Goal: Task Accomplishment & Management: Use online tool/utility

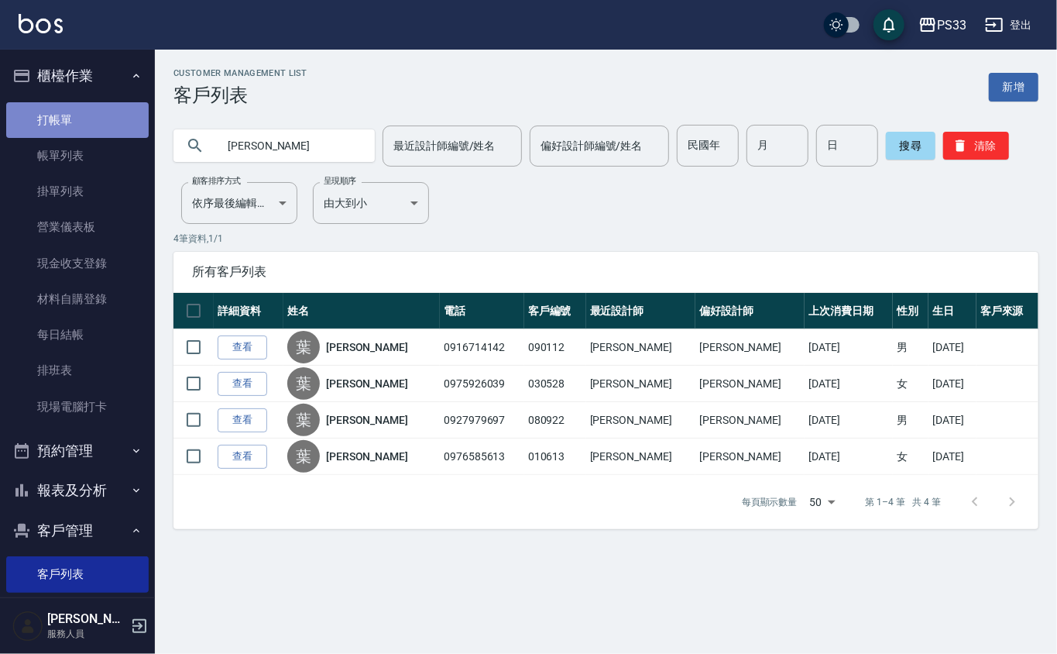
click at [91, 121] on link "打帳單" at bounding box center [77, 120] width 143 height 36
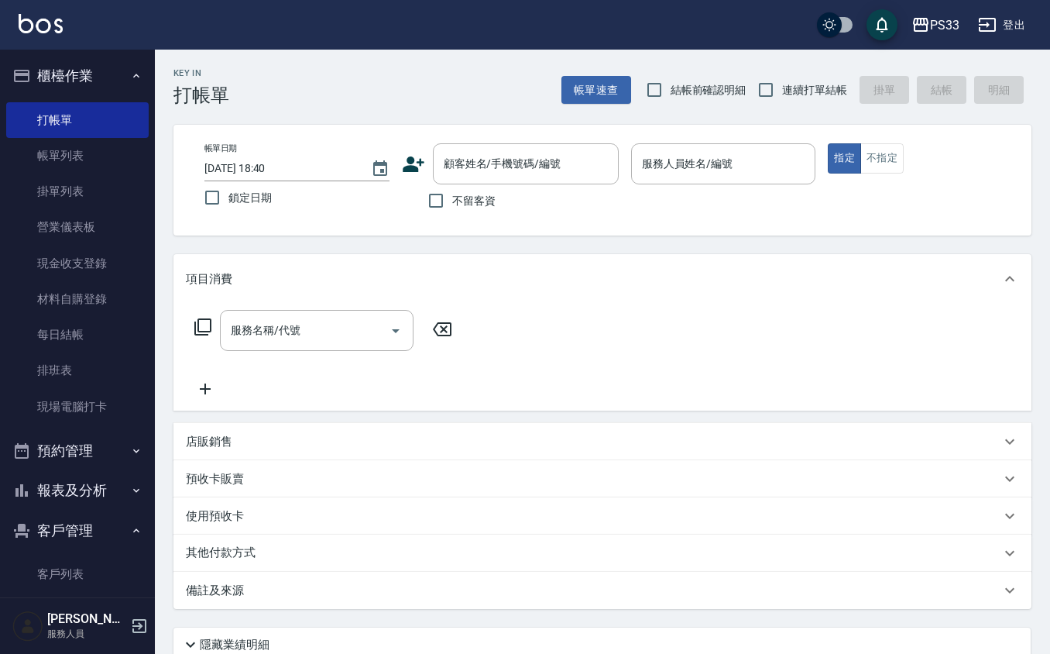
click at [215, 448] on p "店販銷售" at bounding box center [209, 442] width 46 height 16
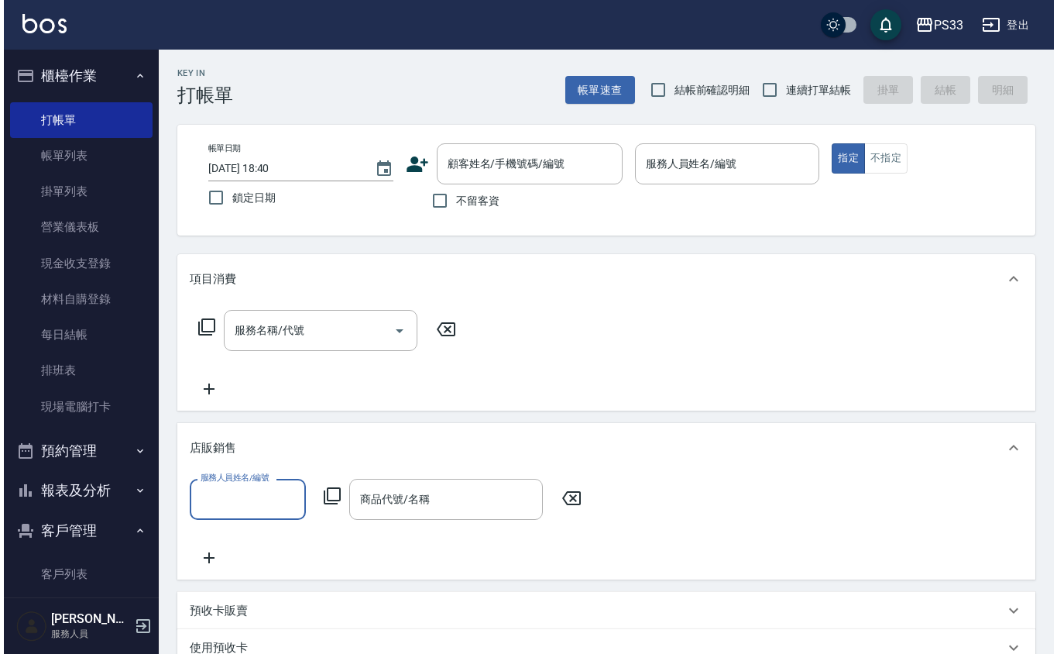
scroll to position [1, 0]
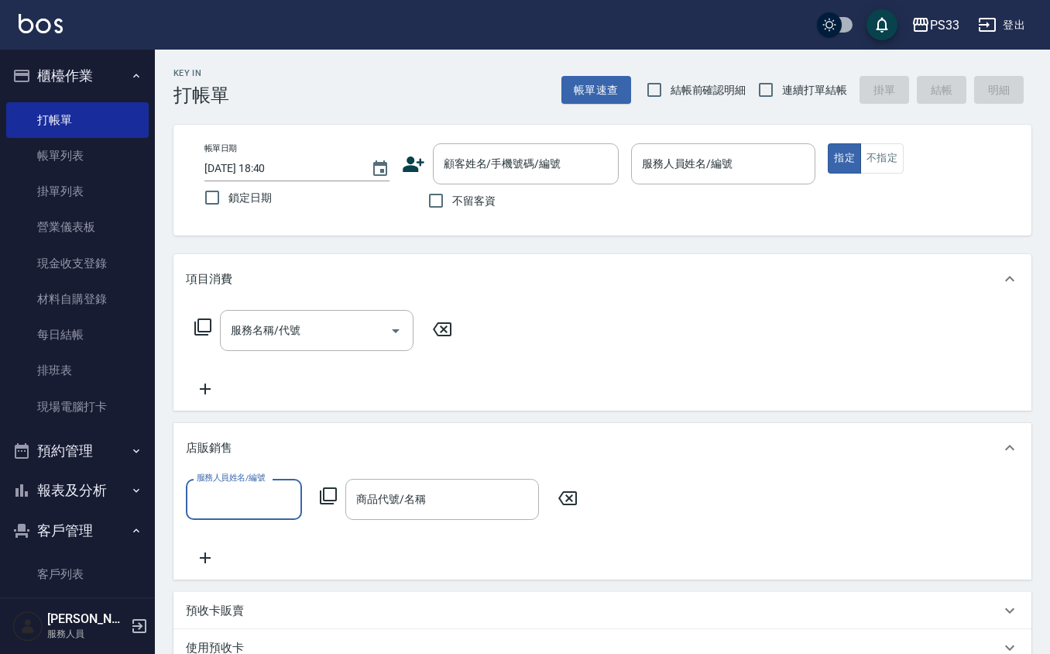
click at [335, 500] on icon at bounding box center [328, 495] width 17 height 17
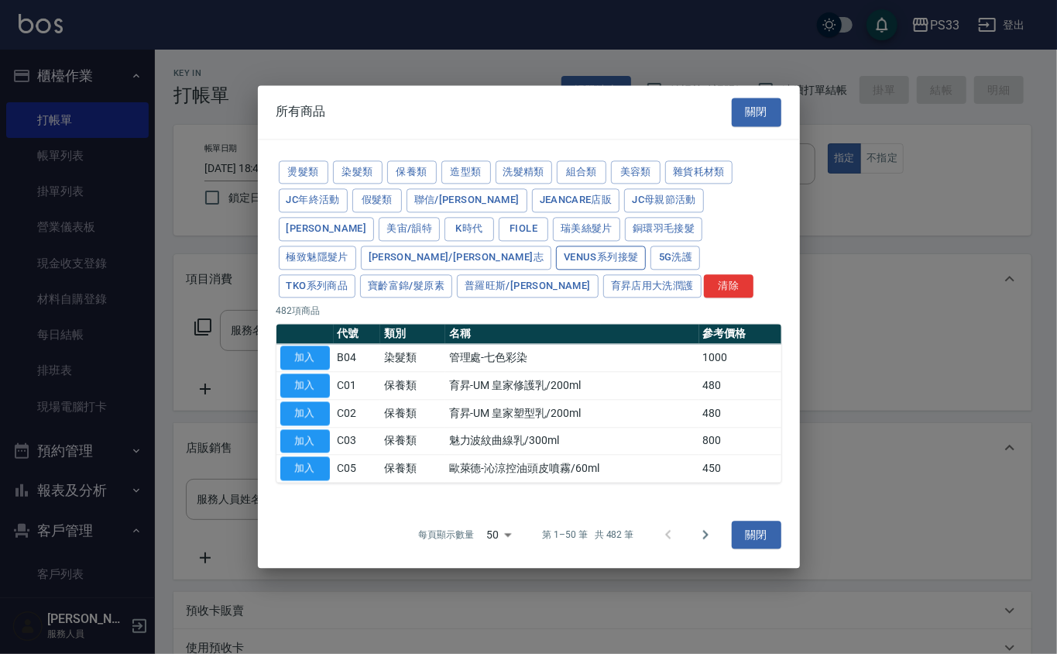
click at [556, 257] on button "Venus系列接髮" at bounding box center [601, 258] width 90 height 24
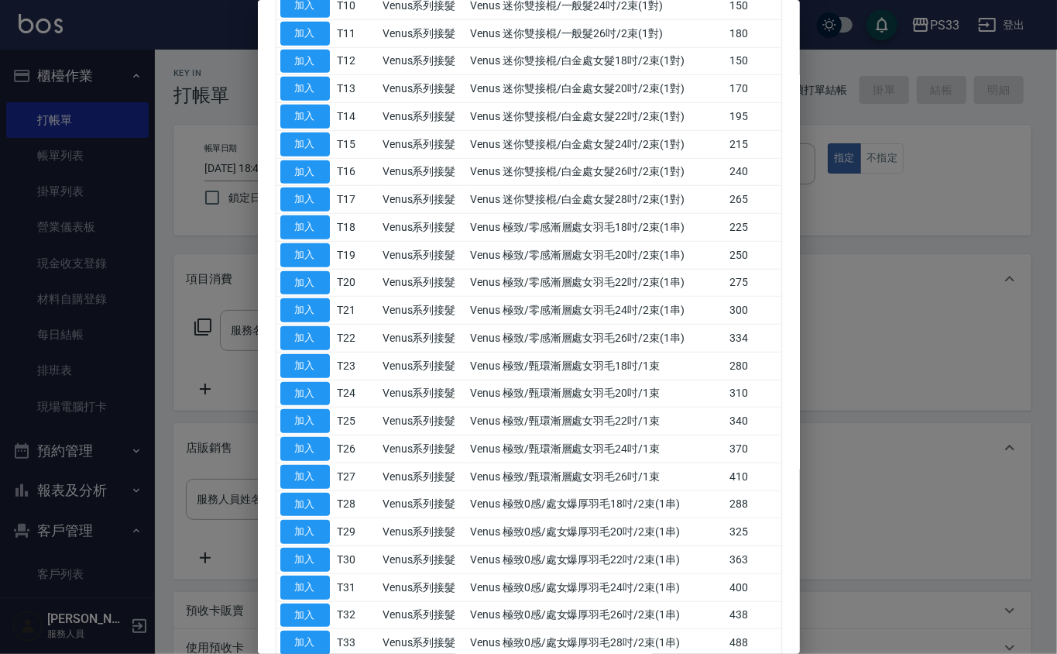
scroll to position [620, 0]
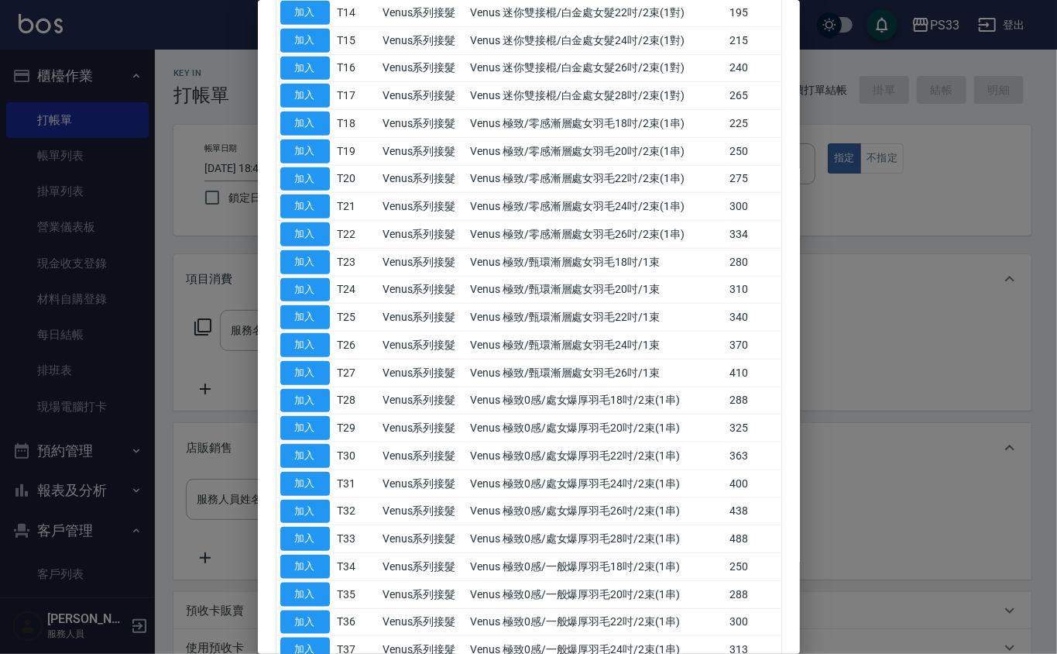
click at [951, 252] on div at bounding box center [528, 327] width 1057 height 654
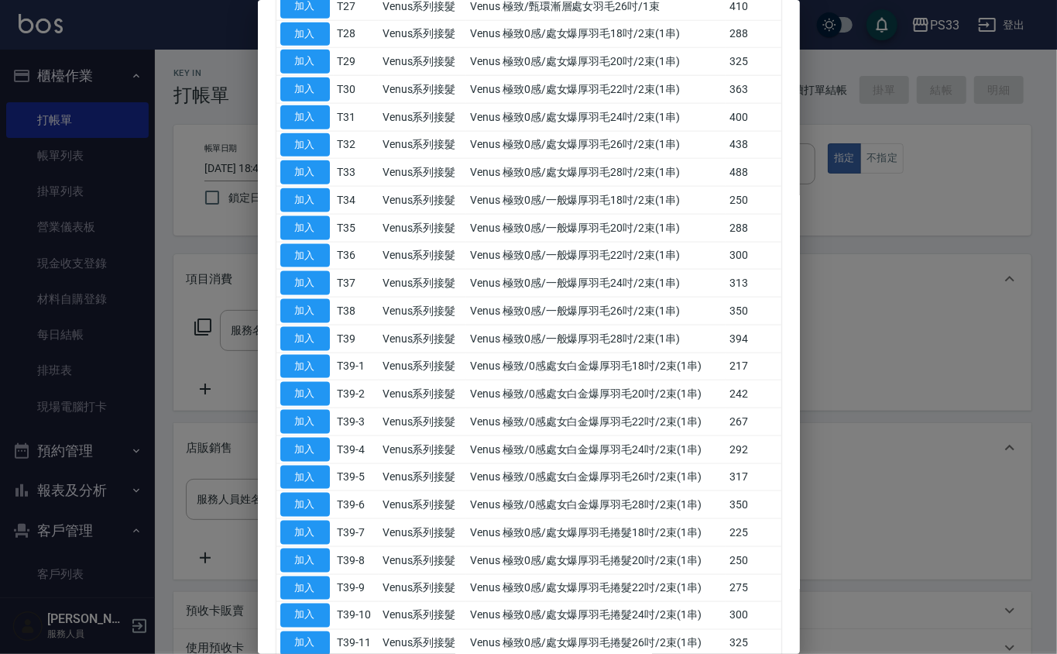
scroll to position [1090, 0]
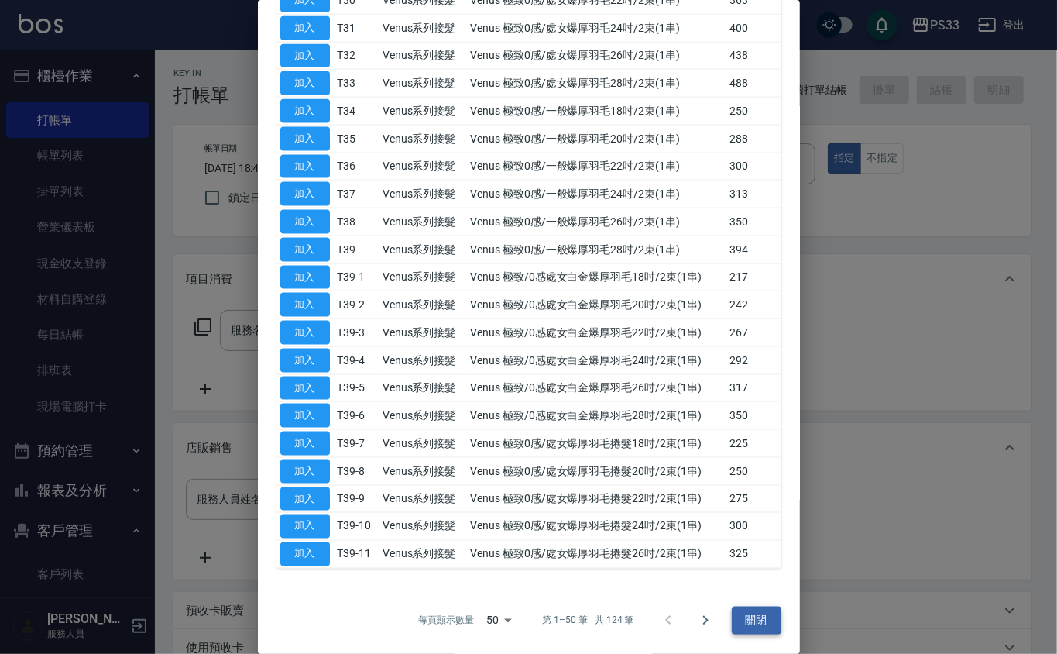
click at [740, 617] on button "關閉" at bounding box center [757, 620] width 50 height 29
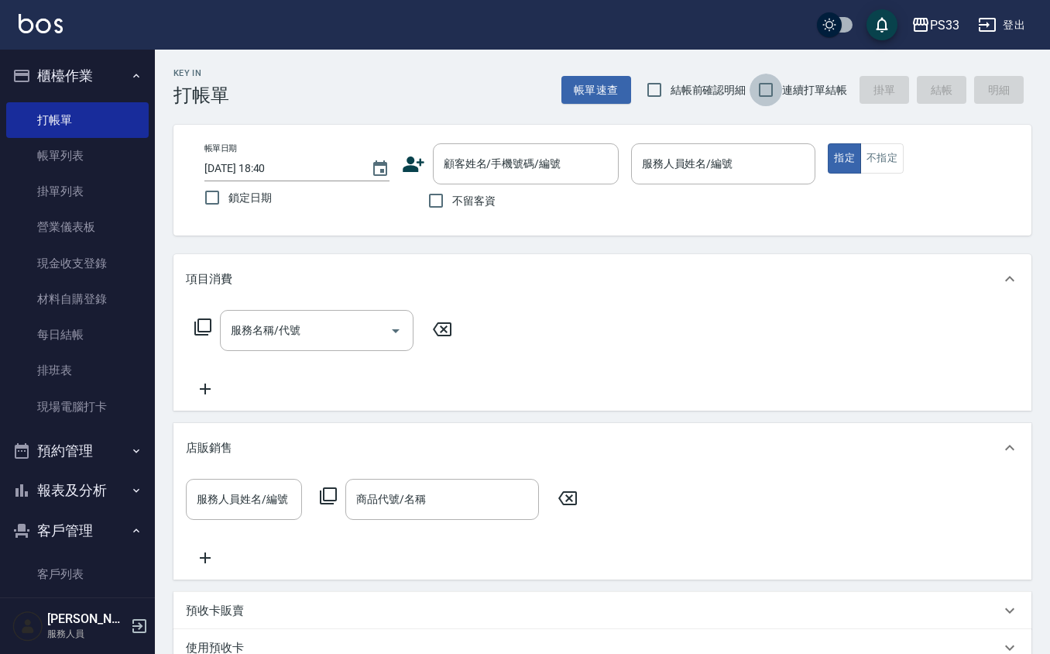
click at [773, 85] on input "連續打單結帳" at bounding box center [766, 90] width 33 height 33
checkbox input "true"
click at [415, 172] on icon at bounding box center [413, 164] width 23 height 23
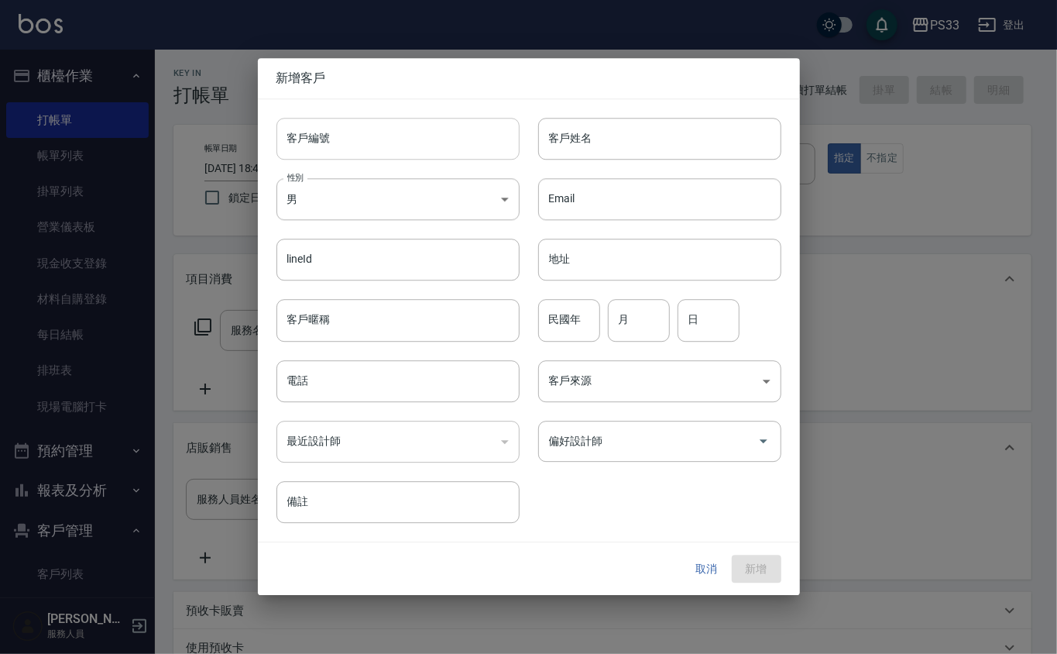
click at [416, 129] on input "客戶編號" at bounding box center [397, 139] width 243 height 42
type input "211008"
click at [702, 570] on button "取消" at bounding box center [707, 569] width 50 height 29
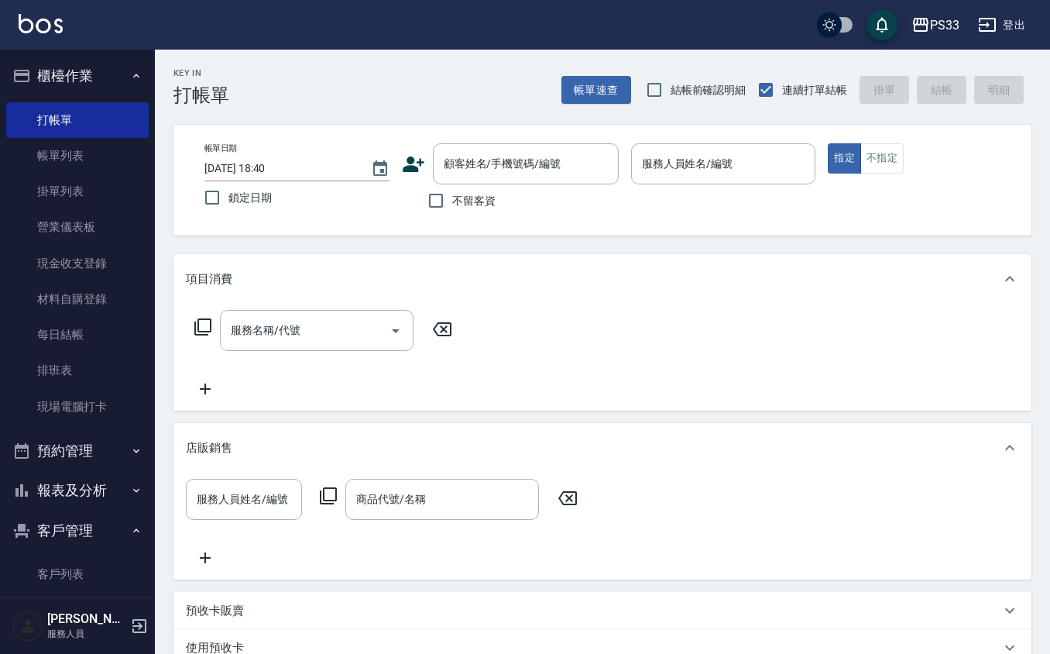
click at [318, 497] on div "服務人員姓名/編號 服務人員姓名/編號 商品代號/名稱 商品代號/名稱" at bounding box center [386, 499] width 401 height 41
click at [333, 506] on div "服務人員姓名/編號 服務人員姓名/編號 商品代號/名稱 商品代號/名稱" at bounding box center [386, 499] width 401 height 41
click at [331, 500] on div "服務人員姓名/編號 服務人員姓名/編號 商品代號/名稱 商品代號/名稱" at bounding box center [386, 499] width 401 height 41
click at [331, 497] on icon at bounding box center [328, 495] width 19 height 19
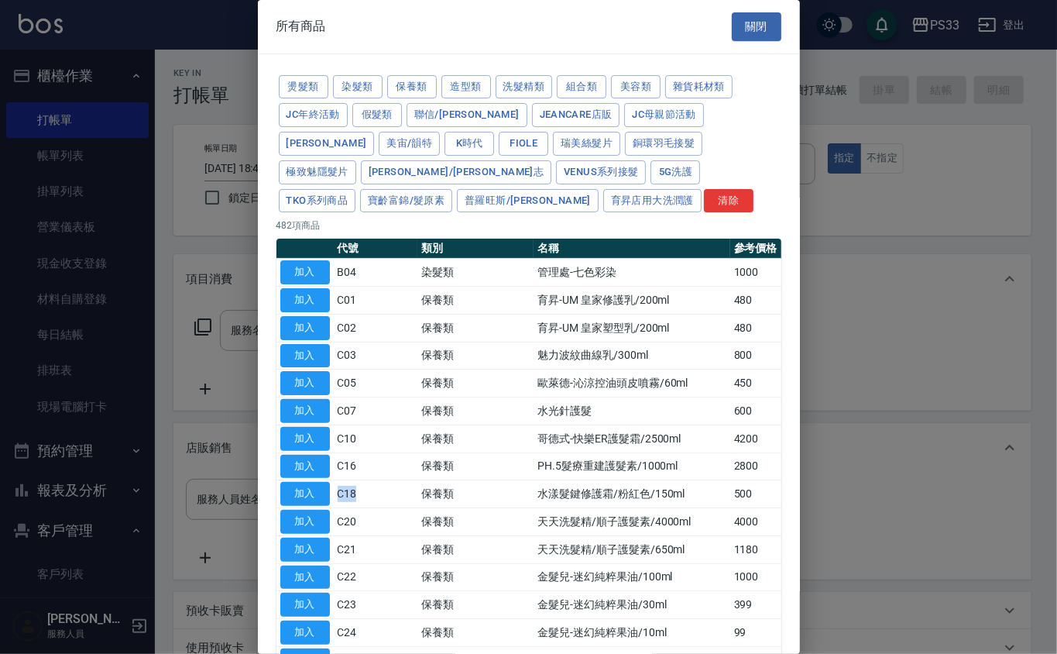
click at [331, 493] on td "加入" at bounding box center [304, 494] width 57 height 28
click at [556, 177] on button "Venus系列接髮" at bounding box center [601, 172] width 90 height 24
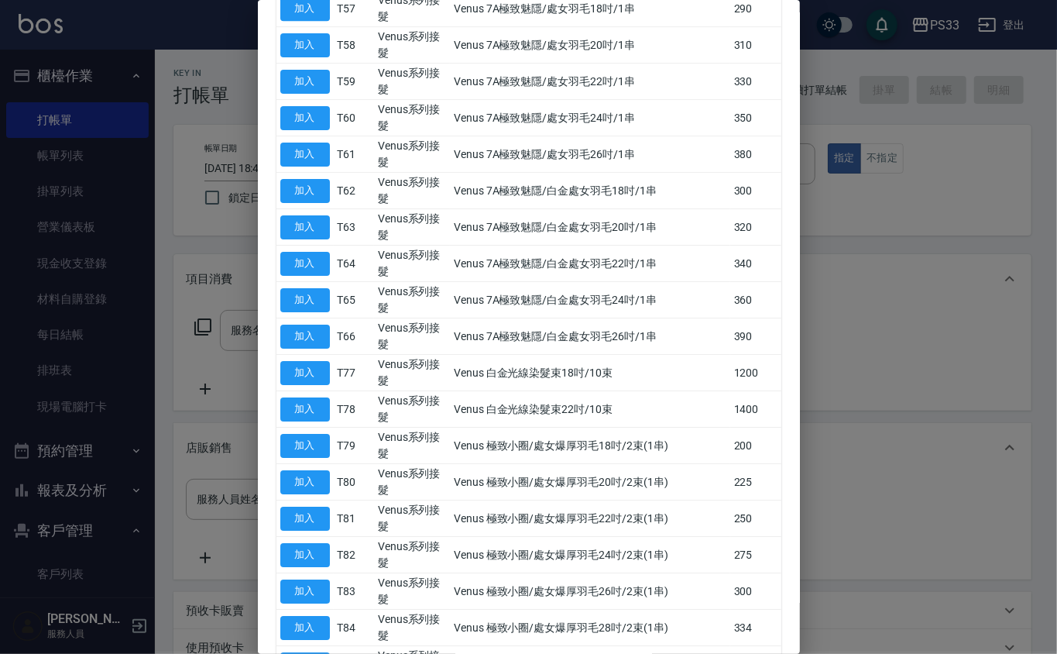
scroll to position [2879, 0]
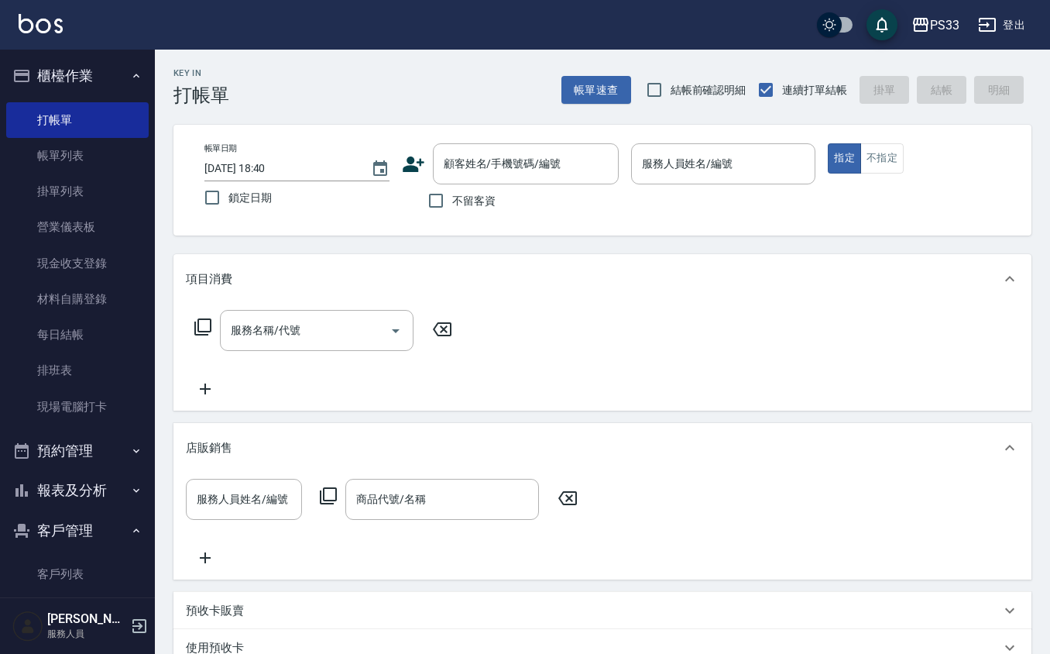
click at [417, 165] on icon at bounding box center [413, 164] width 23 height 23
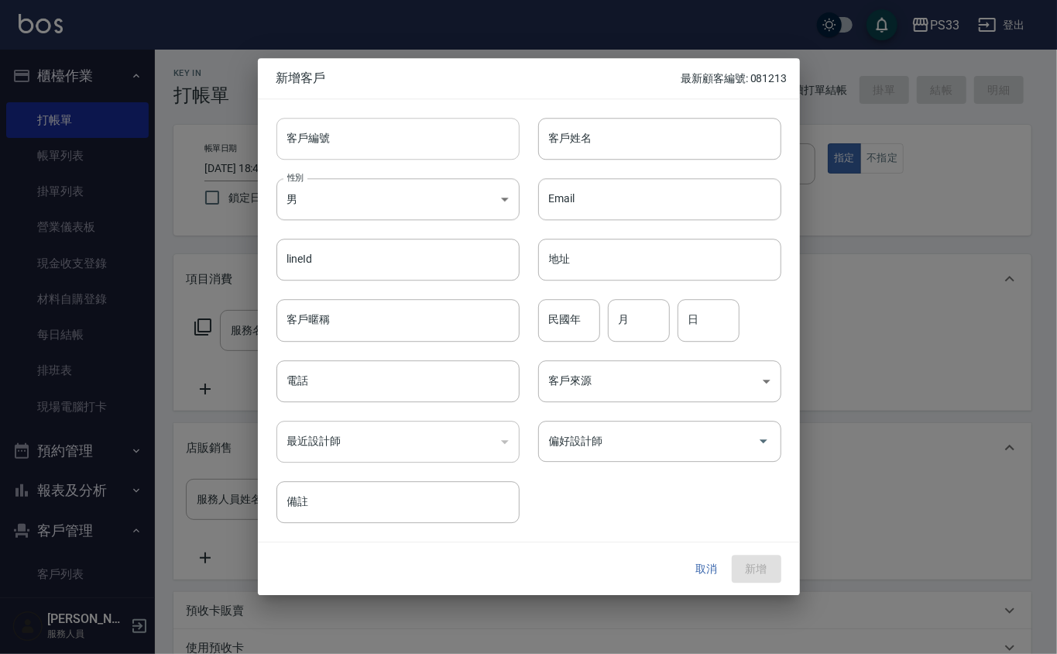
click at [403, 118] on input "客戶編號" at bounding box center [397, 139] width 243 height 42
click at [403, 132] on input "客戶編號" at bounding box center [397, 139] width 243 height 42
type input "211008"
click at [555, 152] on input "2" at bounding box center [659, 139] width 243 height 42
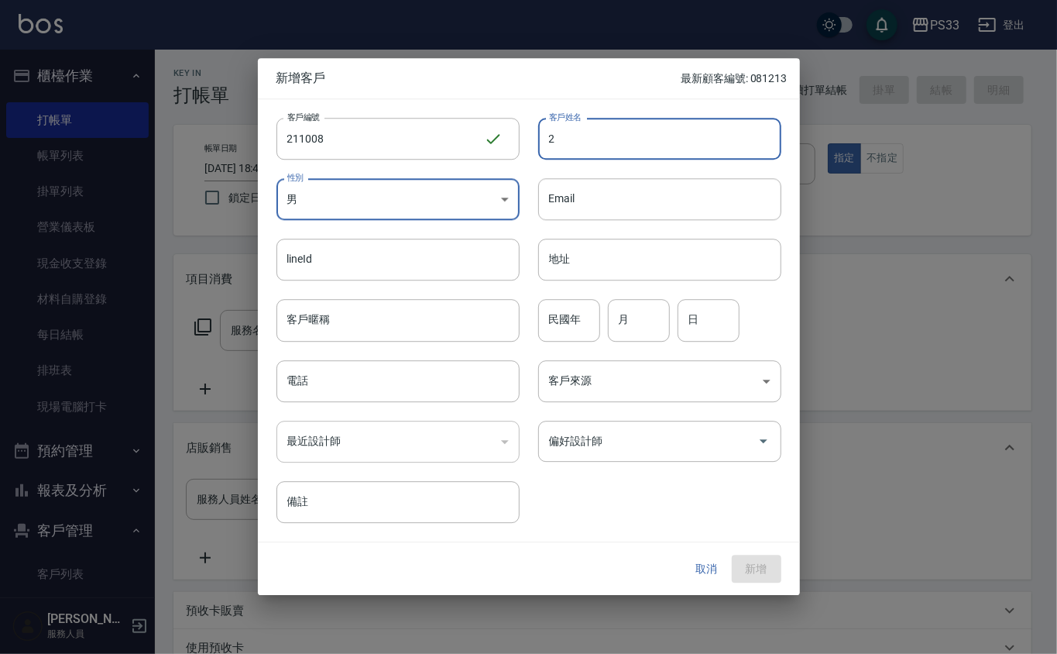
click at [555, 152] on input "2" at bounding box center [659, 139] width 243 height 42
type input "[PERSON_NAME]"
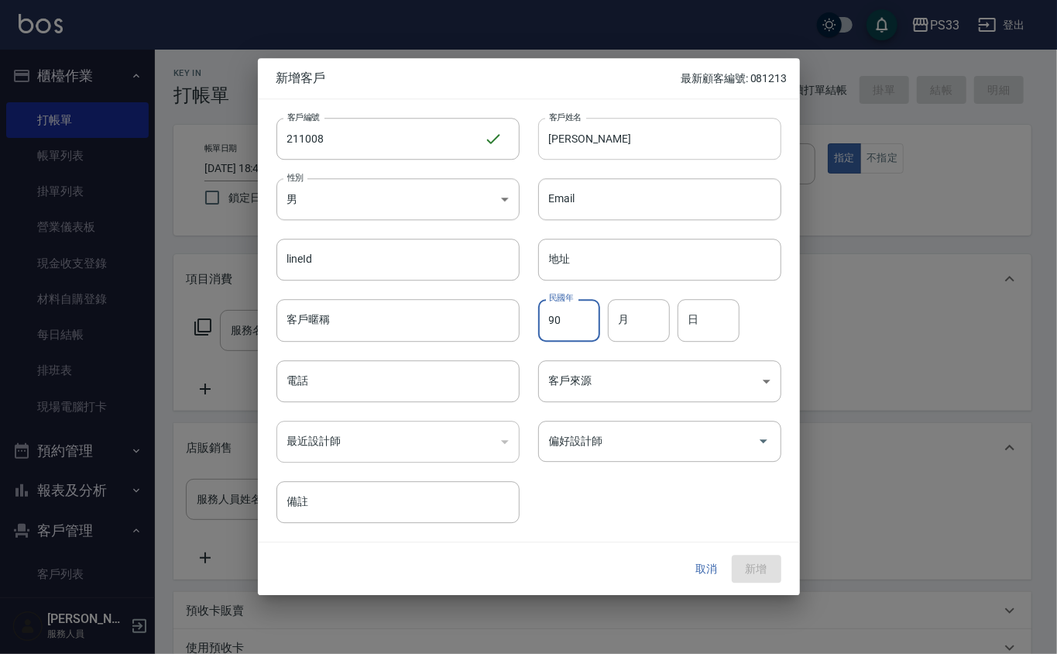
type input "90"
type input "10"
type input "8"
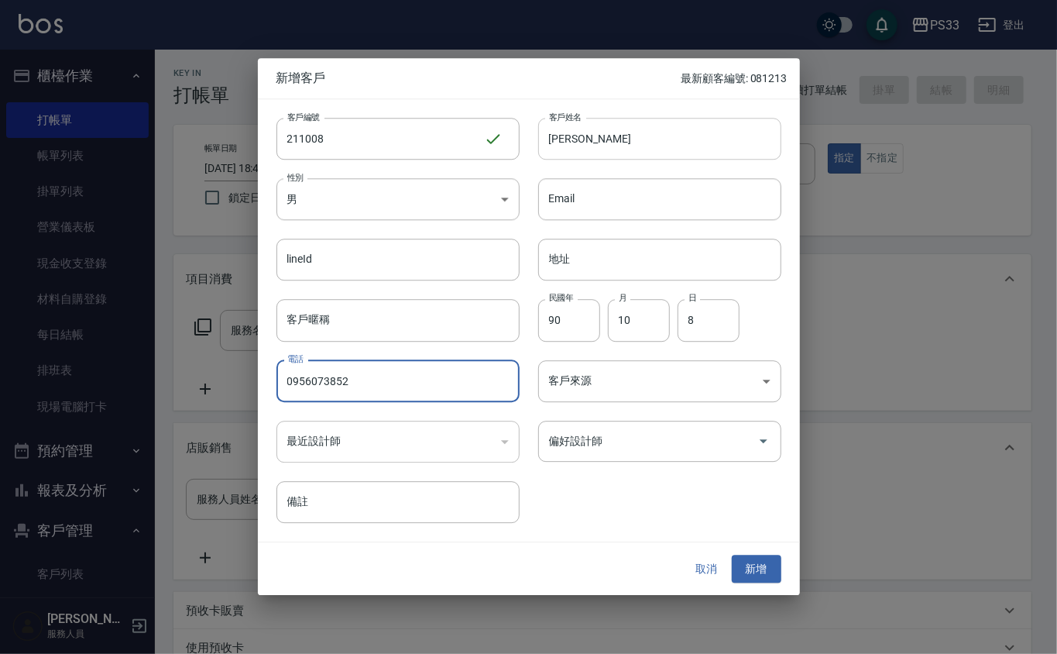
type input "0956073852"
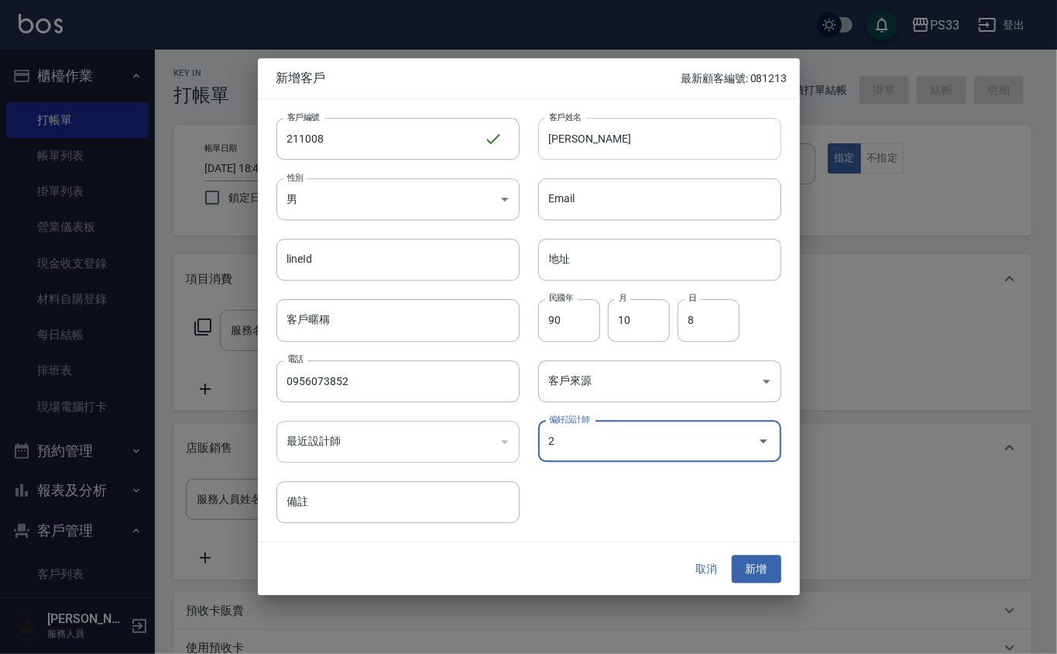
type input "[PERSON_NAME]"
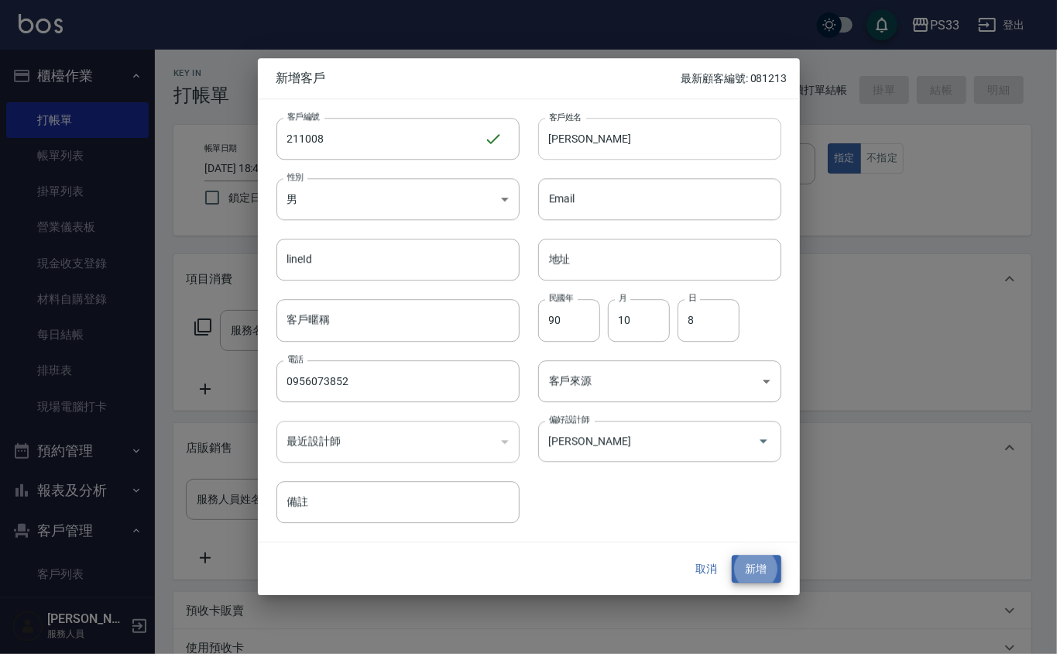
click at [732, 555] on button "新增" at bounding box center [757, 569] width 50 height 29
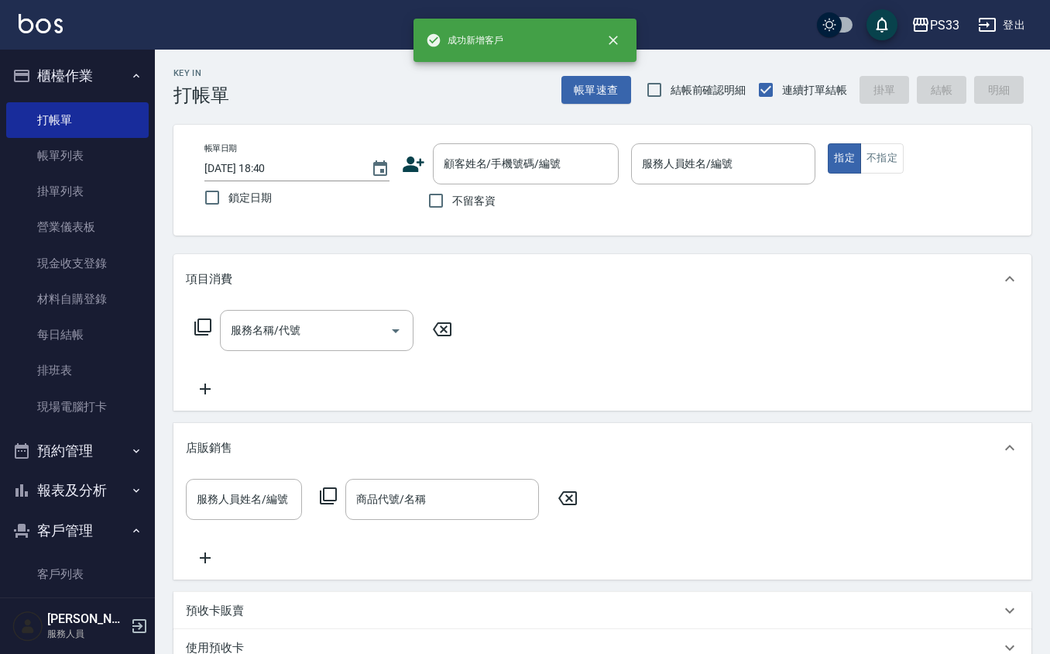
click at [410, 170] on icon at bounding box center [414, 163] width 22 height 15
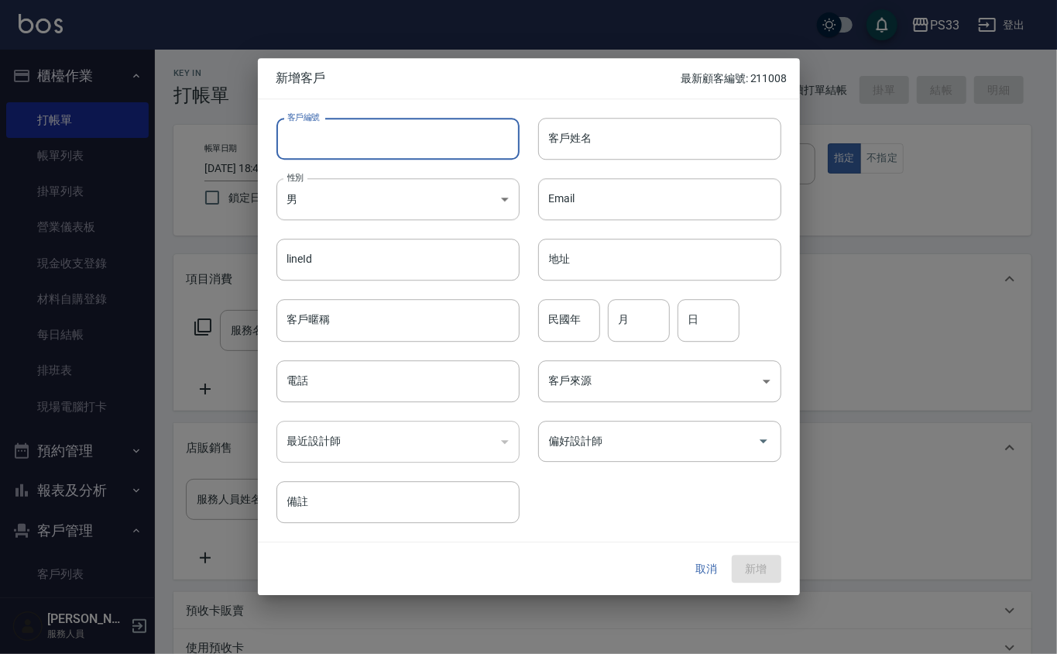
click at [435, 138] on input "客戶編號" at bounding box center [397, 139] width 243 height 42
type input "120419"
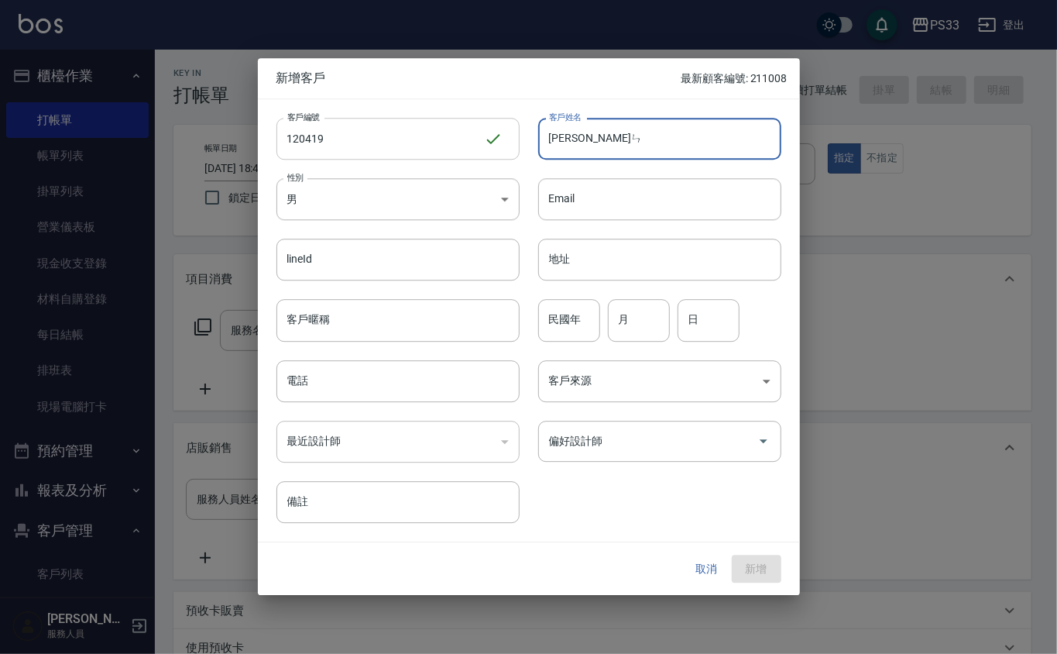
type input "[PERSON_NAME]"
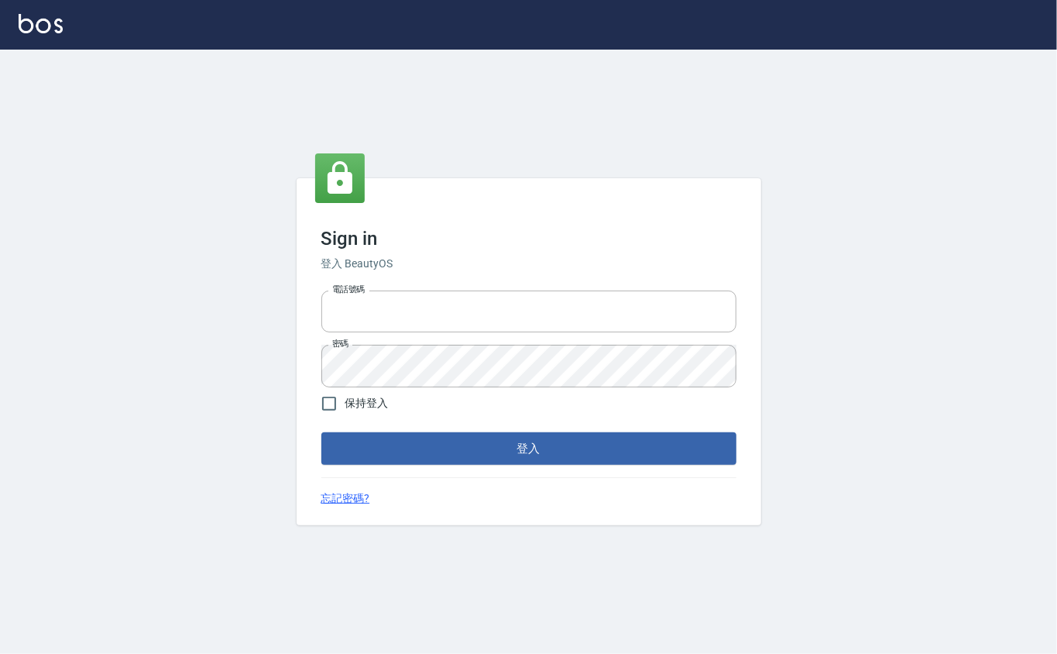
type input "0912271117"
click at [450, 465] on div "Sign in 登入 BeautyOS 電話號碼 0912271117 電話號碼 密碼 密碼 保持登入 登入 忘記密碼?" at bounding box center [529, 351] width 465 height 347
click at [469, 449] on button "登入" at bounding box center [528, 448] width 415 height 33
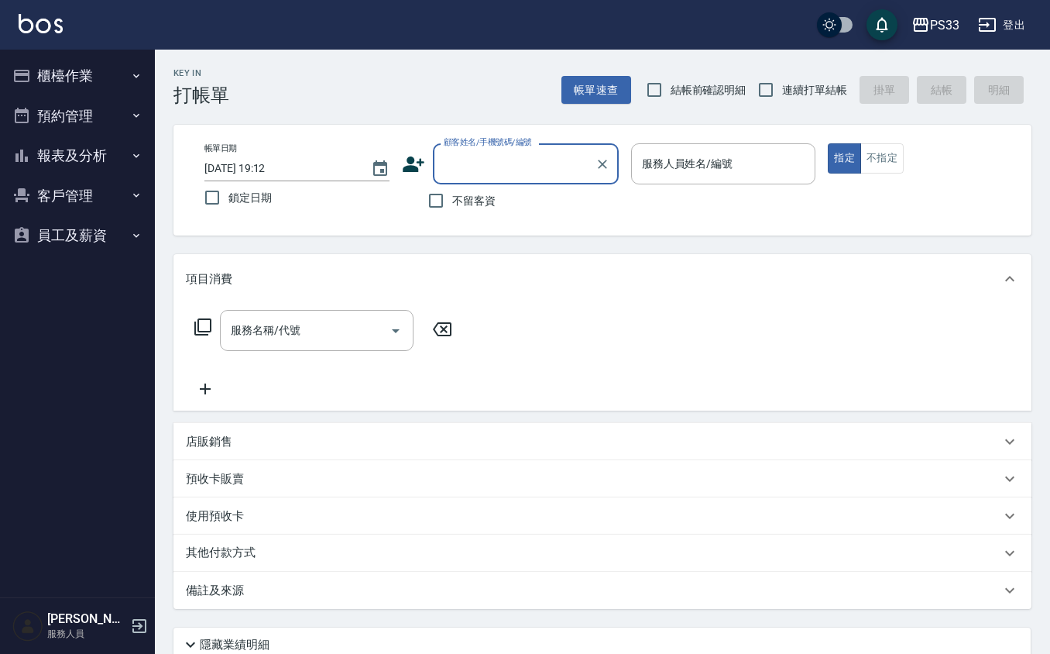
click at [435, 159] on div "顧客姓名/手機號碼/編號" at bounding box center [526, 163] width 186 height 41
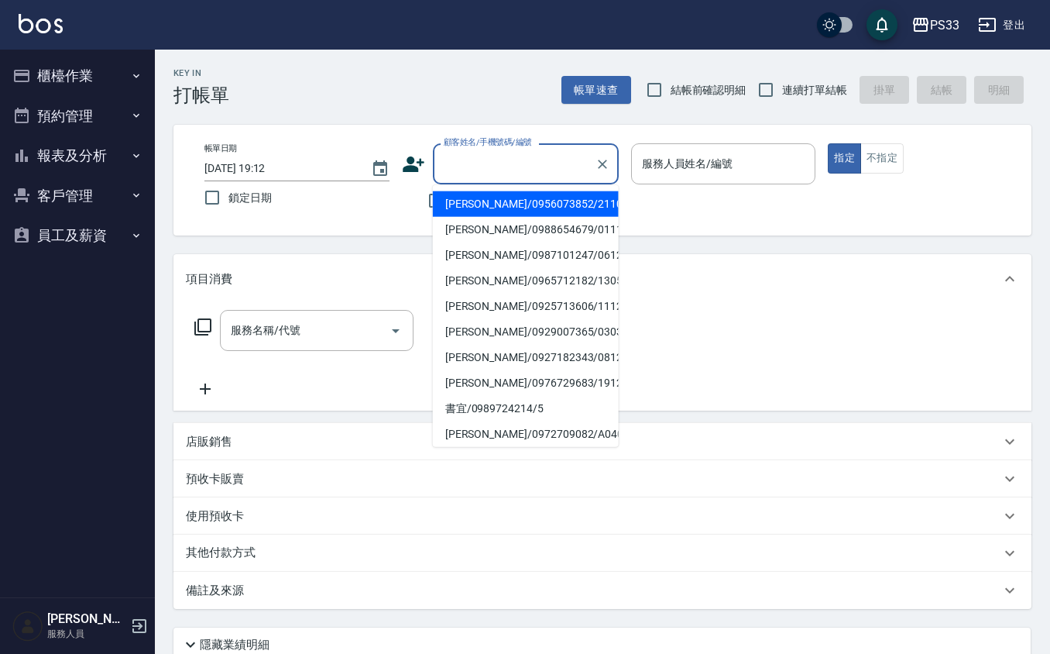
click at [469, 167] on input "顧客姓名/手機號碼/編號" at bounding box center [514, 163] width 149 height 27
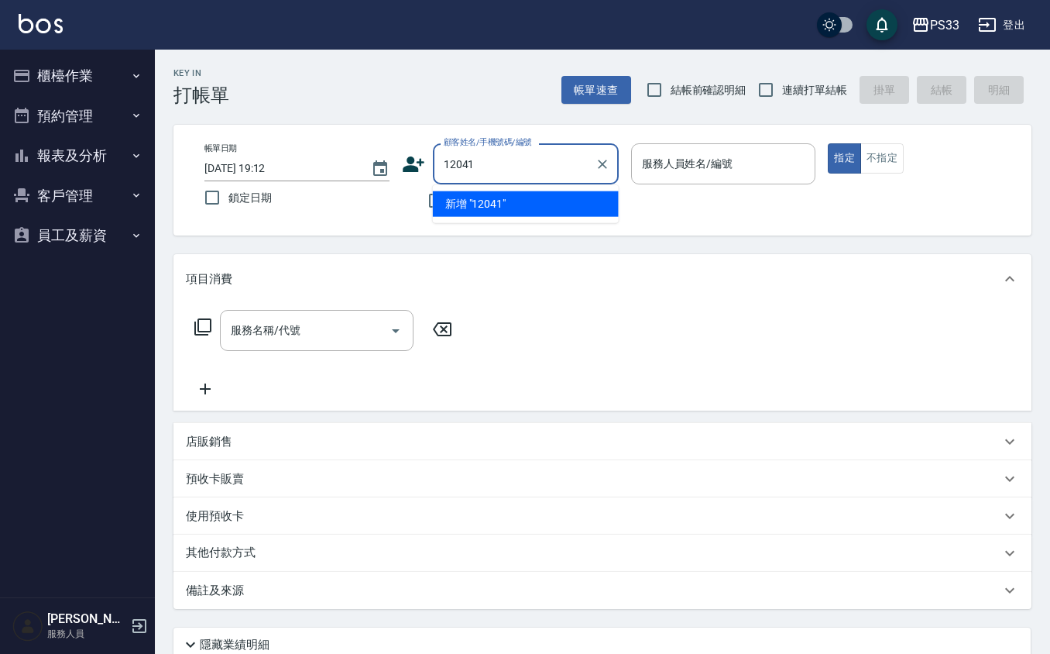
type input "120419"
click at [601, 168] on icon "Clear" at bounding box center [602, 163] width 15 height 15
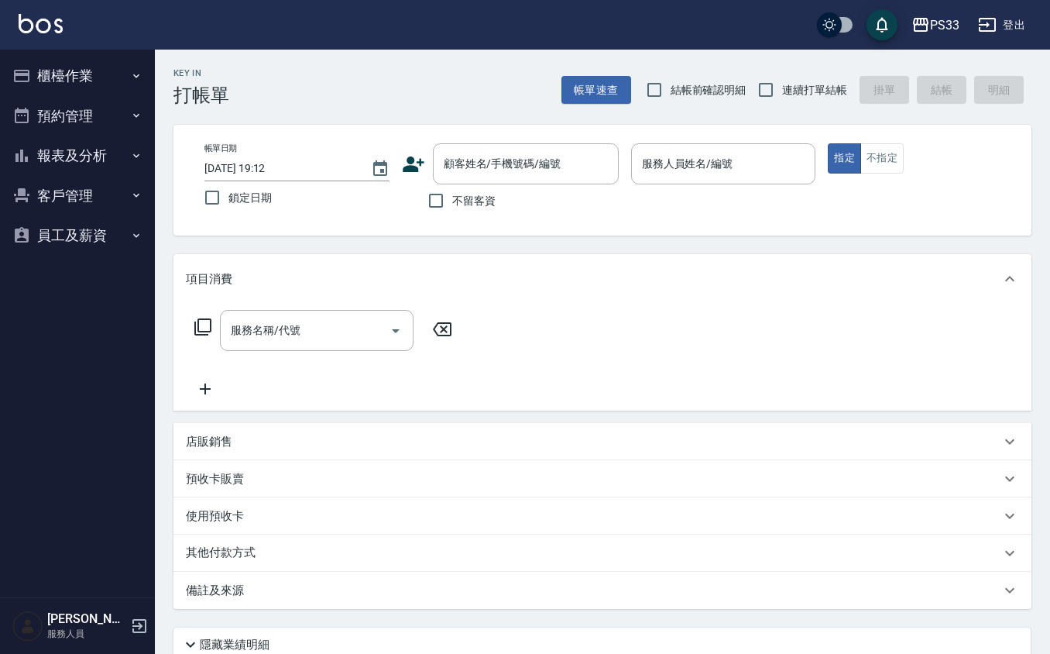
click at [419, 165] on icon at bounding box center [414, 163] width 22 height 15
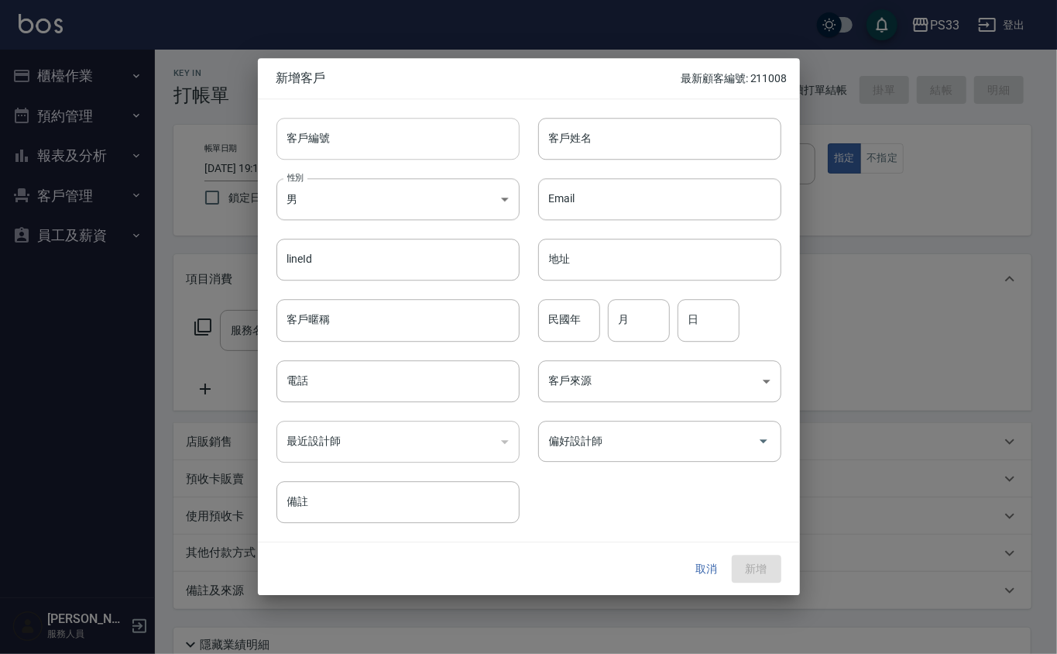
click at [400, 136] on input "客戶編號" at bounding box center [397, 139] width 243 height 42
type input "120419"
type input "黃毓茹"
type input "85"
type input "4"
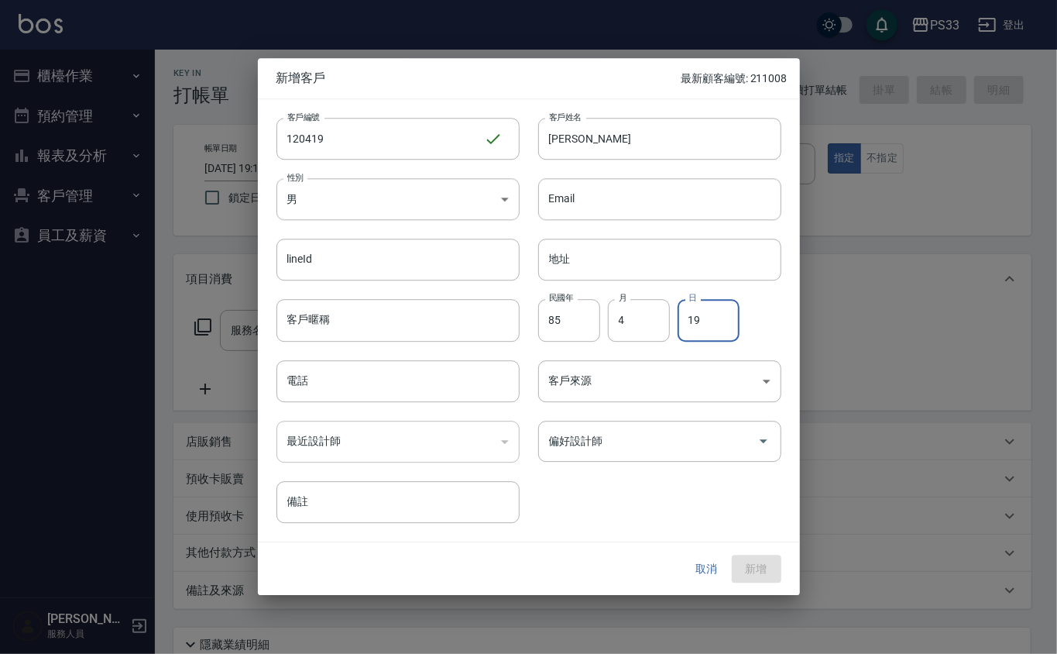
type input "19"
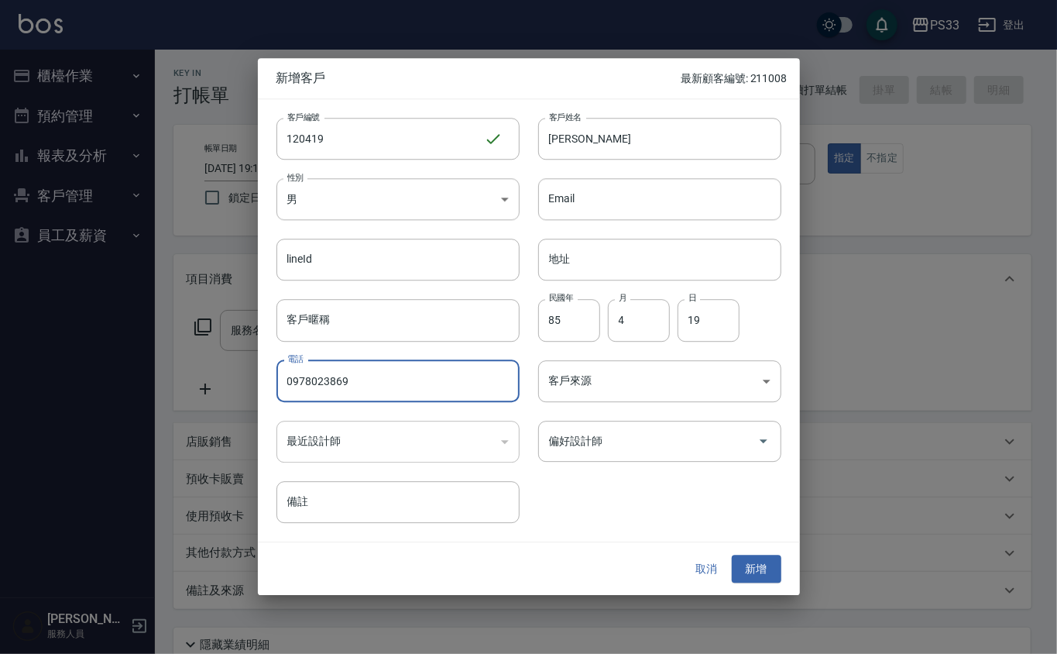
type input "0978023869"
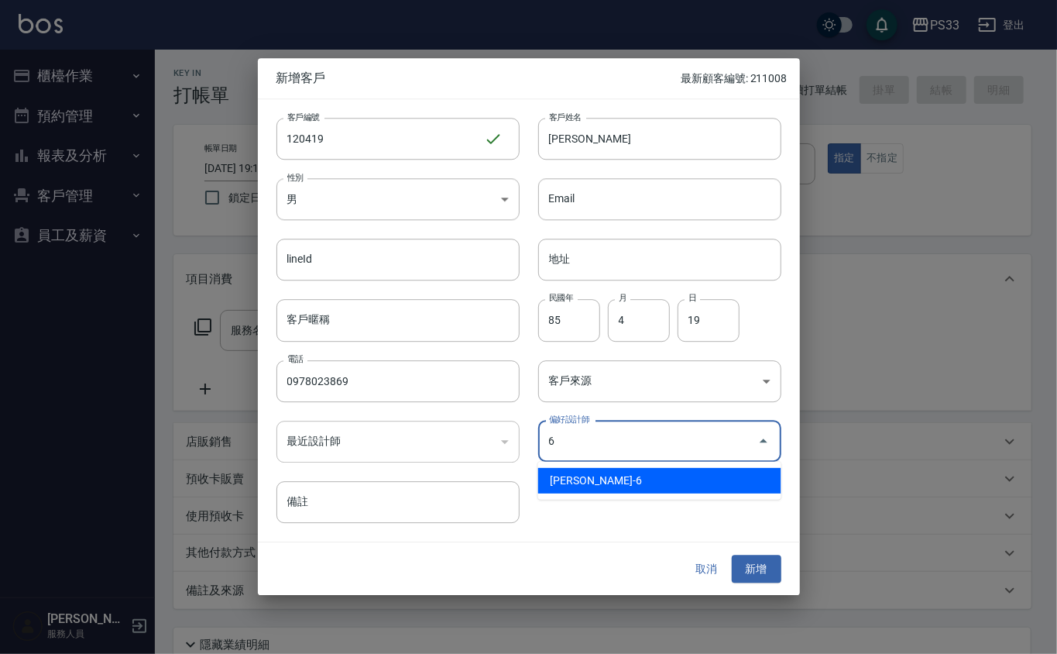
type input "[PERSON_NAME]"
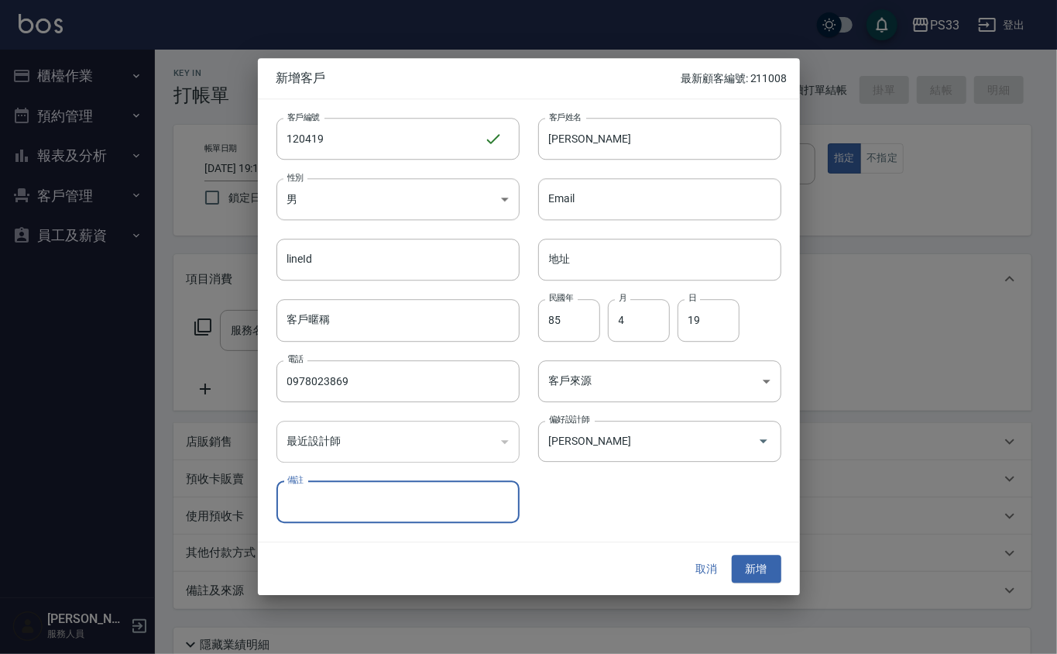
click at [732, 555] on button "新增" at bounding box center [757, 569] width 50 height 29
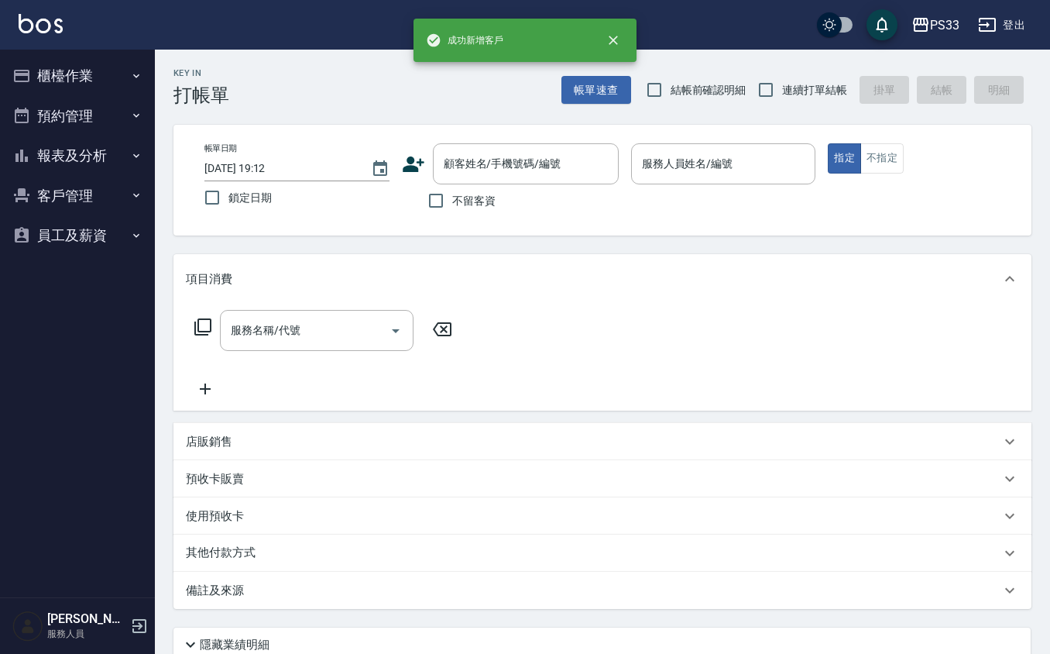
click at [413, 160] on icon at bounding box center [414, 163] width 22 height 15
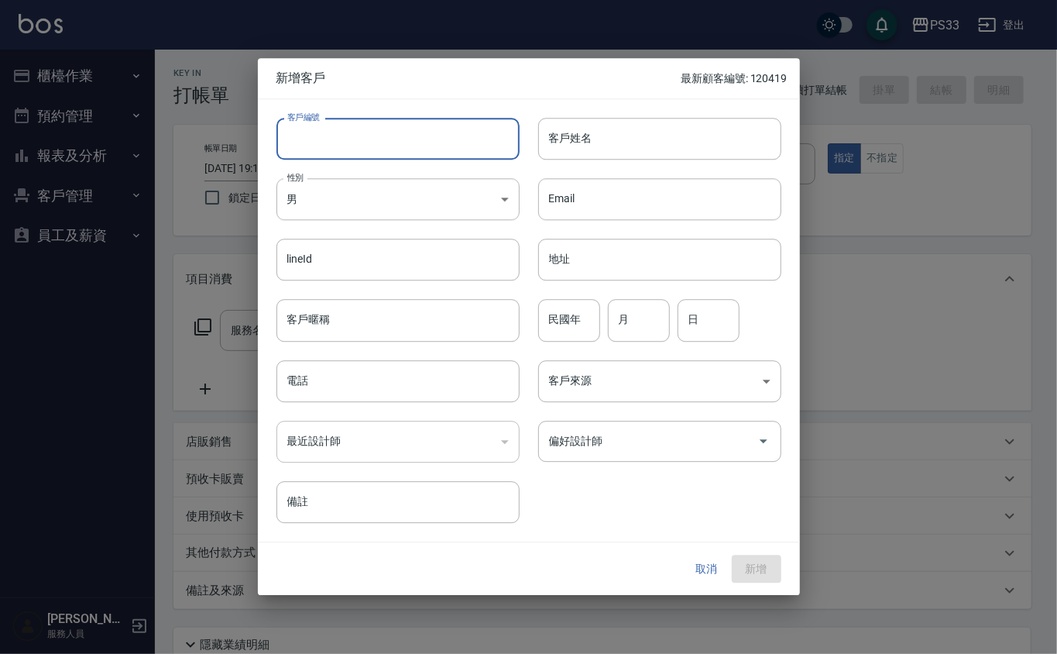
click at [417, 146] on input "客戶編號" at bounding box center [397, 139] width 243 height 42
type input "040209"
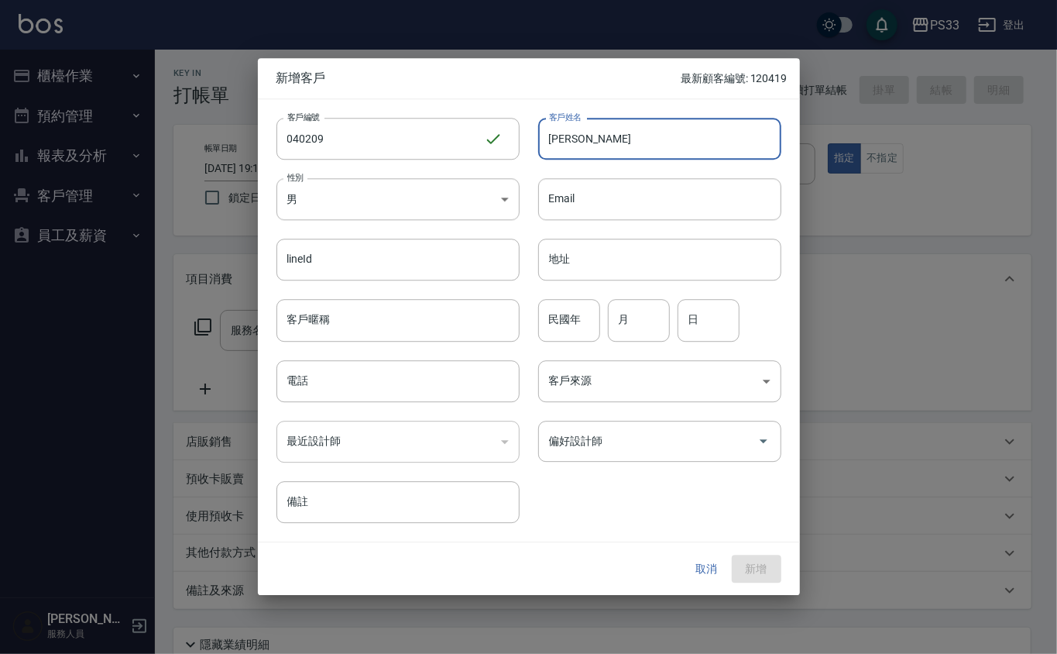
type input "顧貴春"
type input "710"
type input "2"
type input "9"
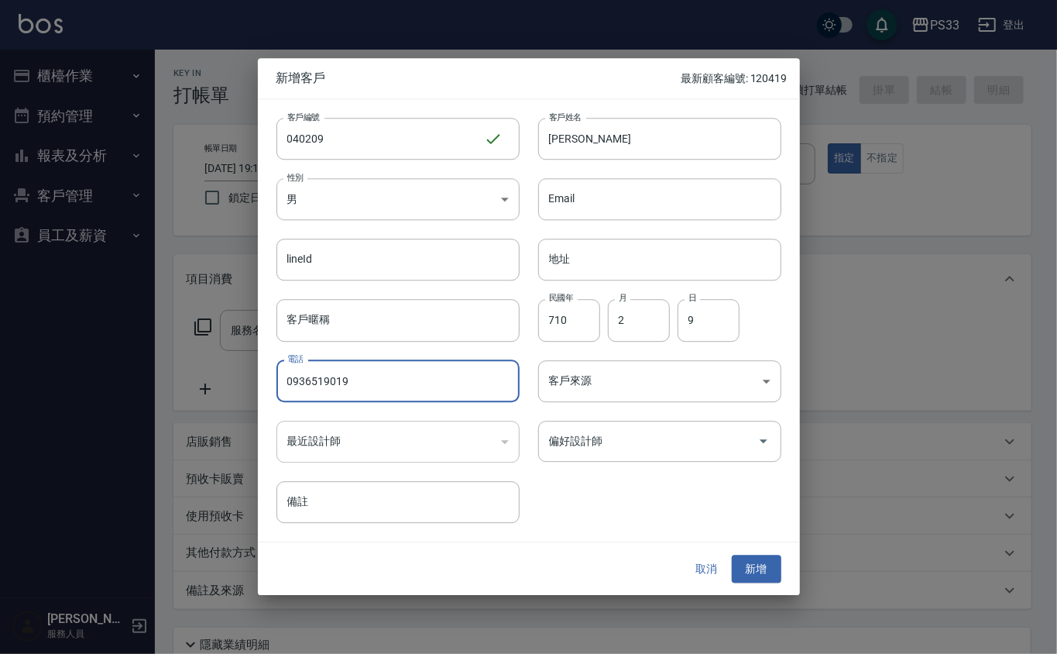
type input "0936519019"
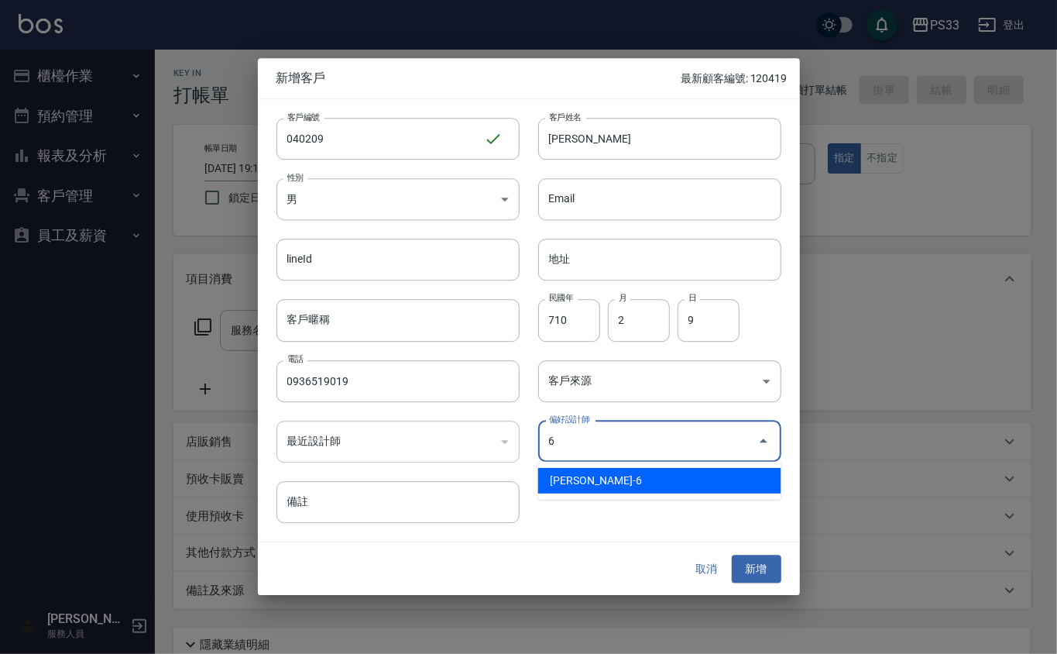
type input "[PERSON_NAME]"
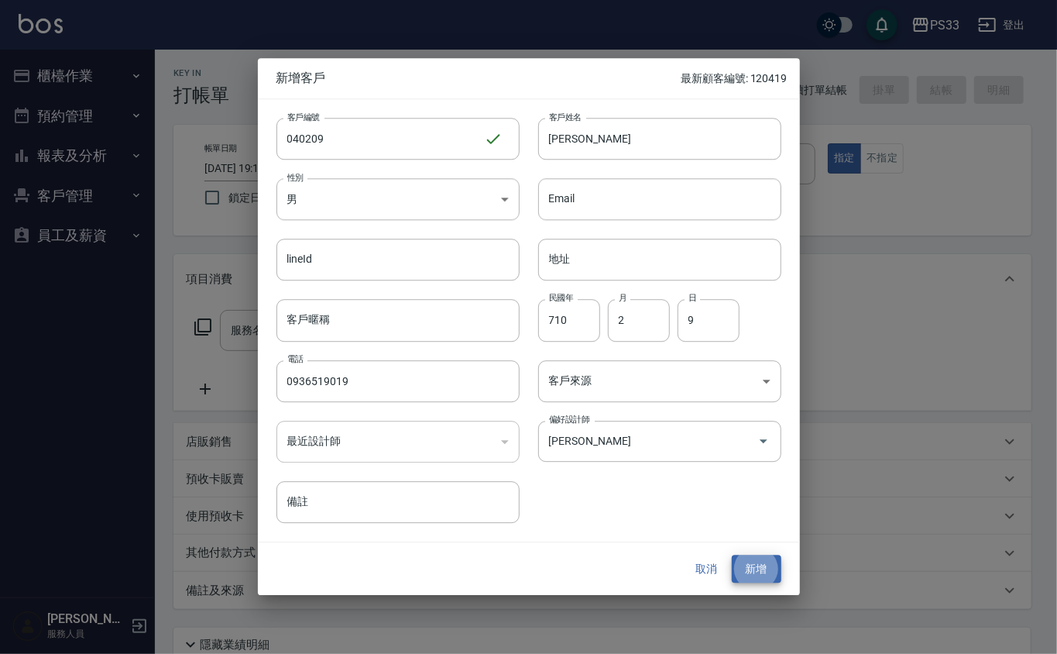
click at [732, 555] on button "新增" at bounding box center [757, 569] width 50 height 29
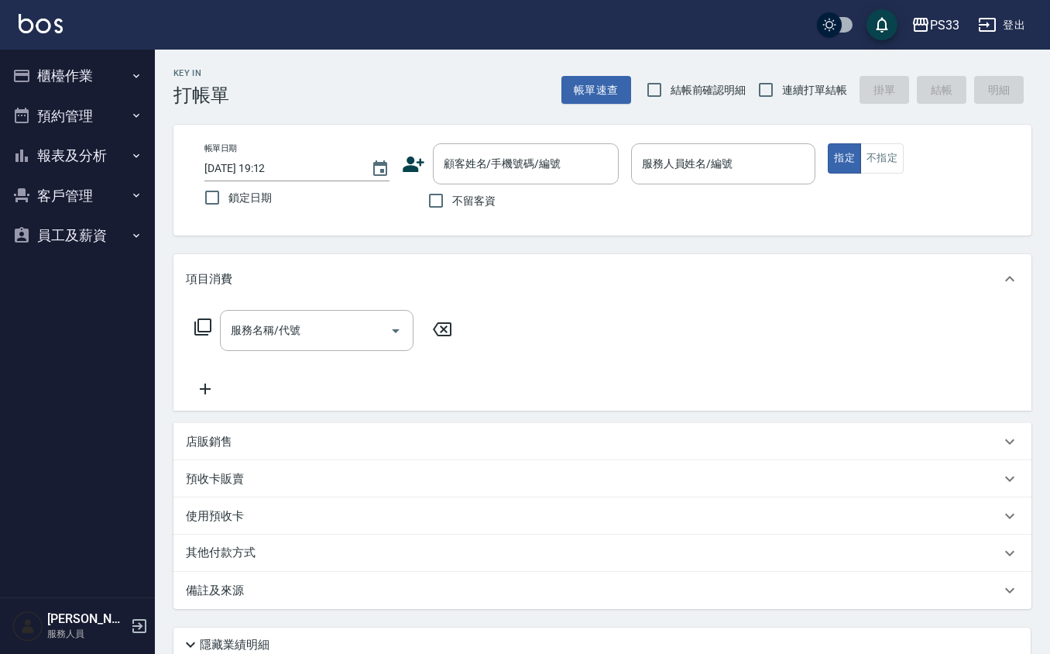
click at [494, 184] on label "不留客資" at bounding box center [458, 200] width 76 height 33
click at [452, 184] on input "不留客資" at bounding box center [436, 200] width 33 height 33
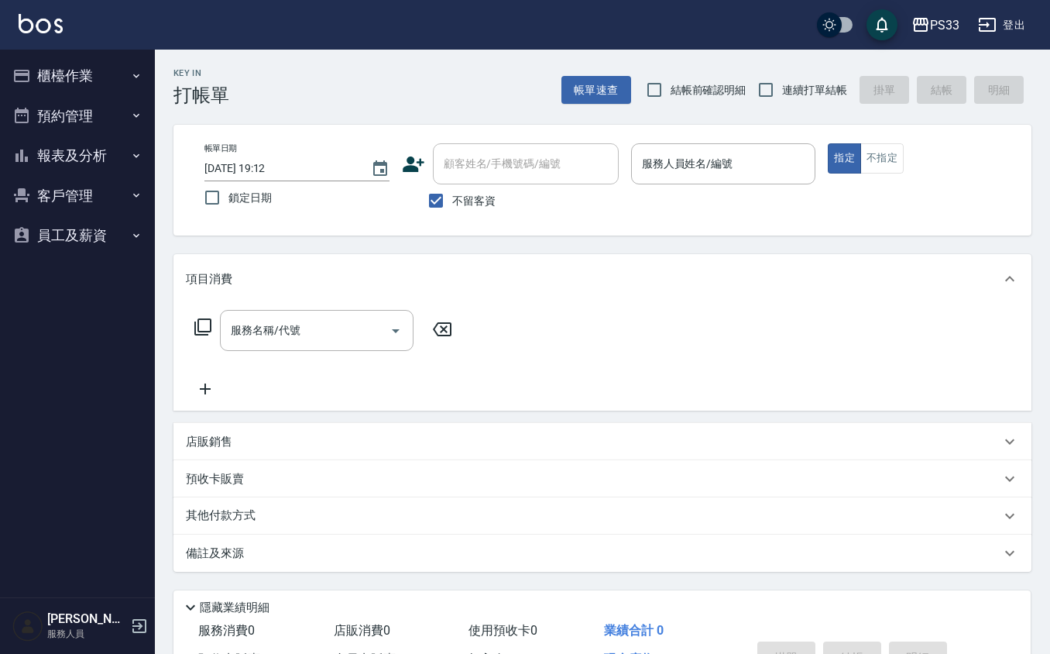
click at [457, 195] on span "不留客資" at bounding box center [473, 201] width 43 height 16
click at [452, 195] on input "不留客資" at bounding box center [436, 200] width 33 height 33
checkbox input "false"
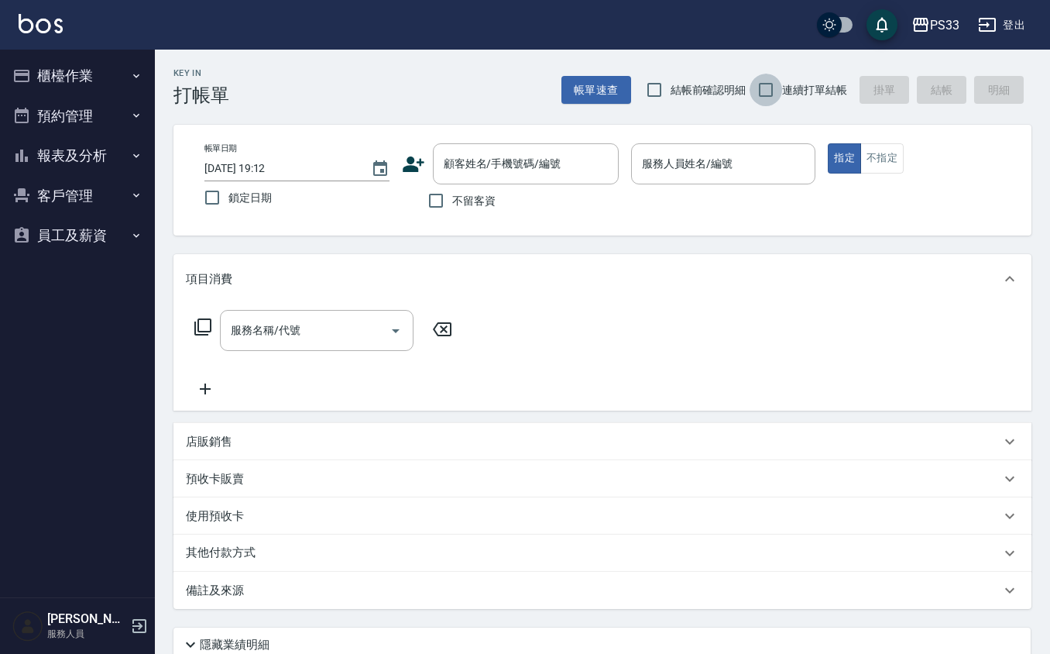
click at [770, 97] on input "連續打單結帳" at bounding box center [766, 90] width 33 height 33
checkbox input "true"
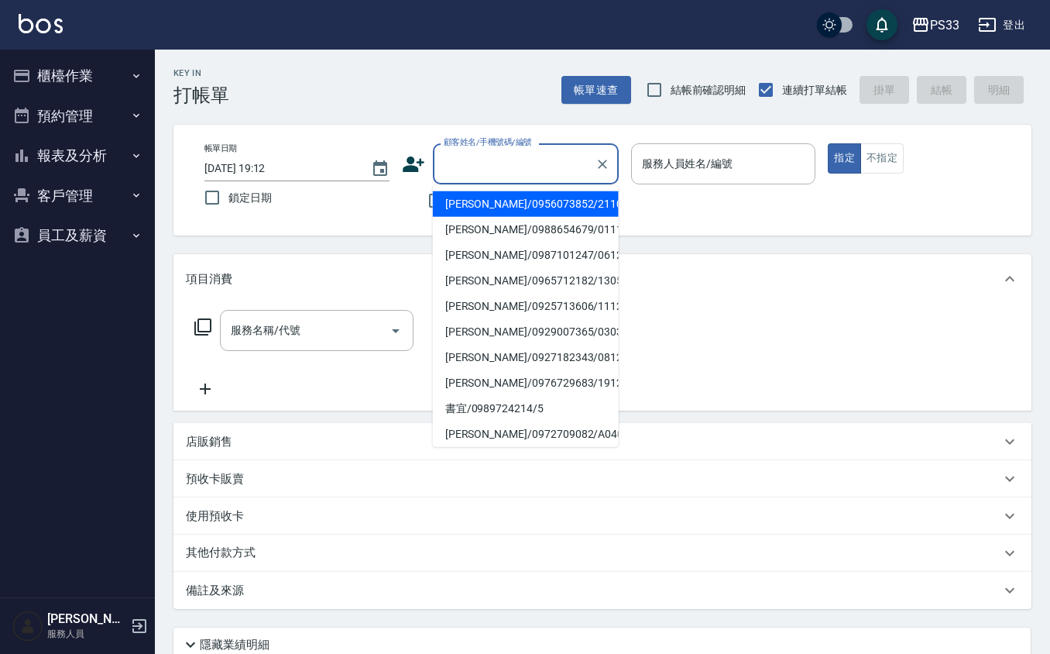
click at [500, 160] on input "顧客姓名/手機號碼/編號" at bounding box center [514, 163] width 149 height 27
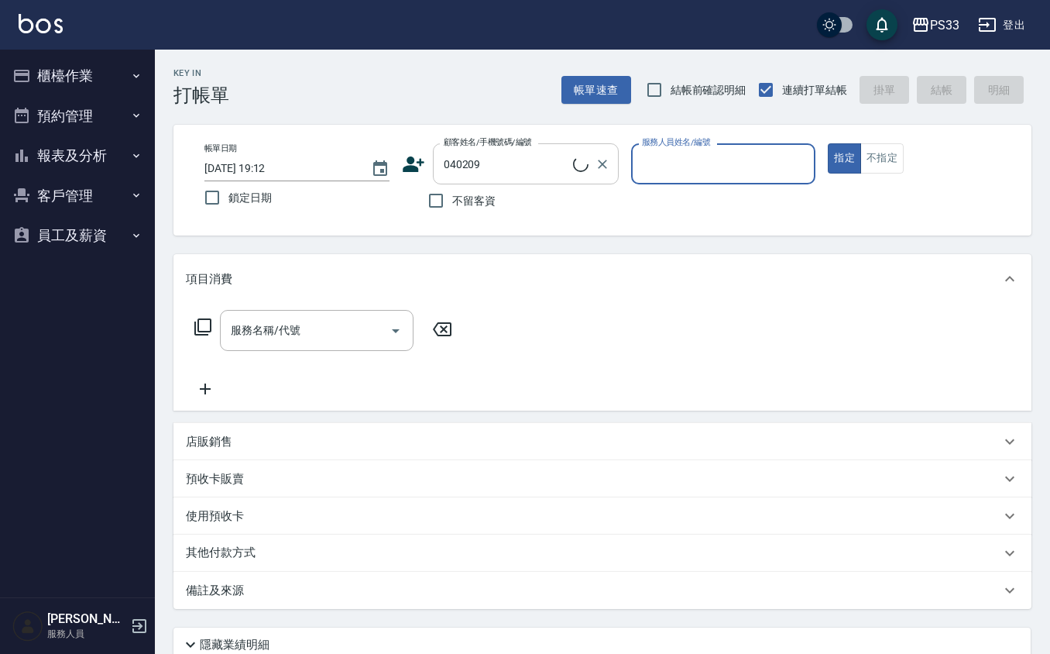
type input "顧貴春/0936519019/040209"
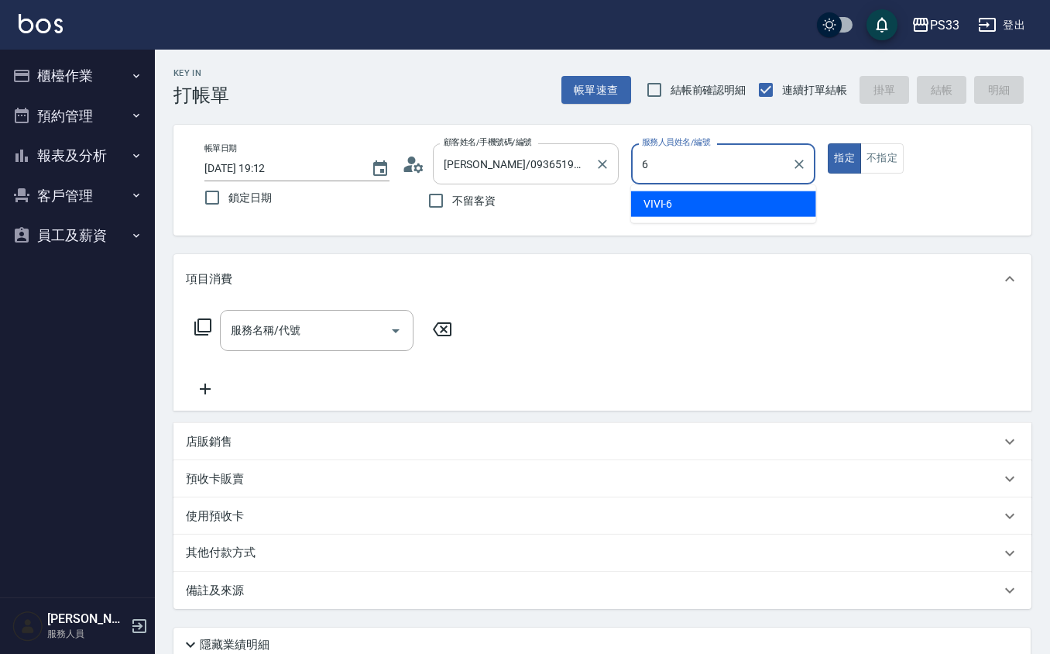
type input "VIVI-6"
type button "true"
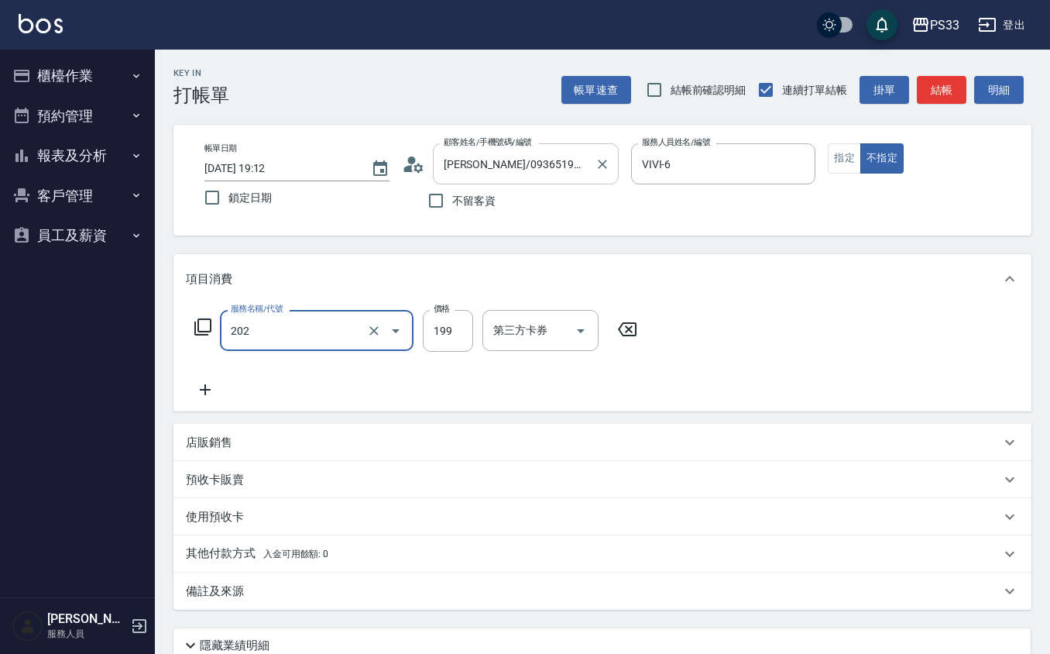
type input "不指定單剪(202)"
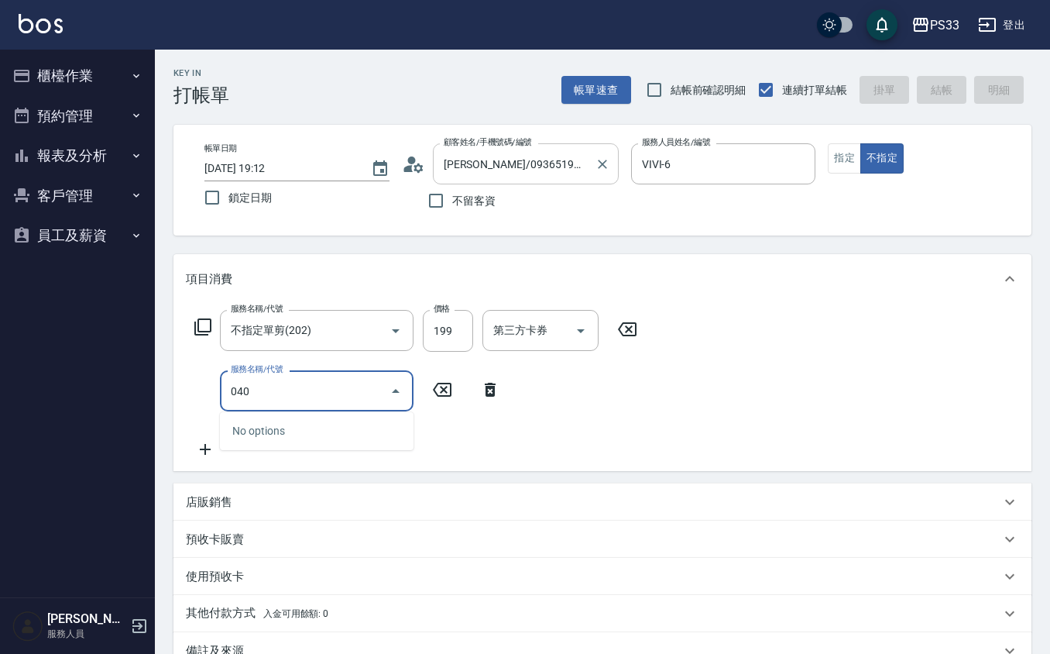
type input "0402"
type input "09"
type input "2025/08/13 19:43"
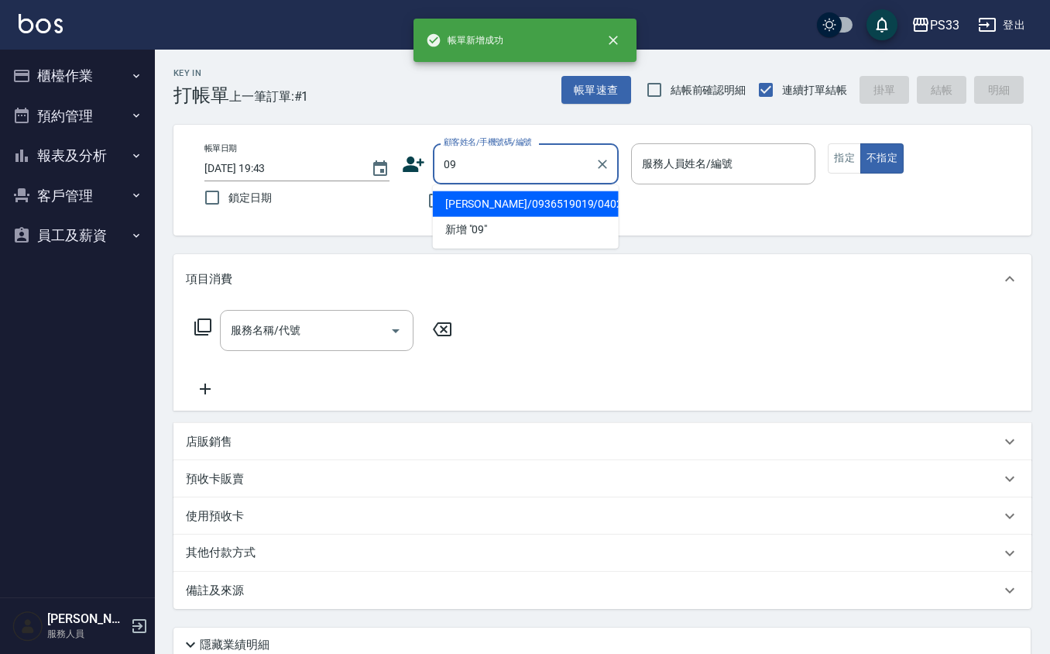
type input "顧貴春/0936519019/040209"
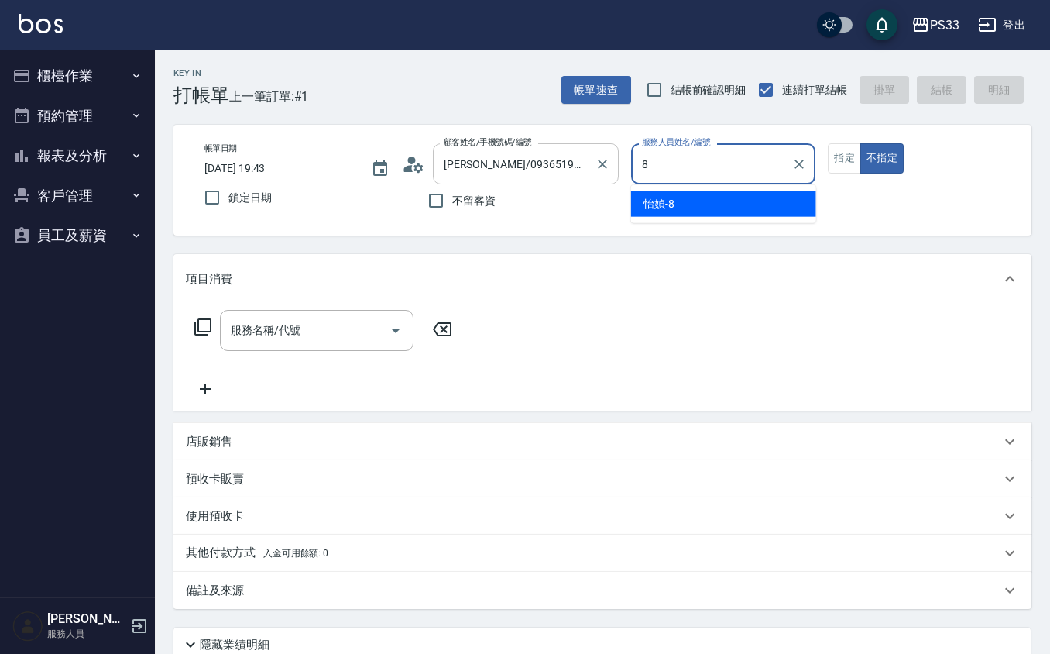
type input "怡媜-8"
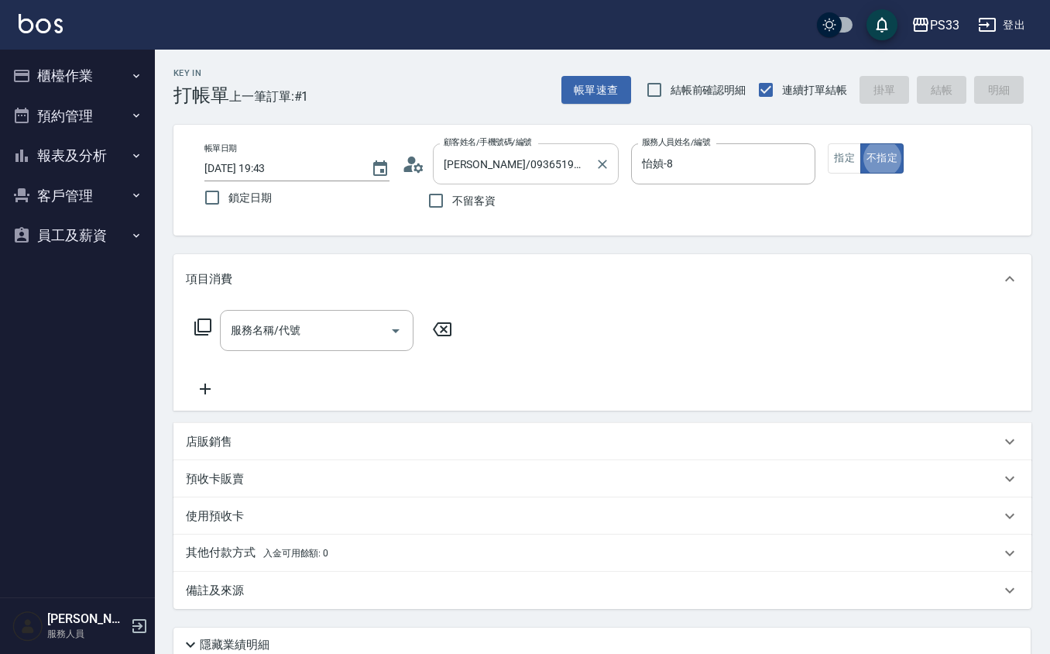
type button "false"
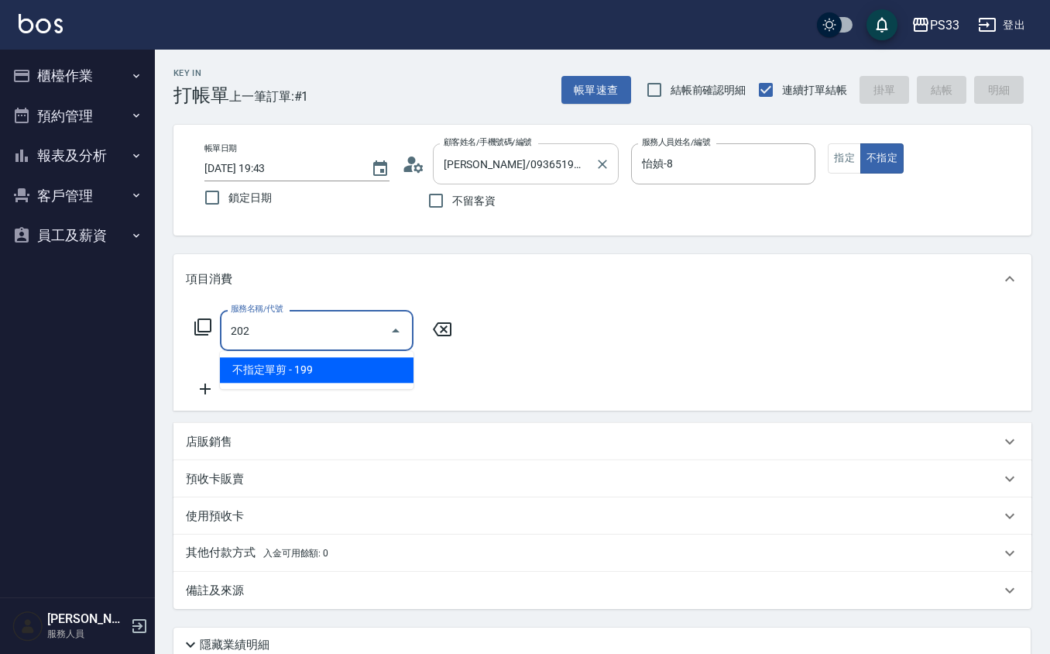
type input "不指定單剪(202)"
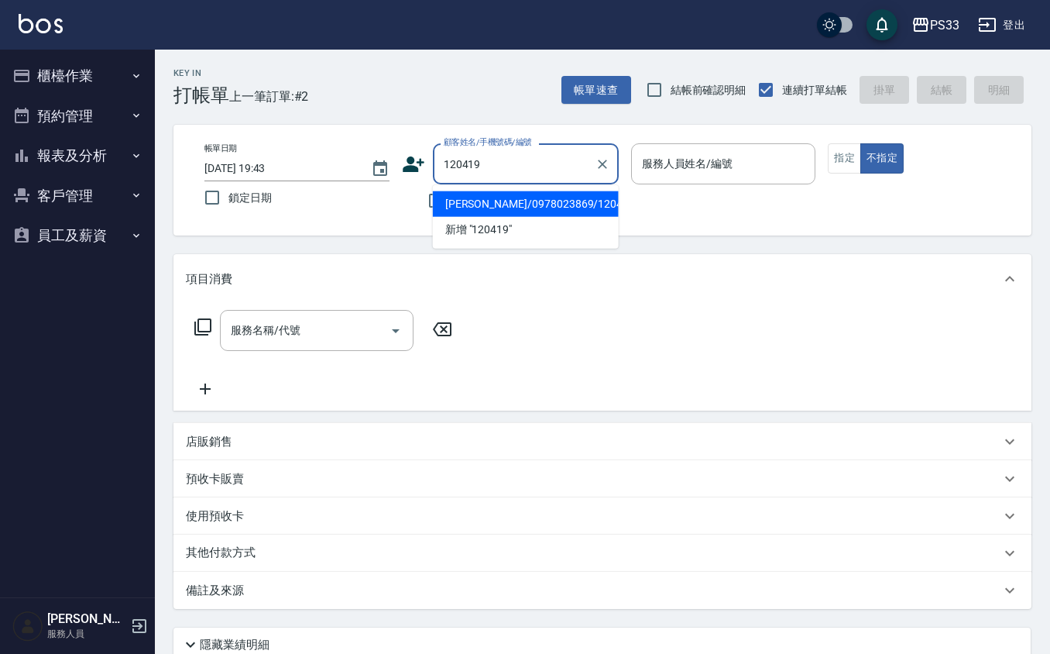
type input "黃毓茹/0978023869/120419"
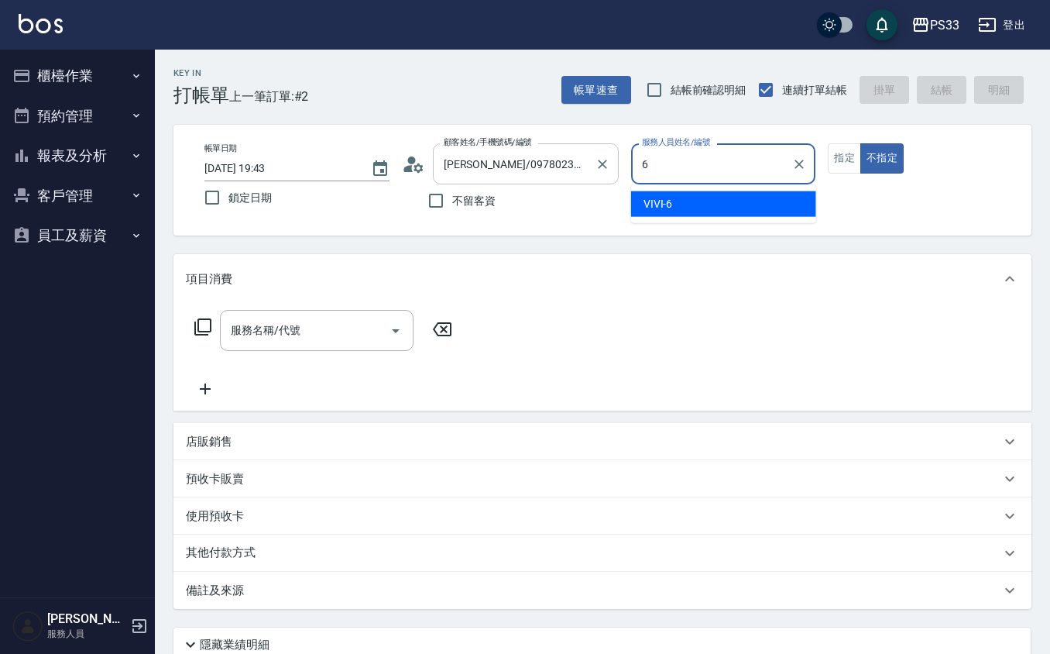
type input "VIVI-6"
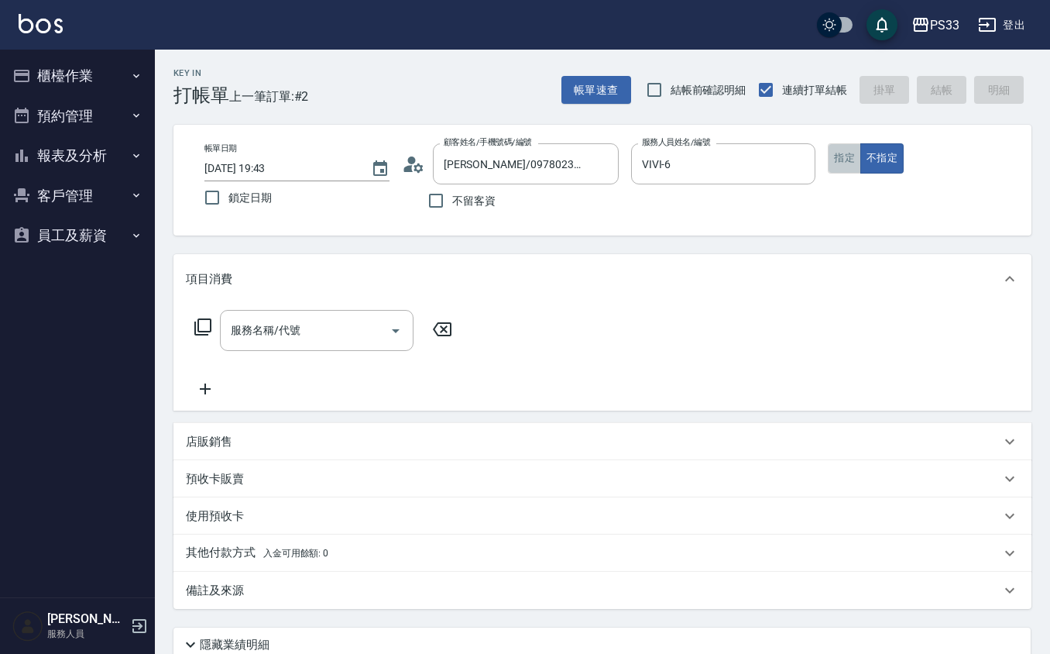
click at [840, 163] on button "指定" at bounding box center [844, 158] width 33 height 30
click at [321, 367] on div "服務名稱/代號 服務名稱/代號" at bounding box center [324, 354] width 276 height 88
click at [327, 348] on div "服務名稱/代號" at bounding box center [317, 330] width 194 height 41
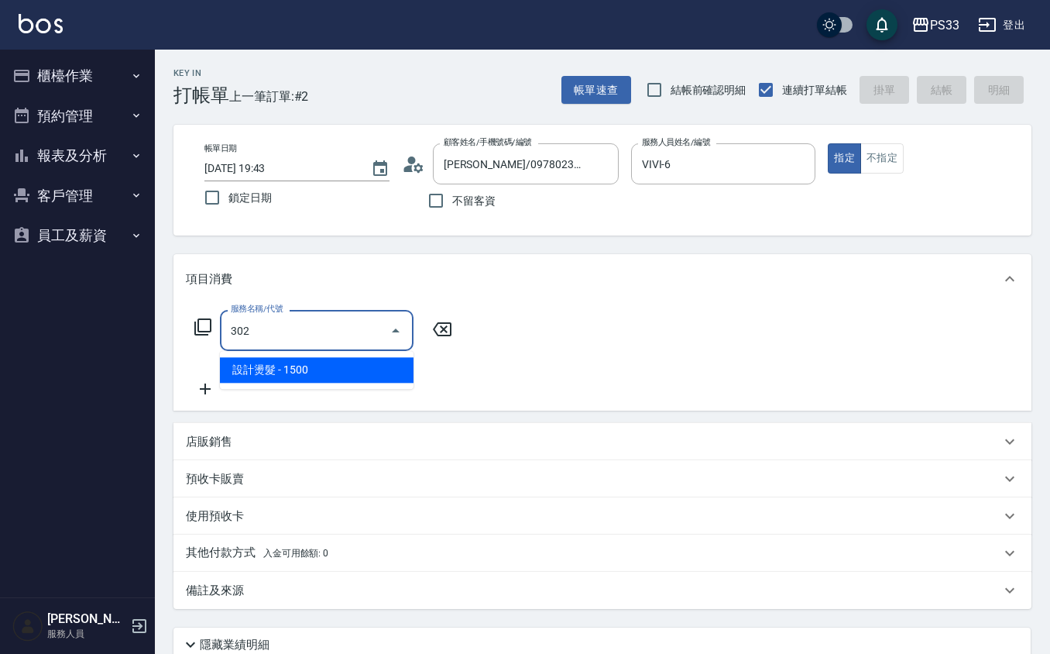
type input "設計燙髮(302)"
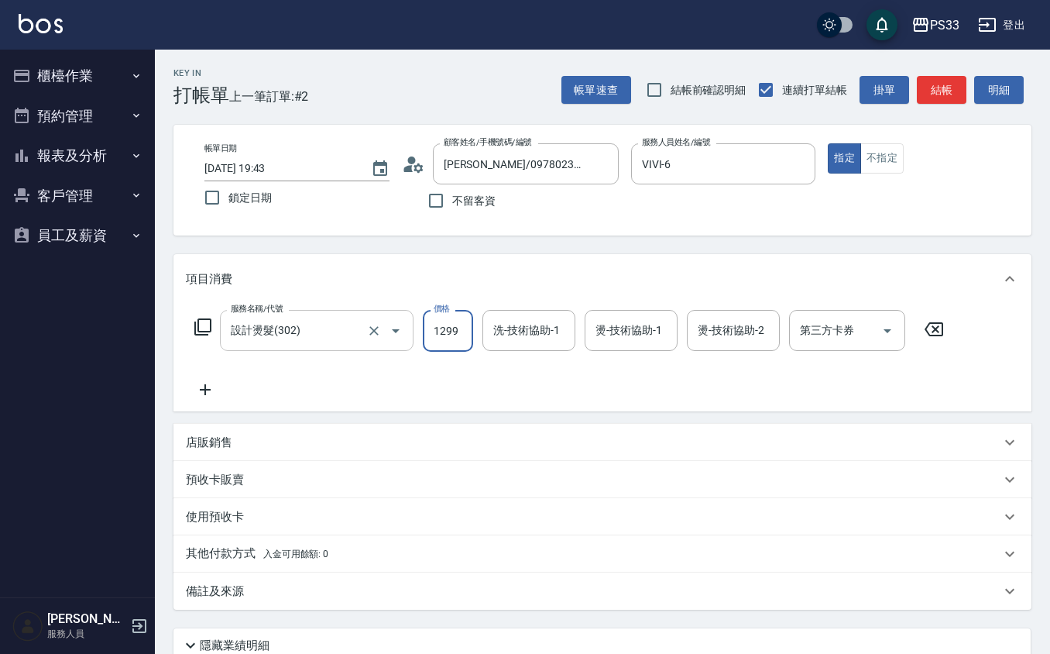
type input "1299"
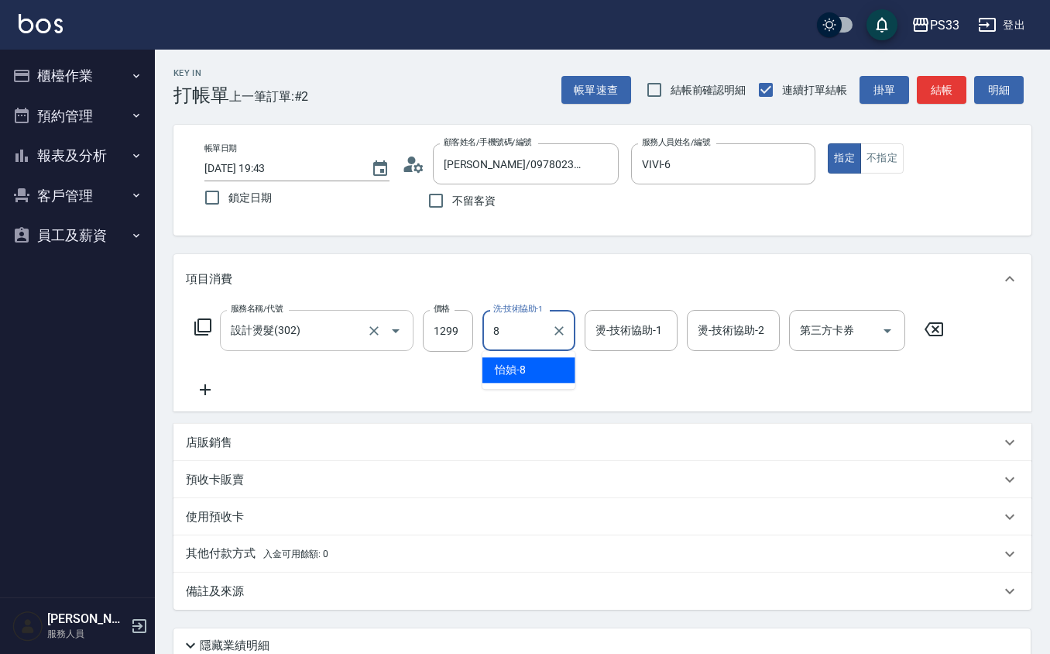
type input "怡媜-8"
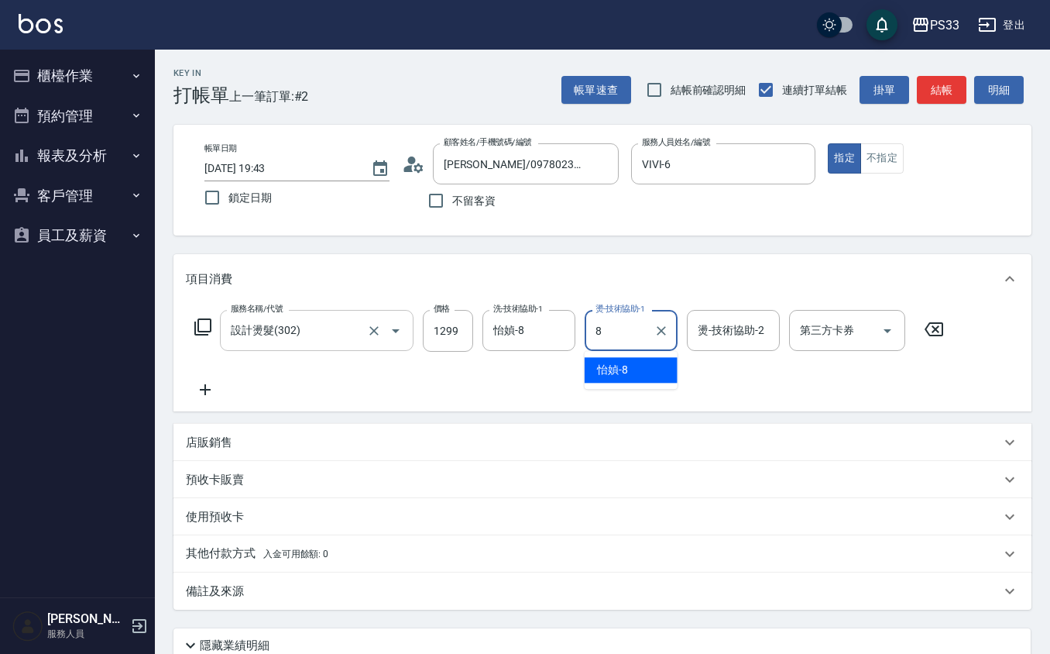
type input "怡媜-8"
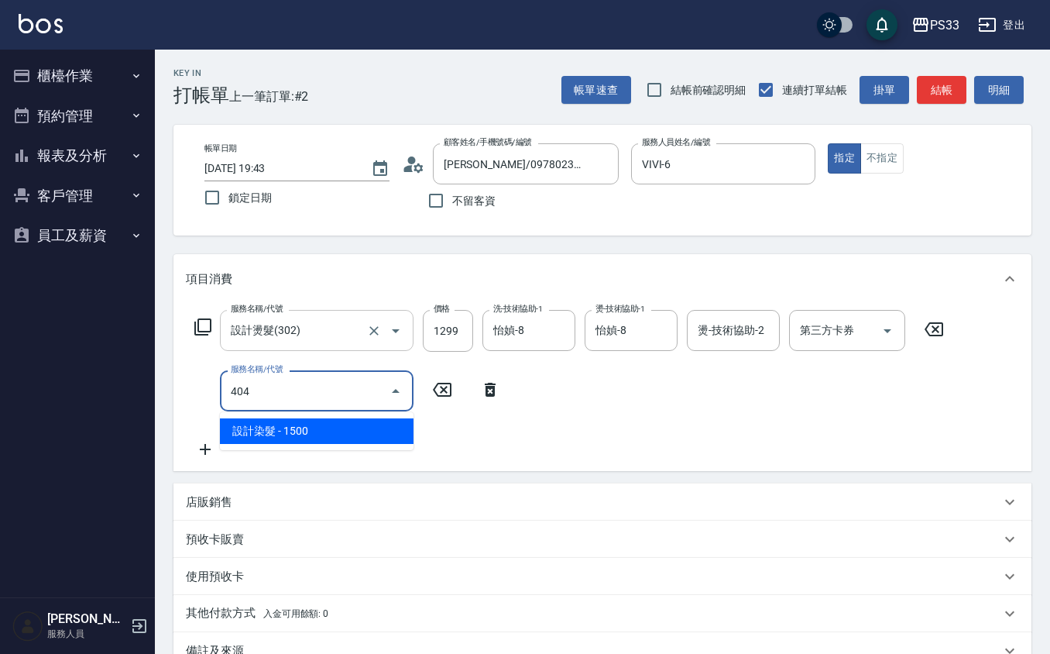
type input "設計染髮(404)"
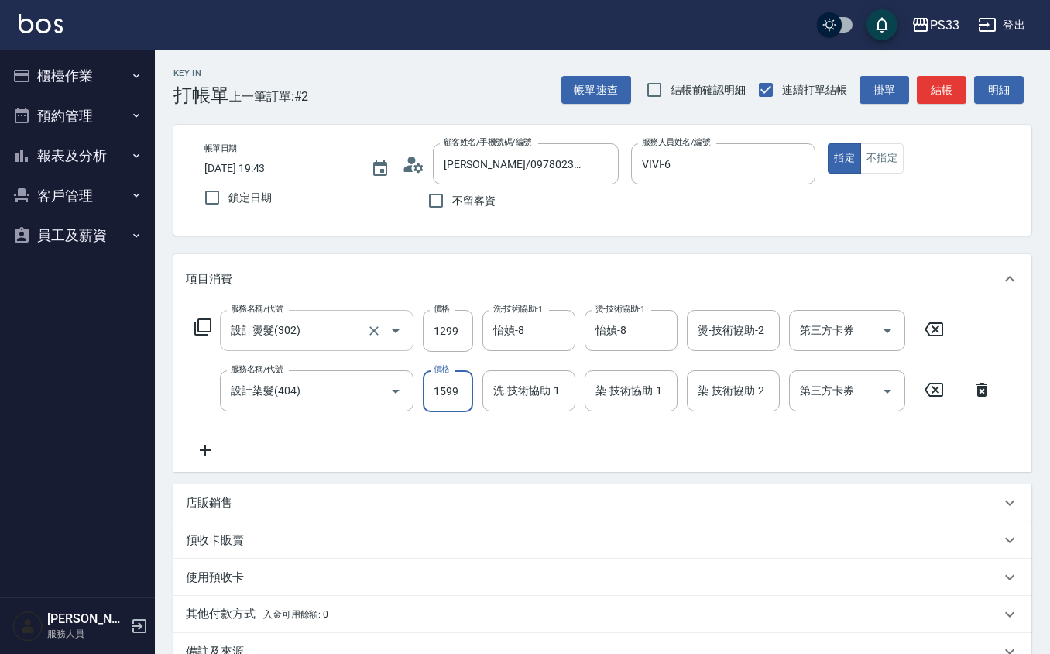
type input "1599"
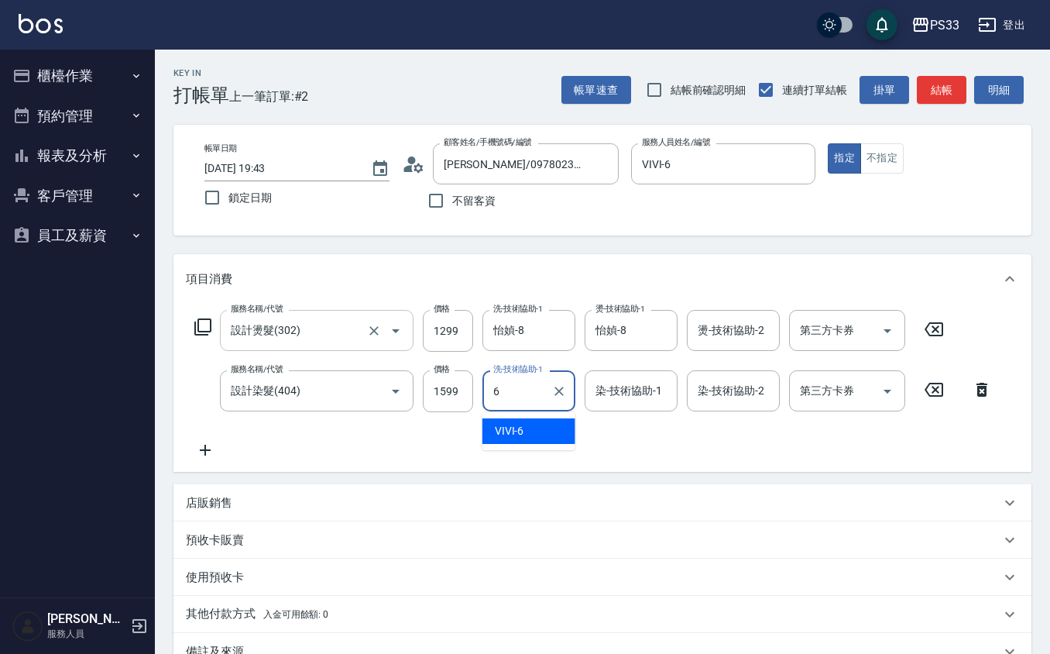
type input "VIVI-6"
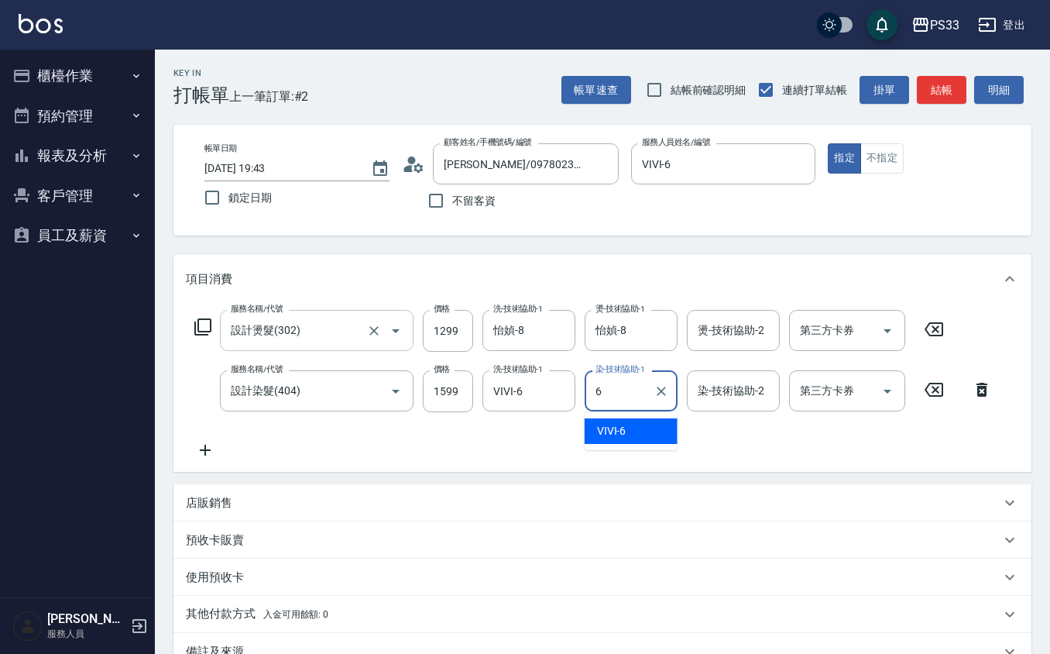
type input "VIVI-6"
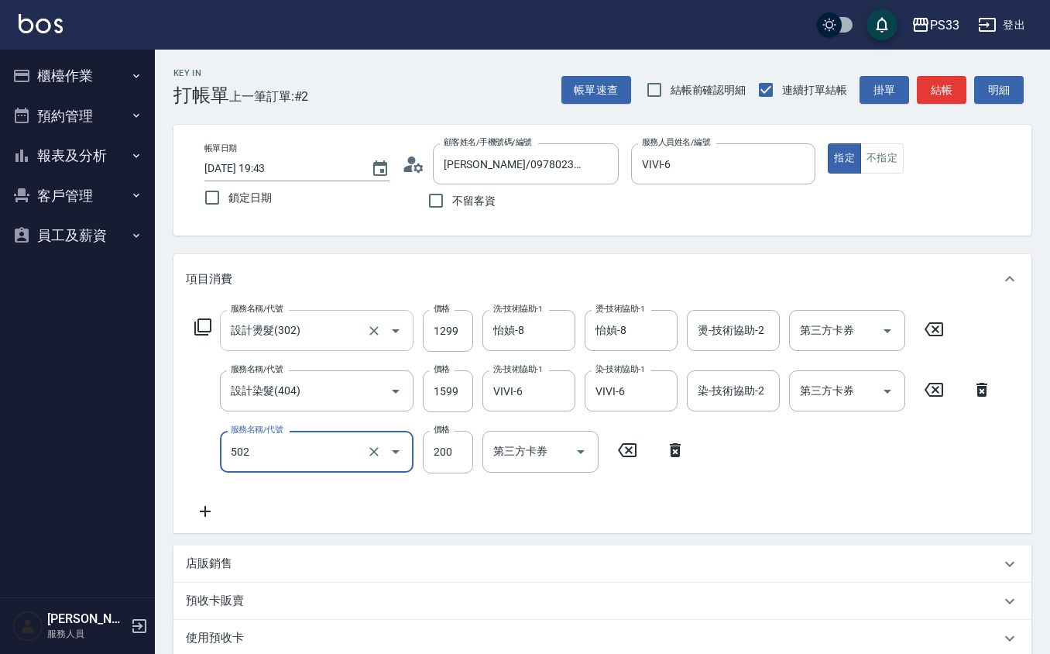
type input "自備護髮(502)"
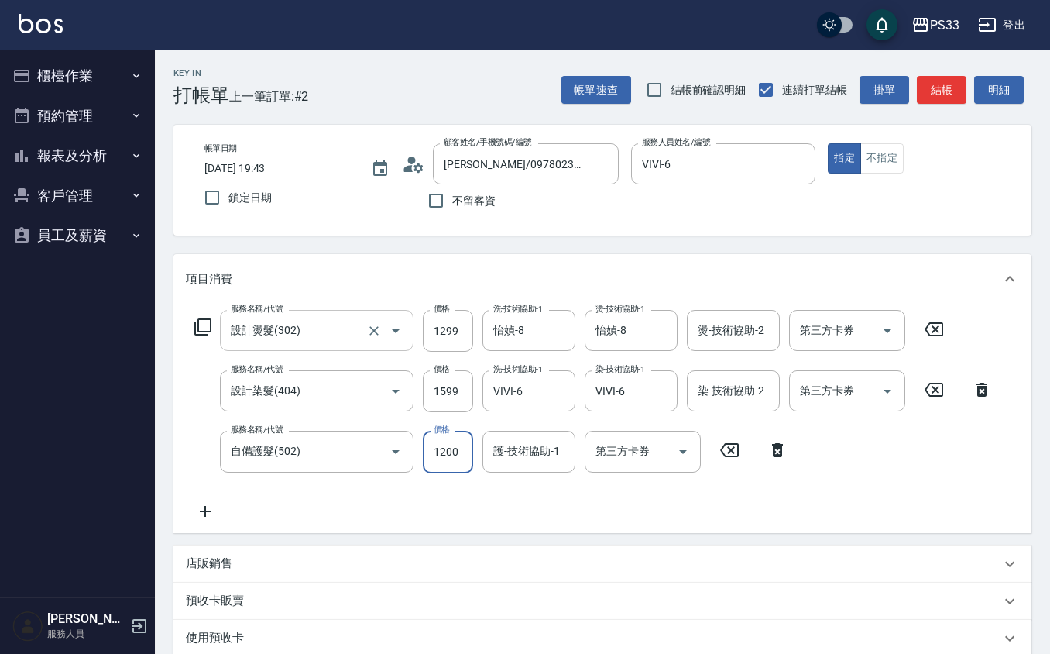
type input "1200"
type input "VIVI-6"
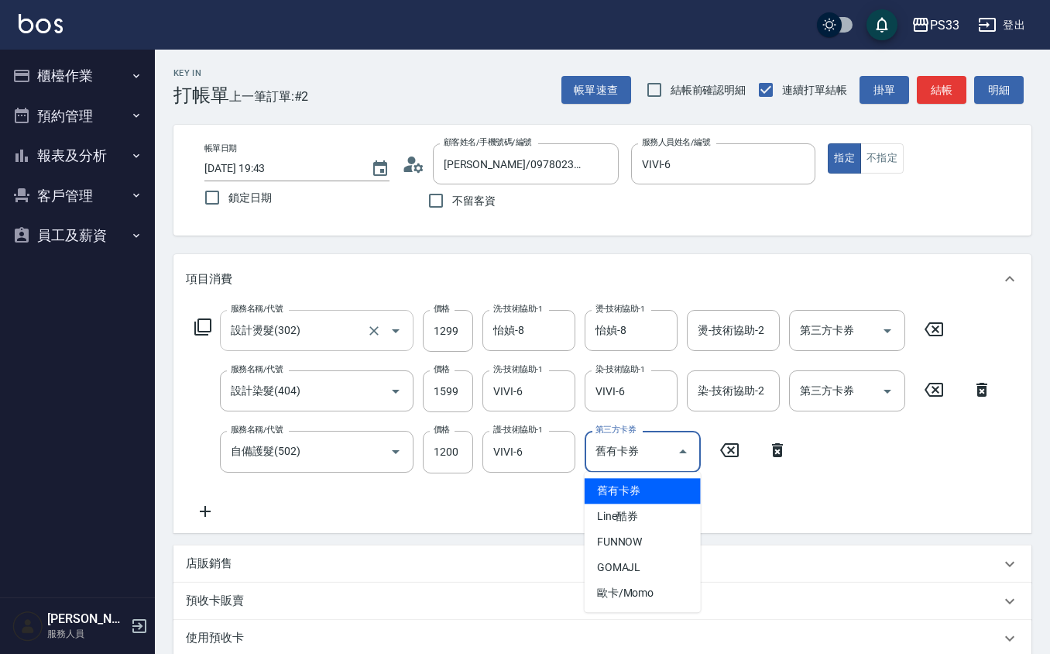
type input "舊有卡券"
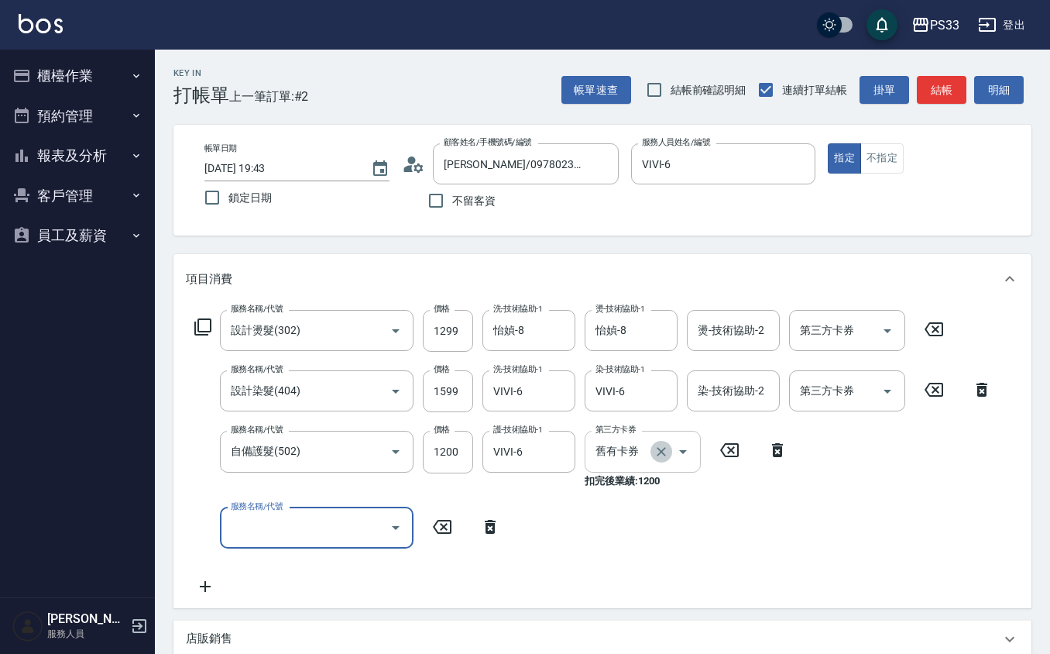
click at [661, 451] on icon "Clear" at bounding box center [661, 451] width 9 height 9
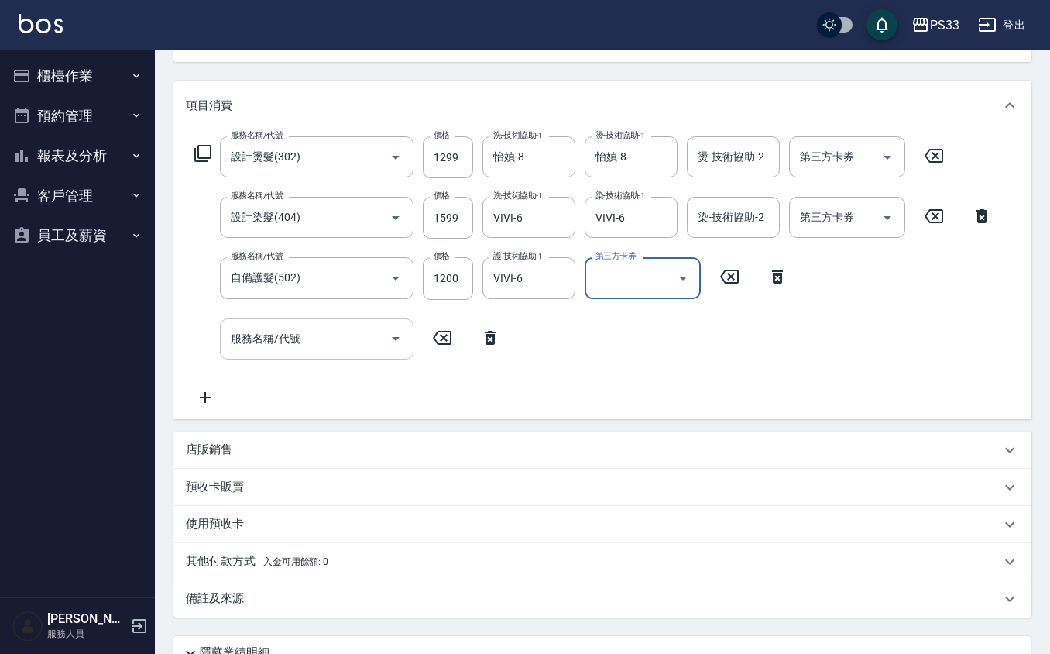
scroll to position [308, 0]
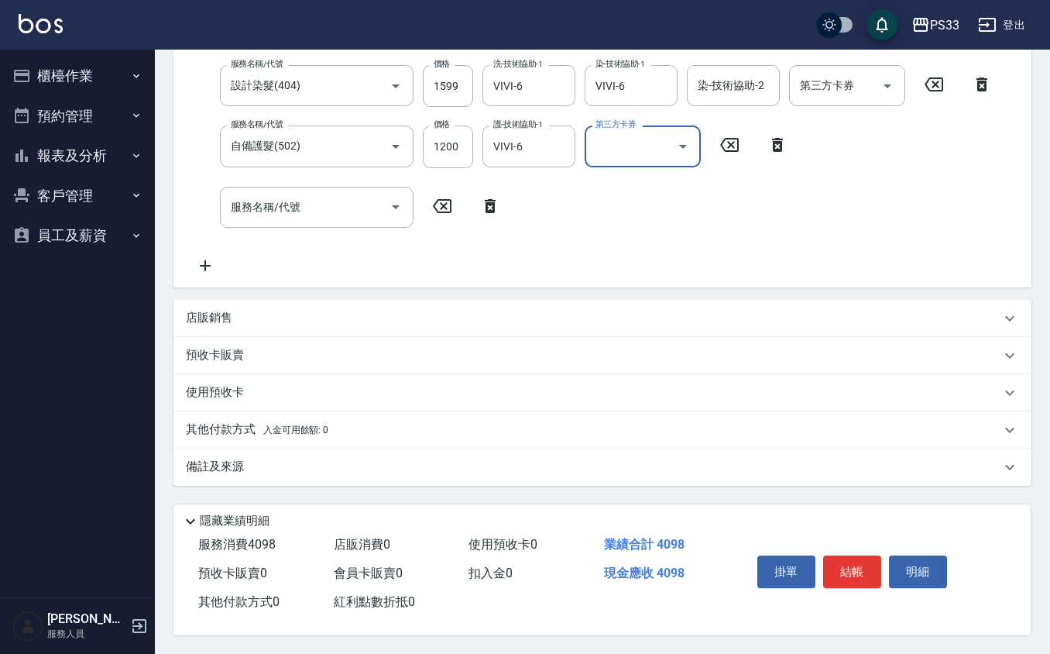
click at [286, 328] on div "店販銷售" at bounding box center [602, 318] width 858 height 37
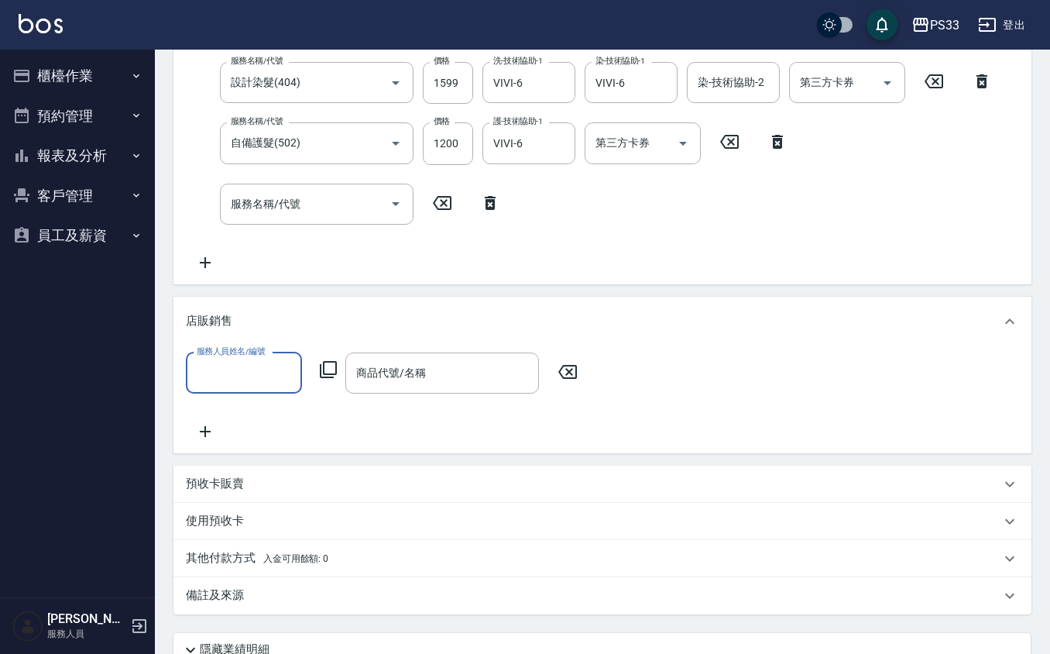
scroll to position [0, 0]
type input "VIVI-6"
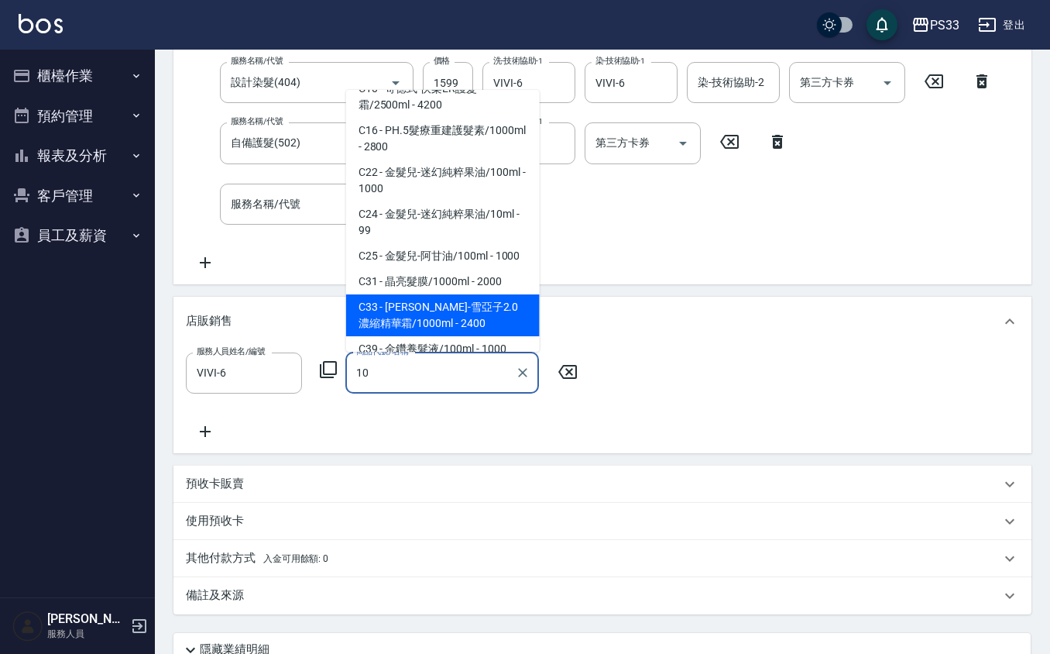
scroll to position [46, 0]
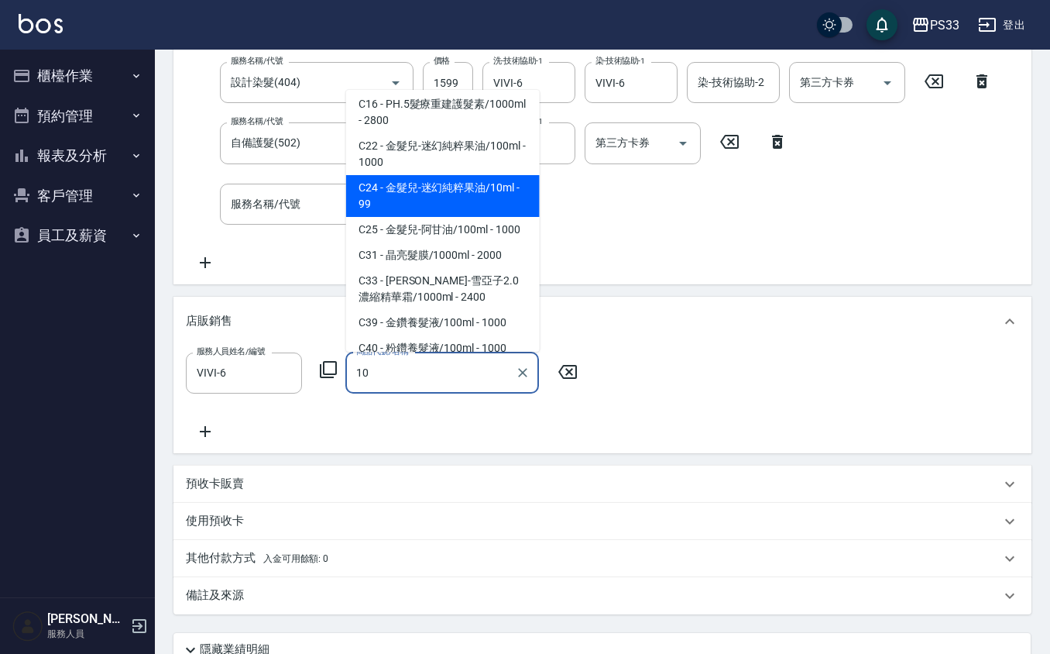
type input "金髮兒-迷幻純粹果油/10ml"
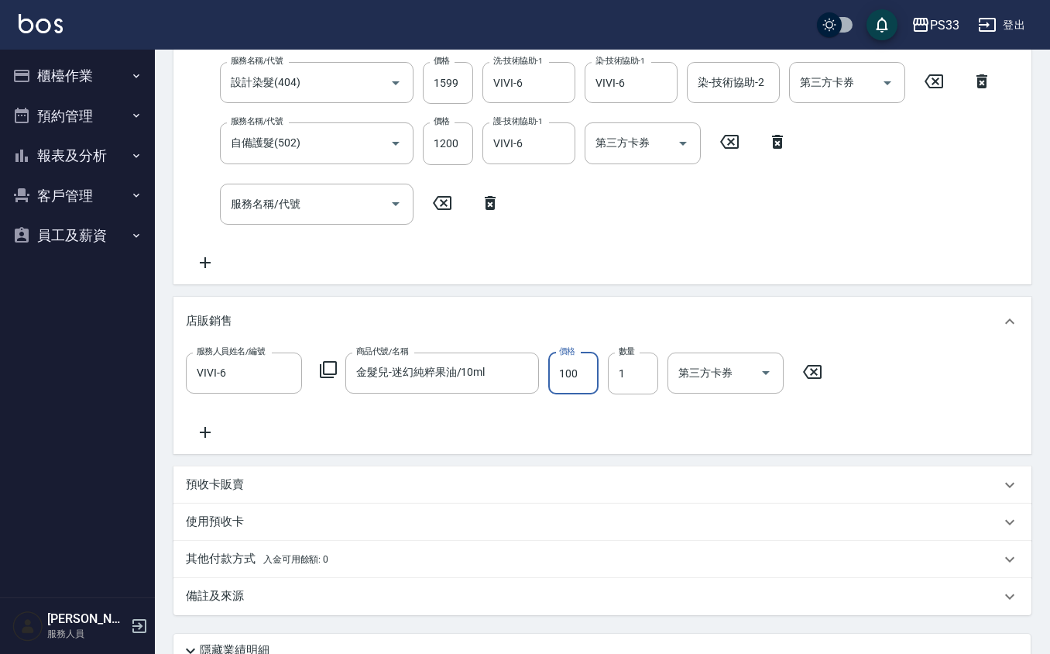
type input "100"
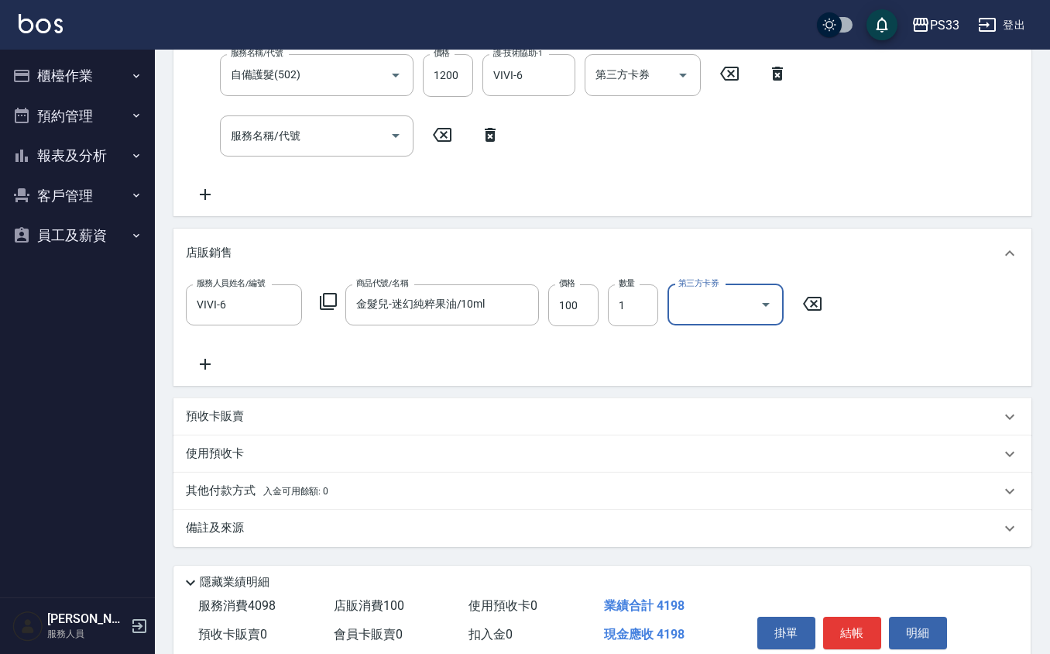
scroll to position [441, 0]
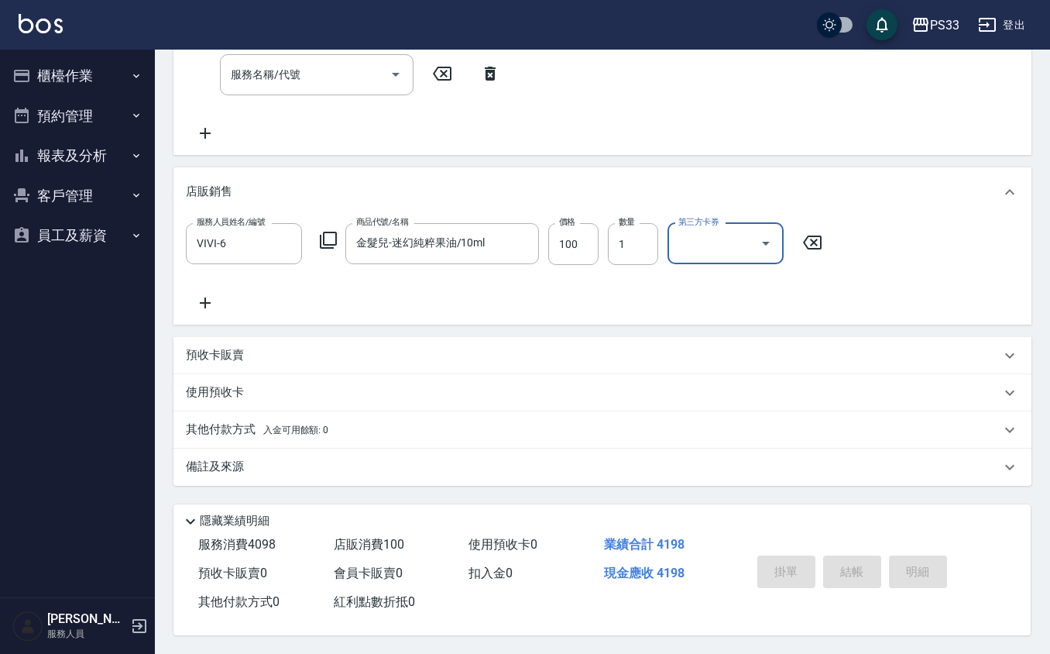
type input "2025/08/13 19:44"
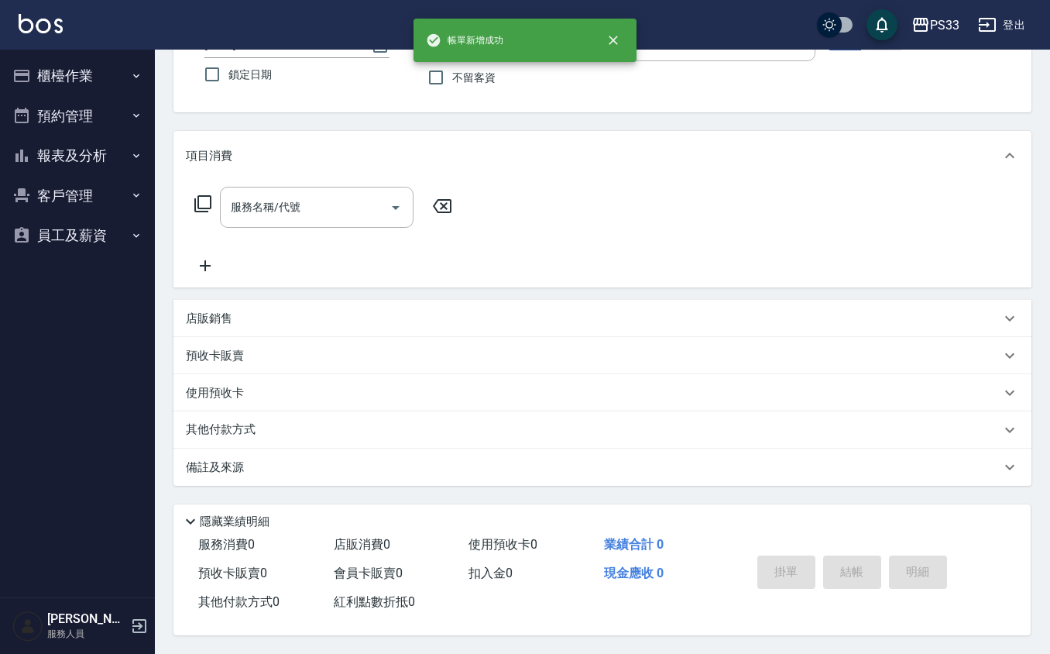
scroll to position [0, 0]
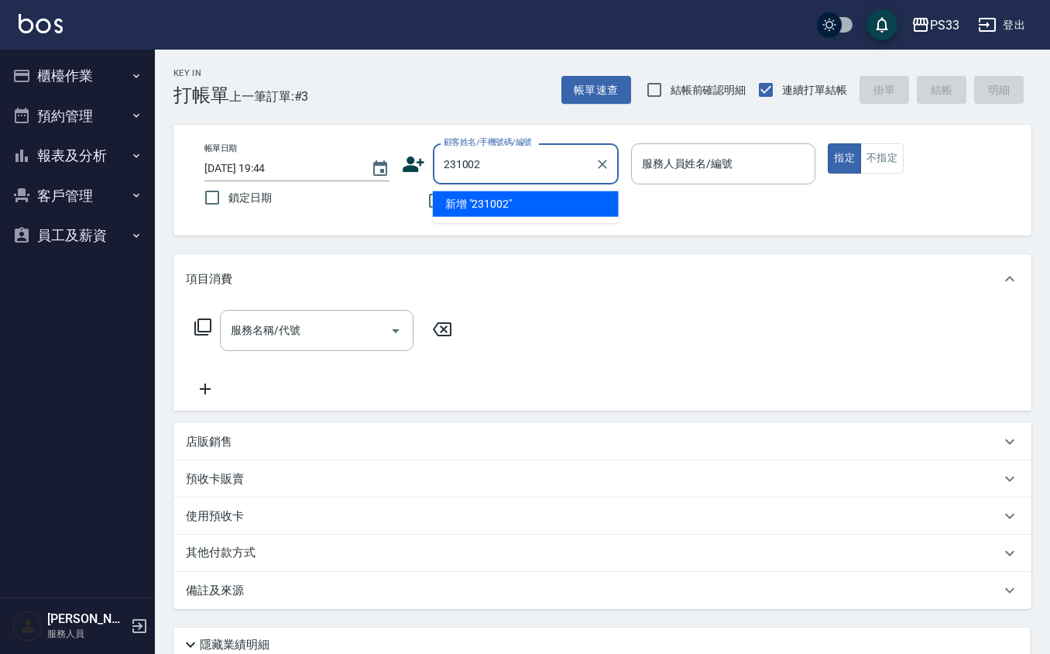
type input "231002"
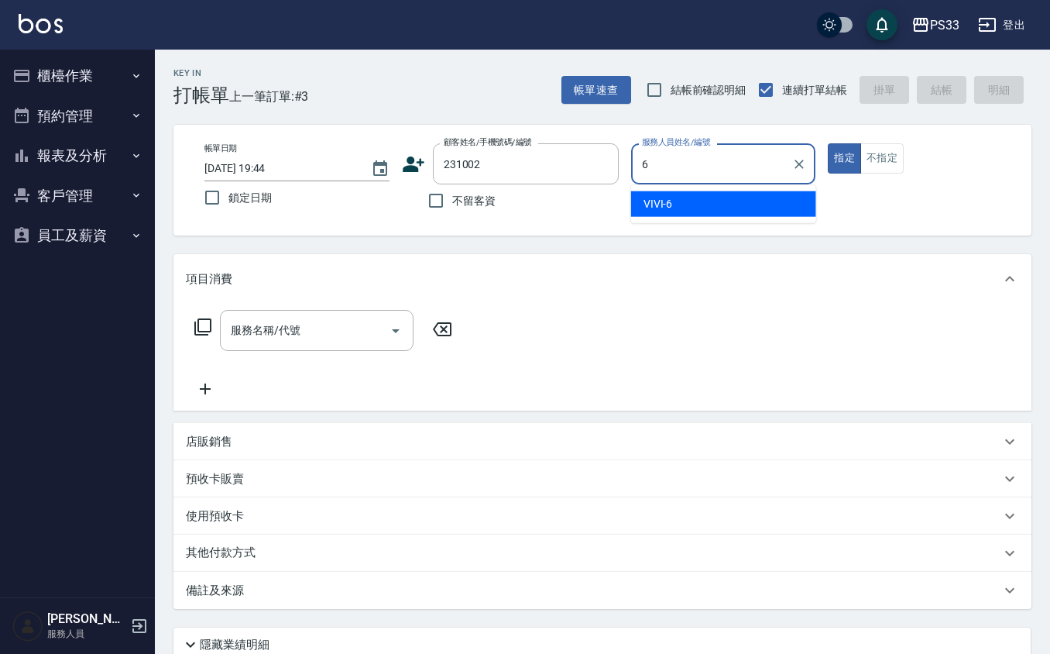
type input "VIVI-6"
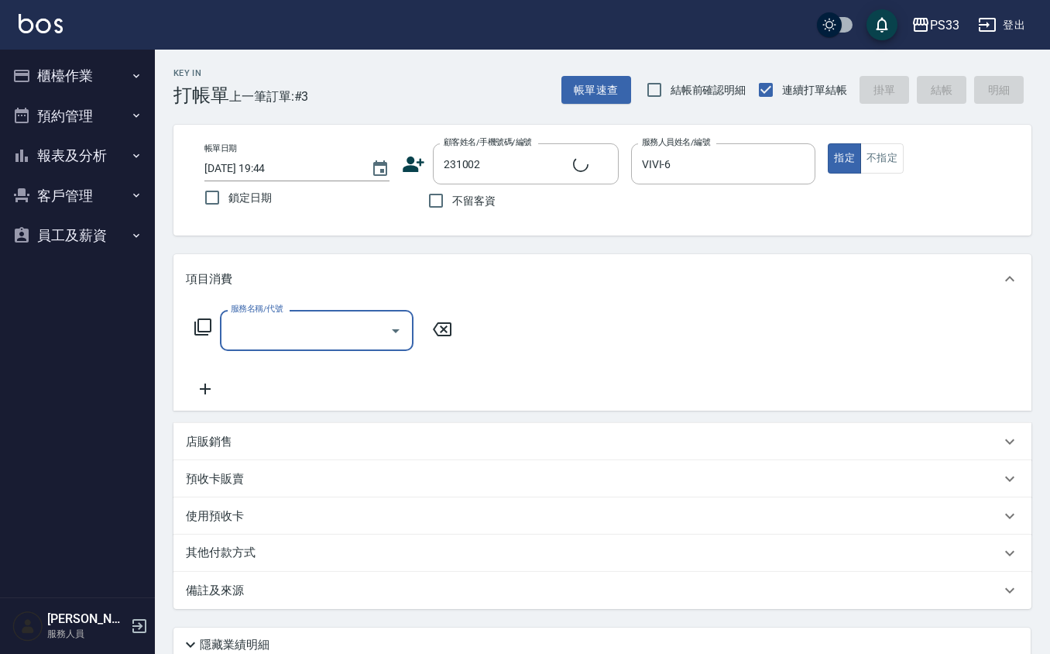
type input "康承翰/0958901336/231002"
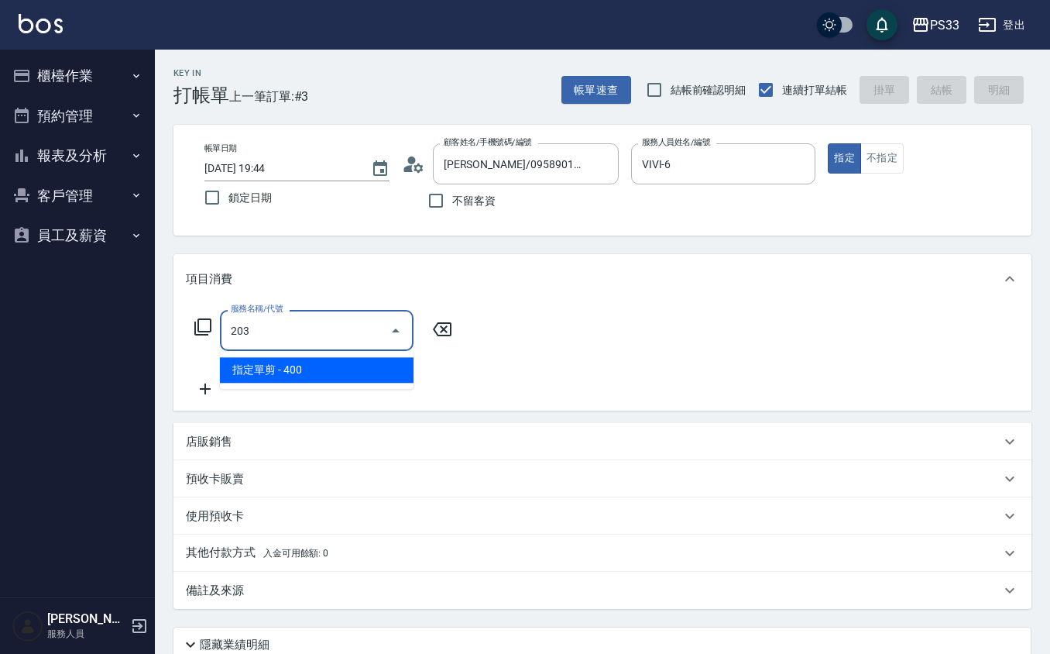
type input "指定單剪(203)"
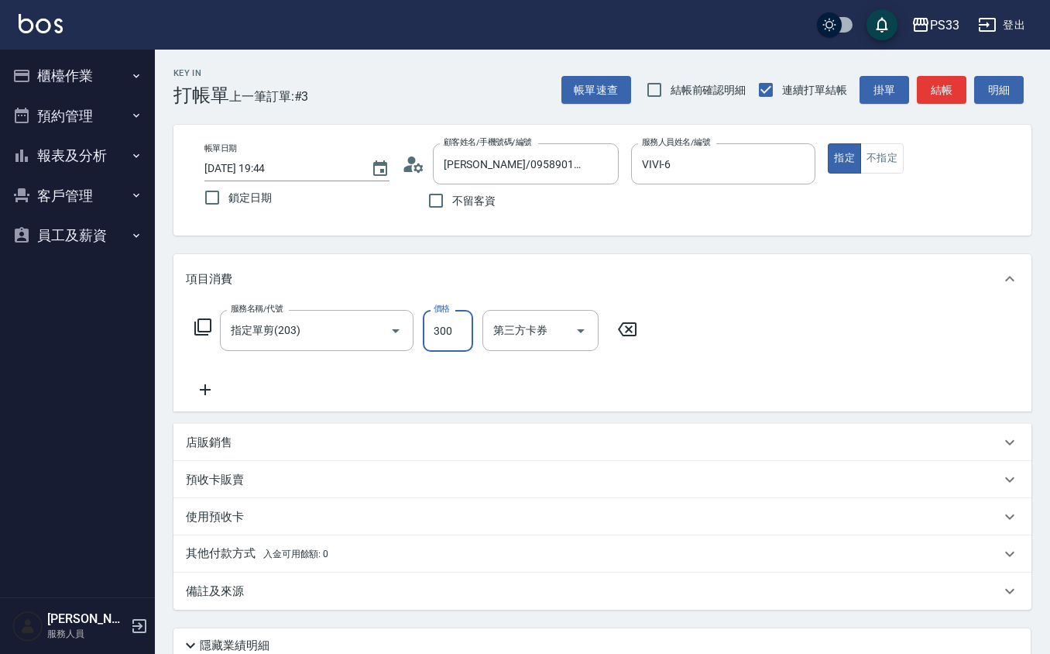
type input "300"
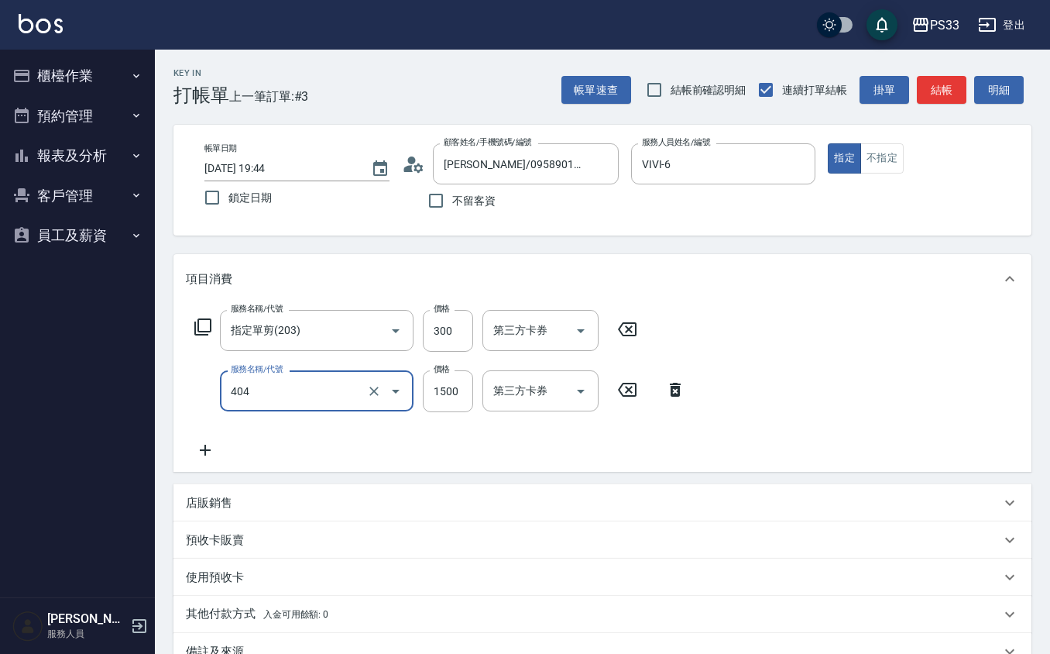
type input "設計染髮(404)"
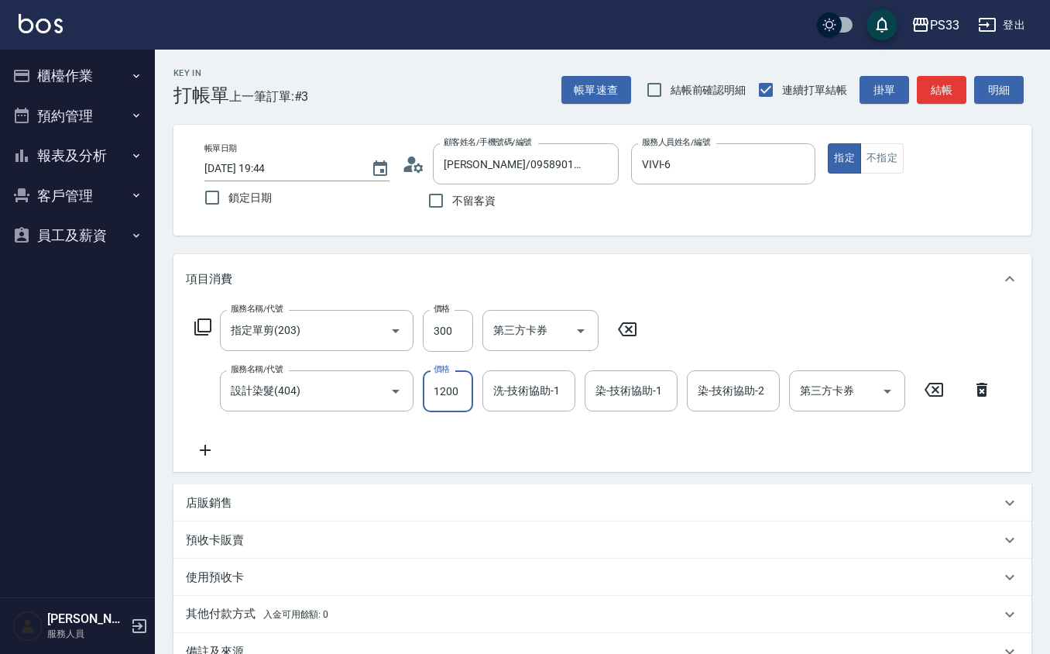
type input "1200"
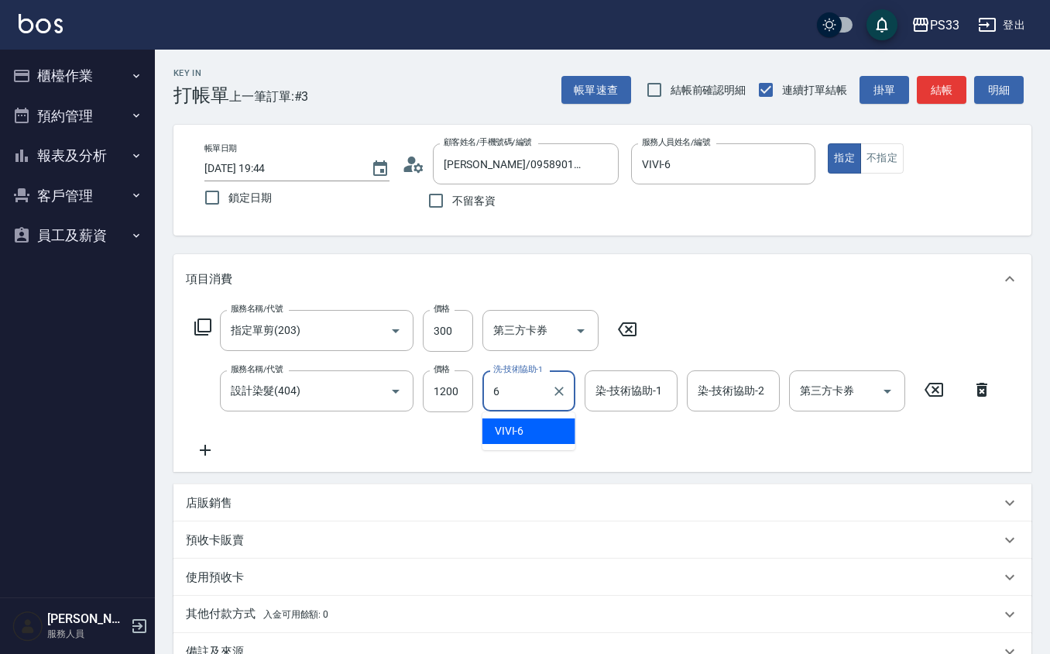
type input "VIVI-6"
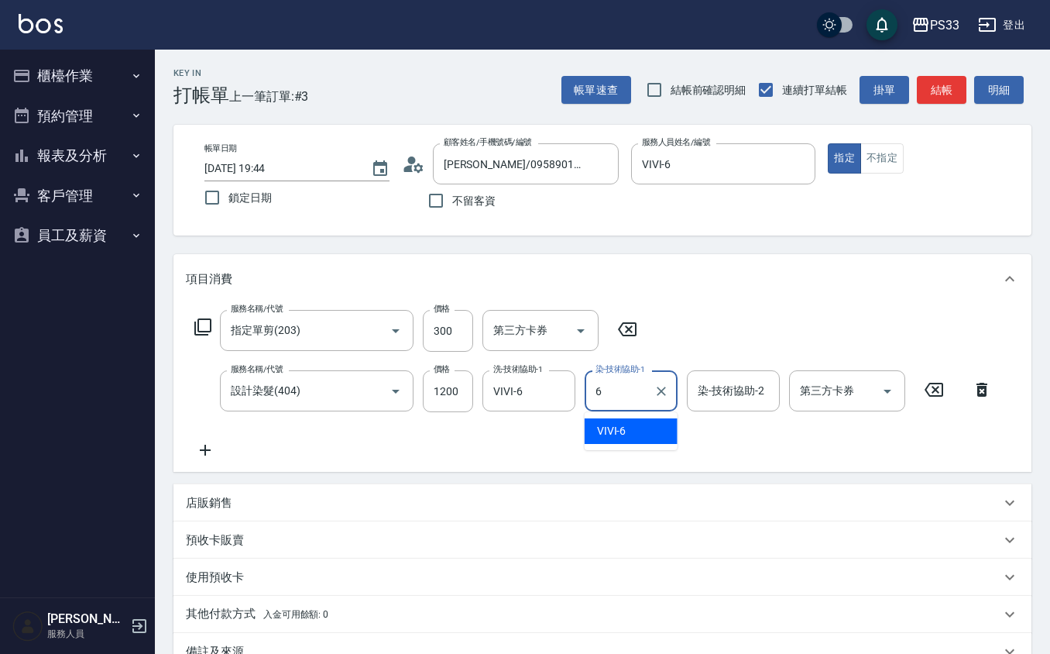
type input "VIVI-6"
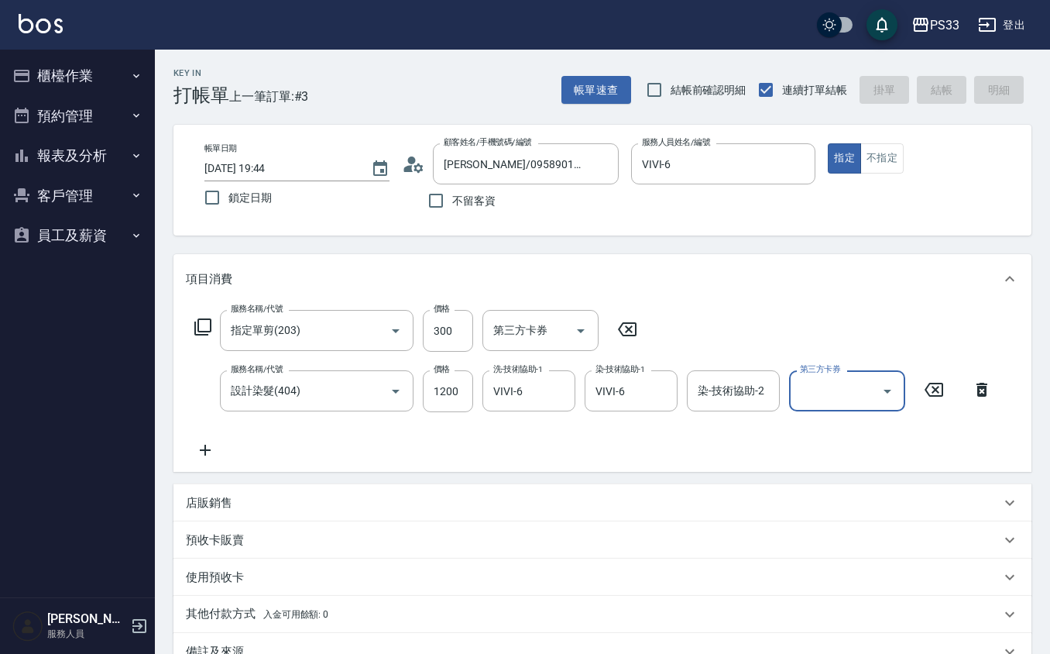
type input "2025/08/13 19:45"
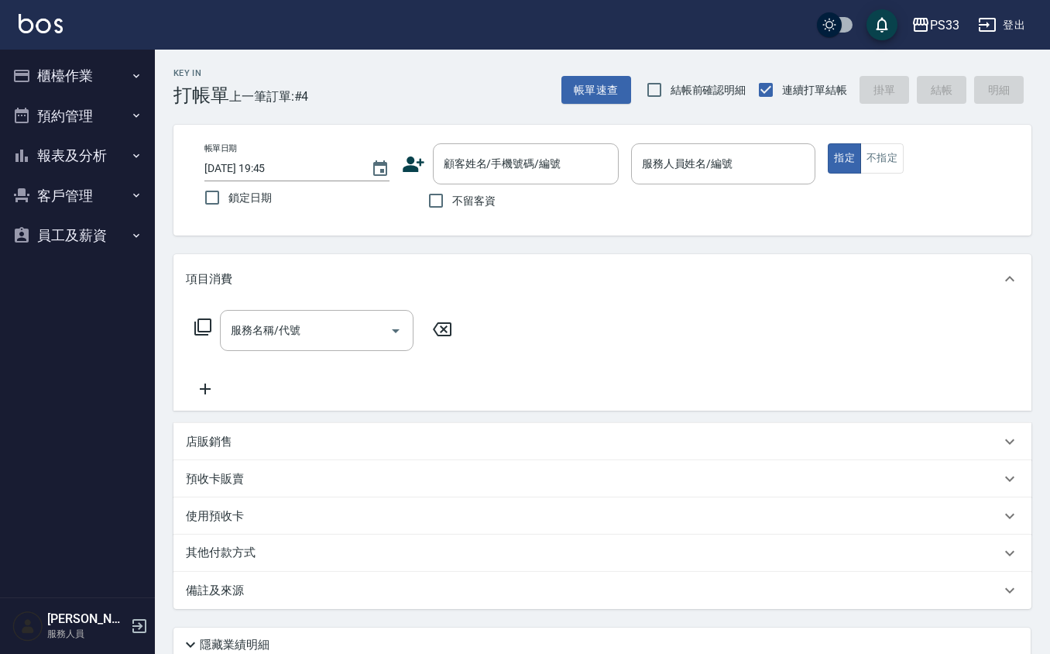
click at [406, 161] on icon at bounding box center [413, 164] width 23 height 23
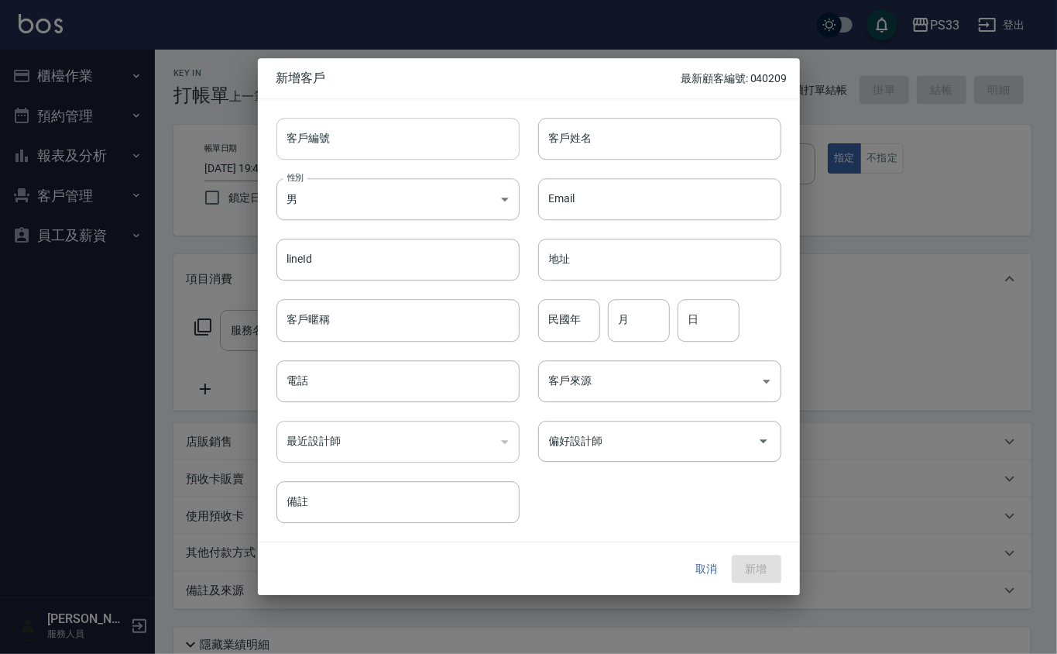
click at [410, 136] on input "客戶編號" at bounding box center [397, 139] width 243 height 42
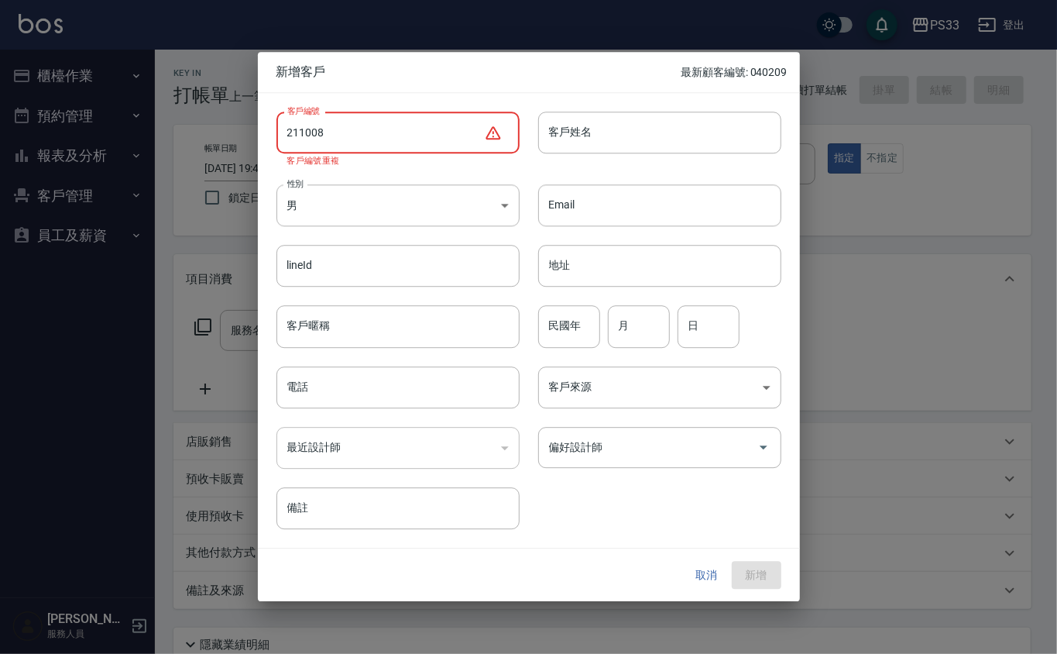
type input "211008"
click at [706, 562] on button "取消" at bounding box center [707, 575] width 50 height 29
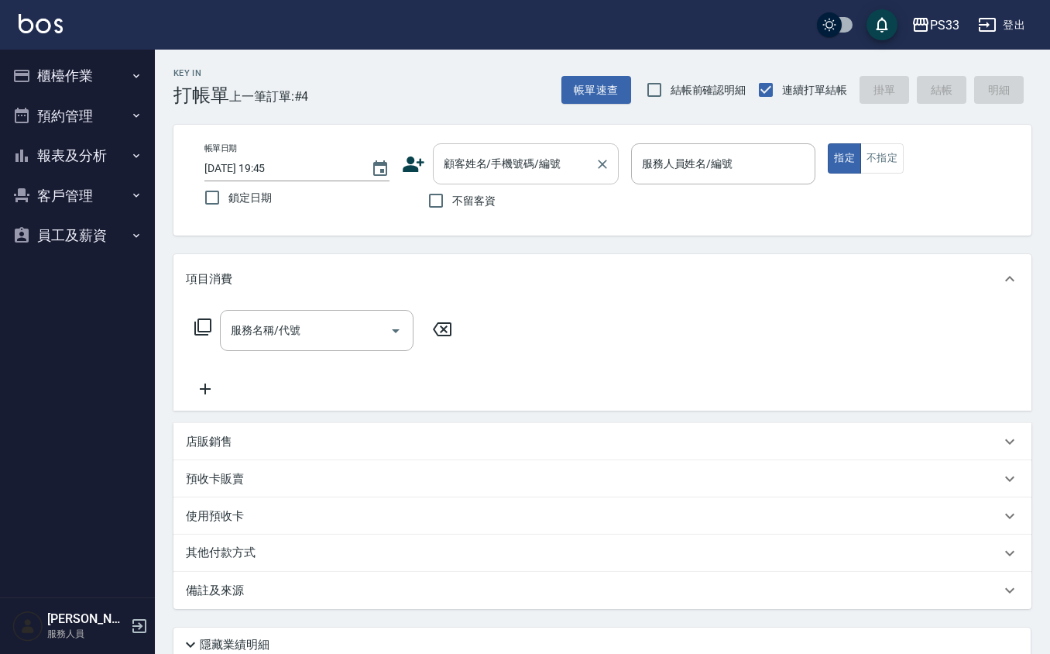
click at [509, 156] on input "顧客姓名/手機號碼/編號" at bounding box center [514, 163] width 149 height 27
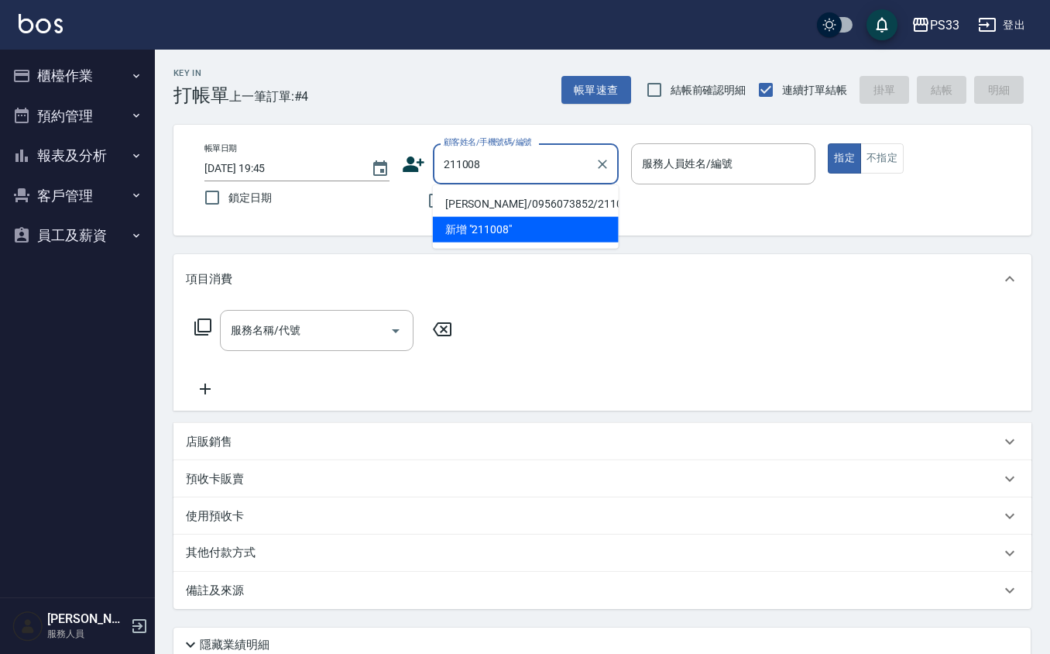
type input "陳汎宏/0956073852/211008"
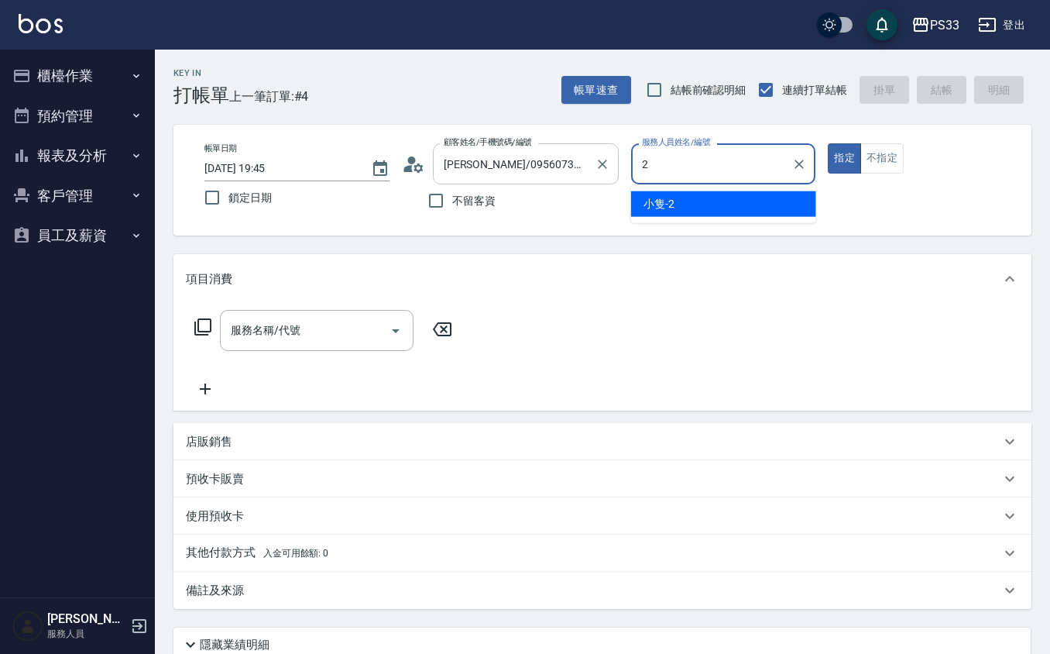
type input "小隻-2"
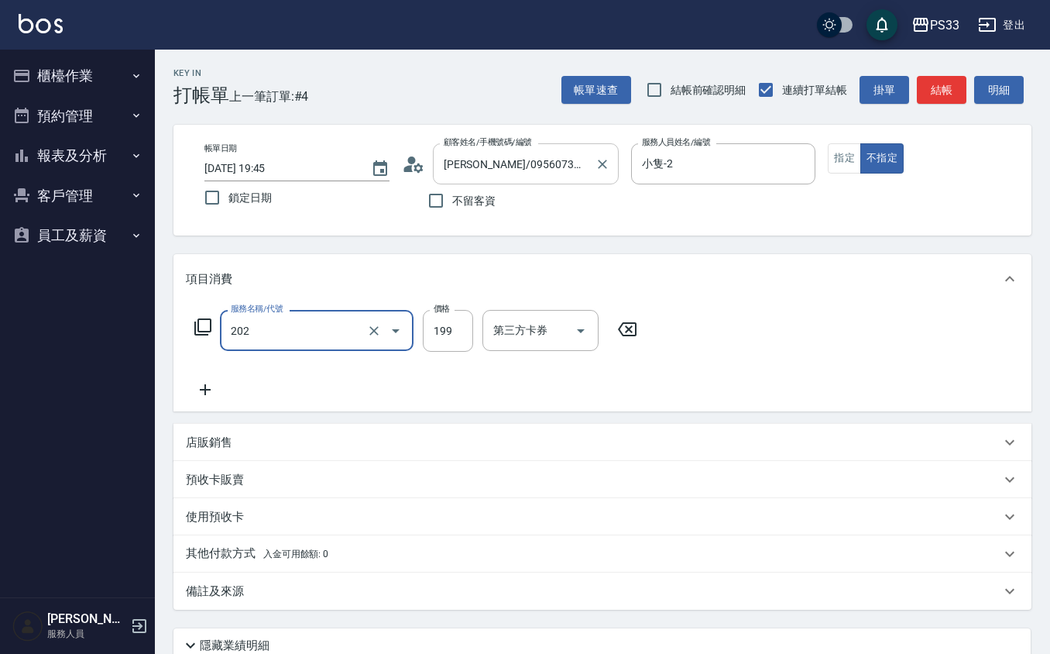
type input "不指定單剪(202)"
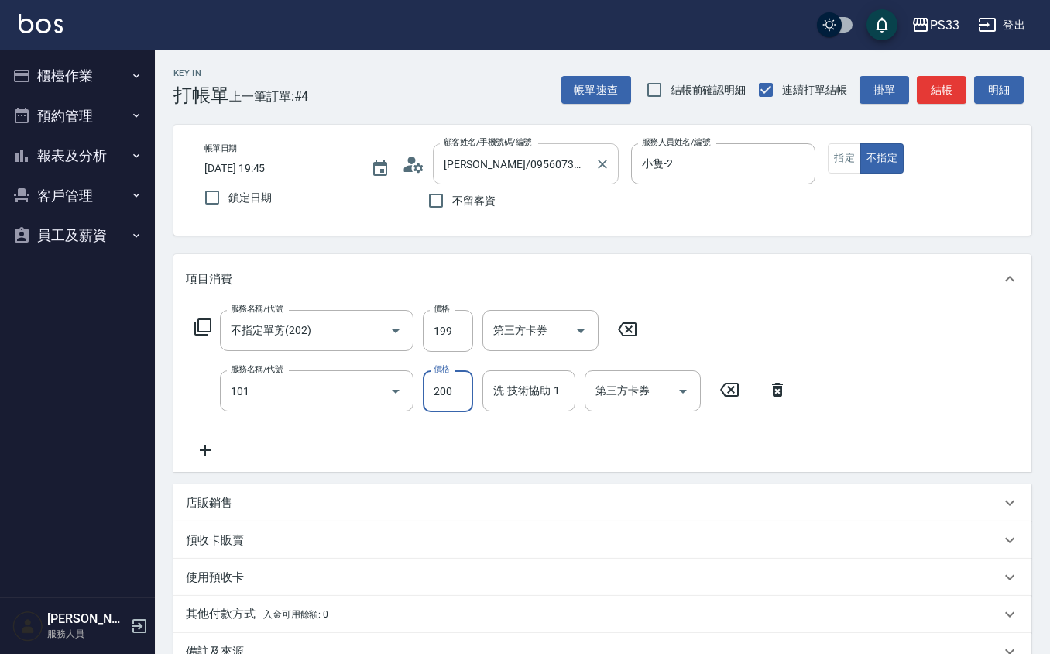
type input "洗髮(101)"
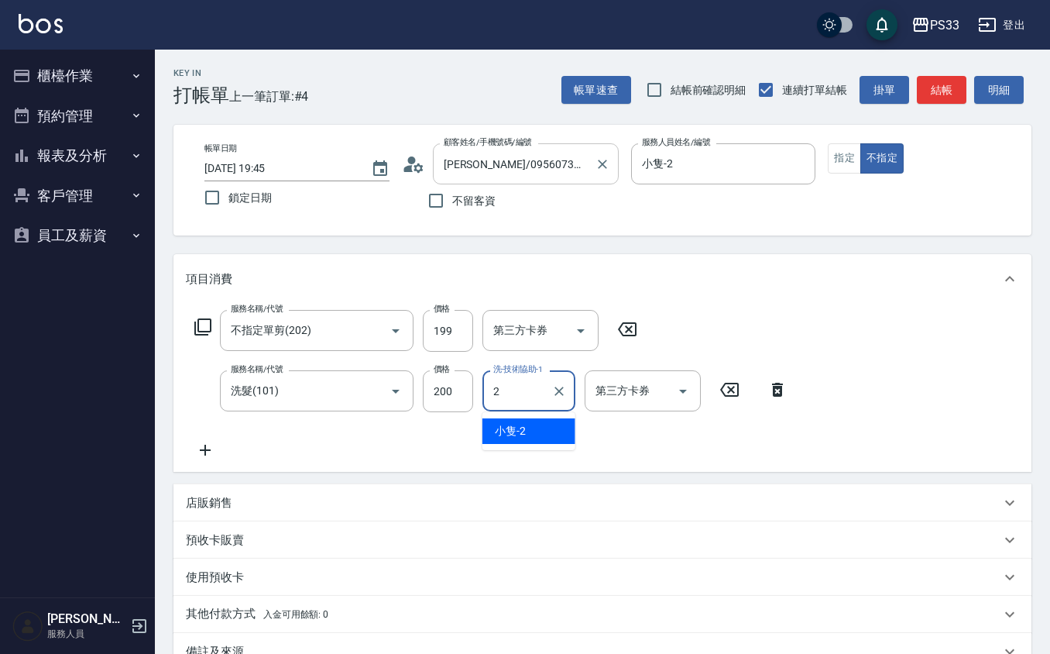
type input "小隻-2"
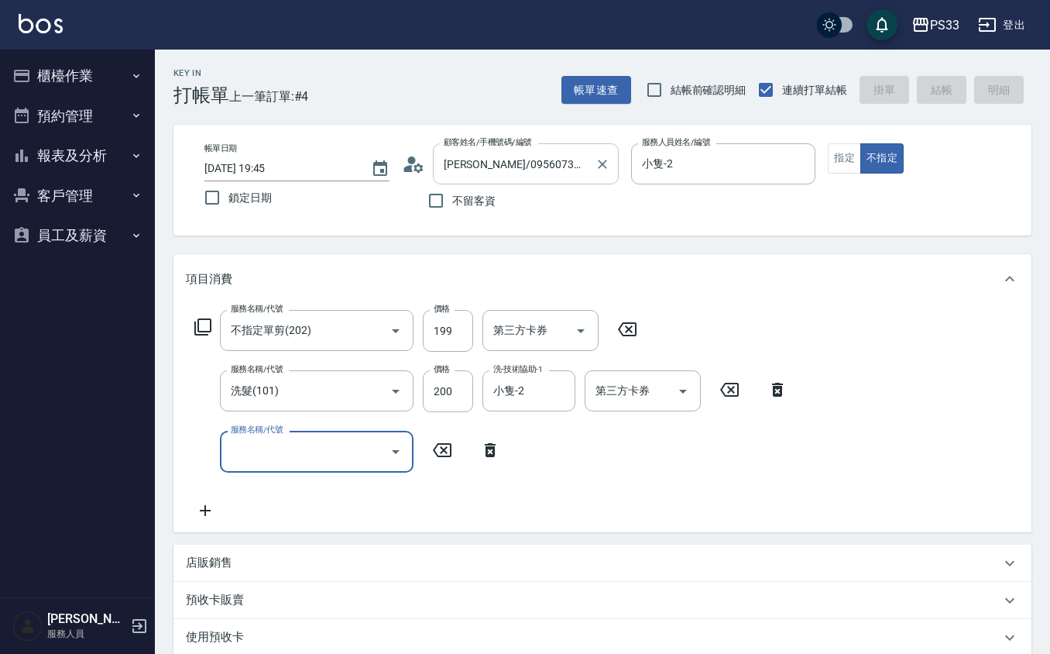
type input "2025/08/13 19:46"
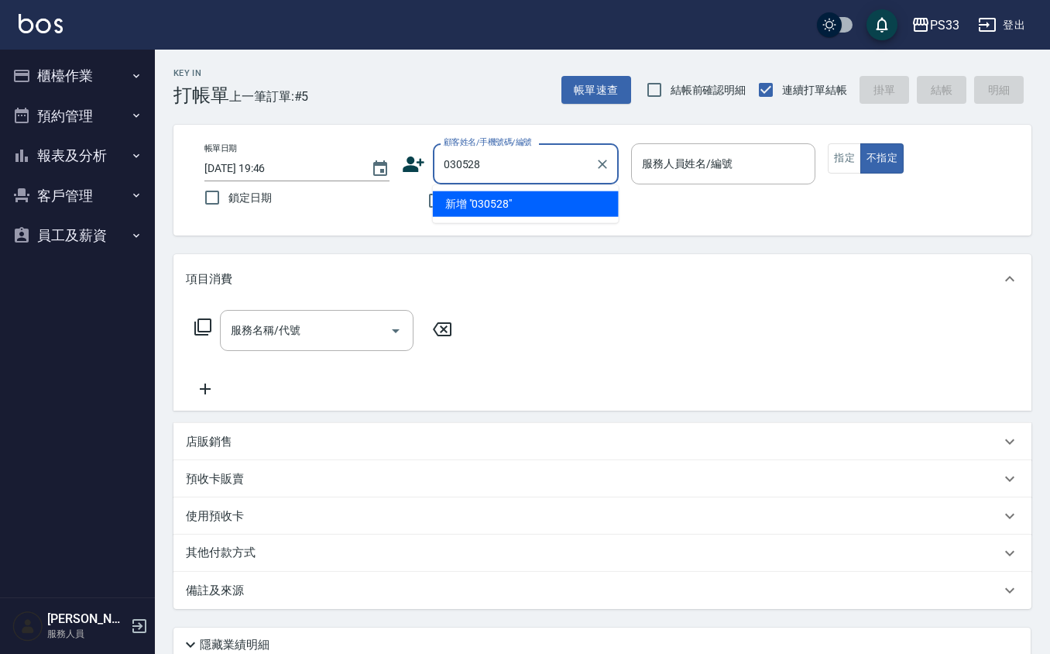
type input "030528"
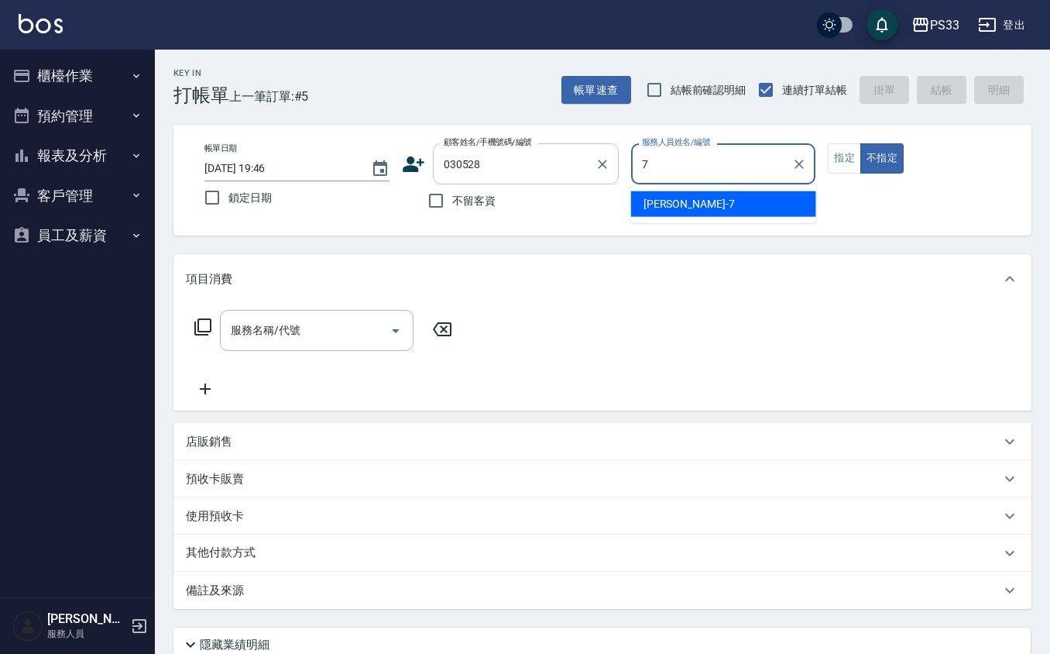
type input "Joann-7"
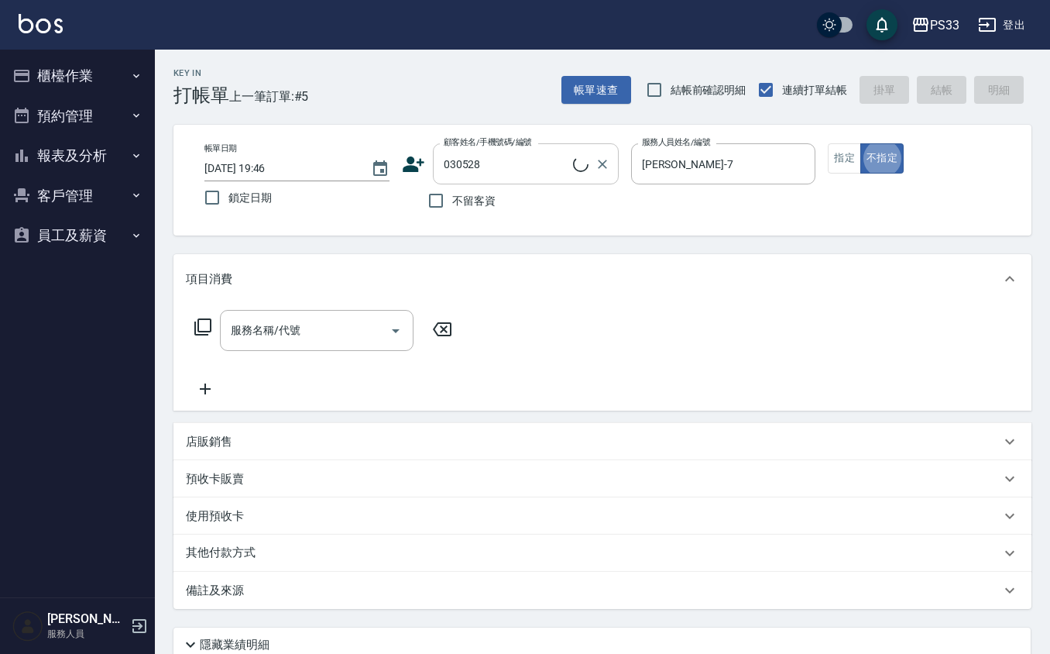
type input "葉芷晴/0975926039/030528"
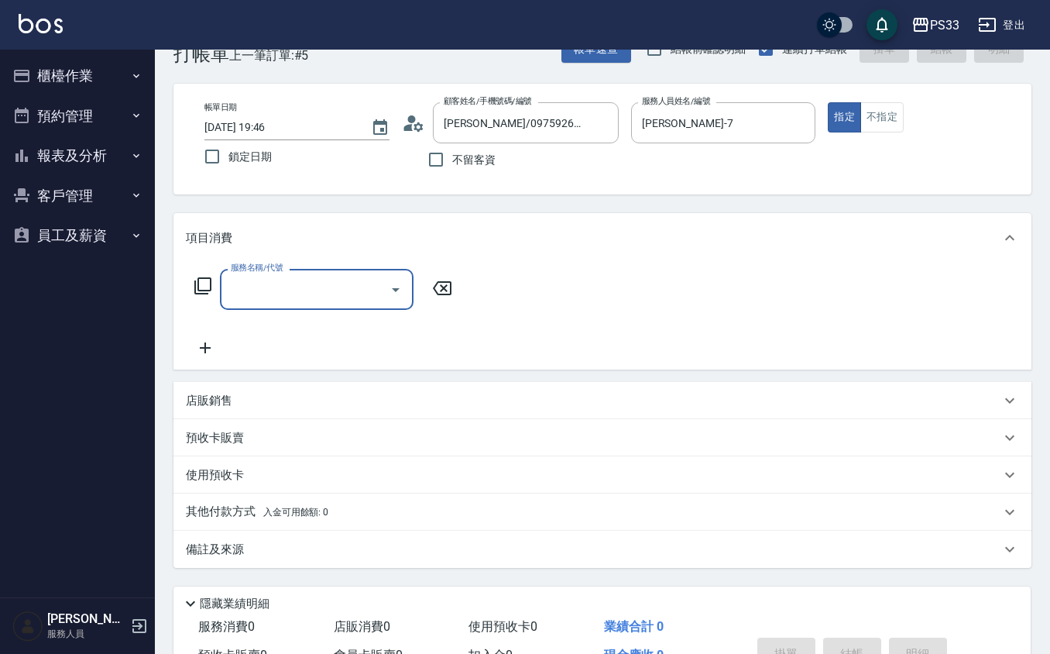
click at [254, 400] on div "店販銷售" at bounding box center [593, 401] width 815 height 16
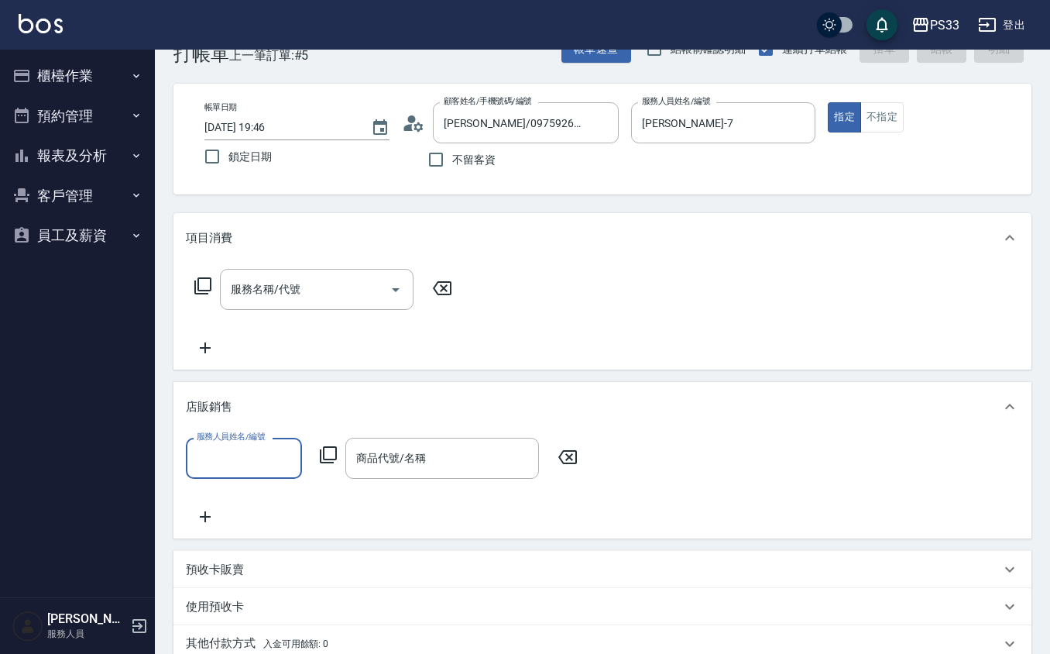
scroll to position [0, 0]
type input "Joann-7"
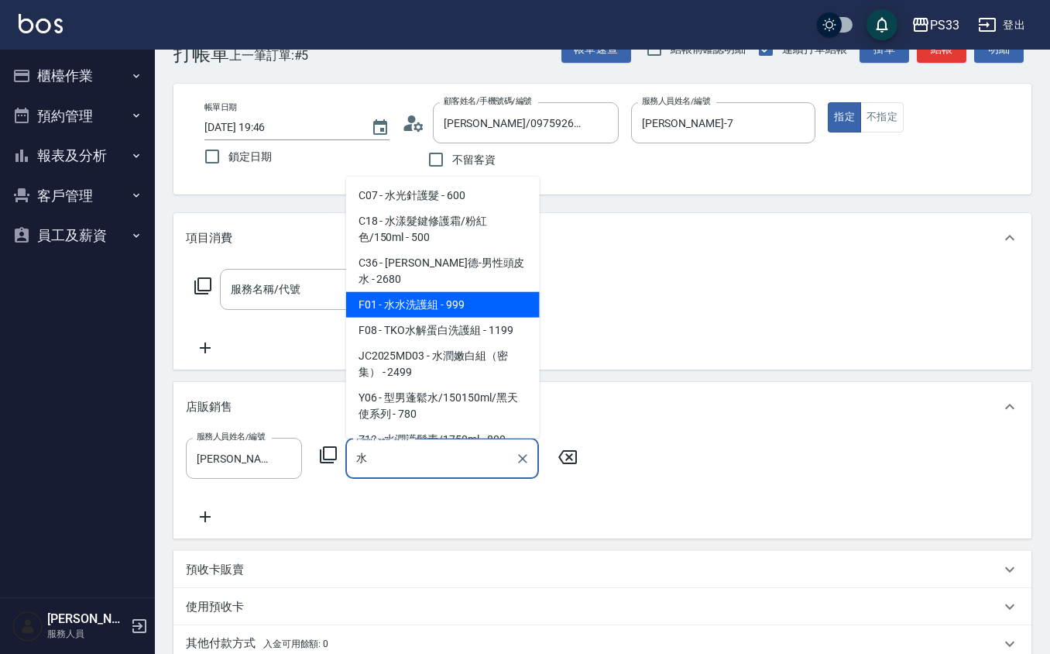
type input "水水洗護組"
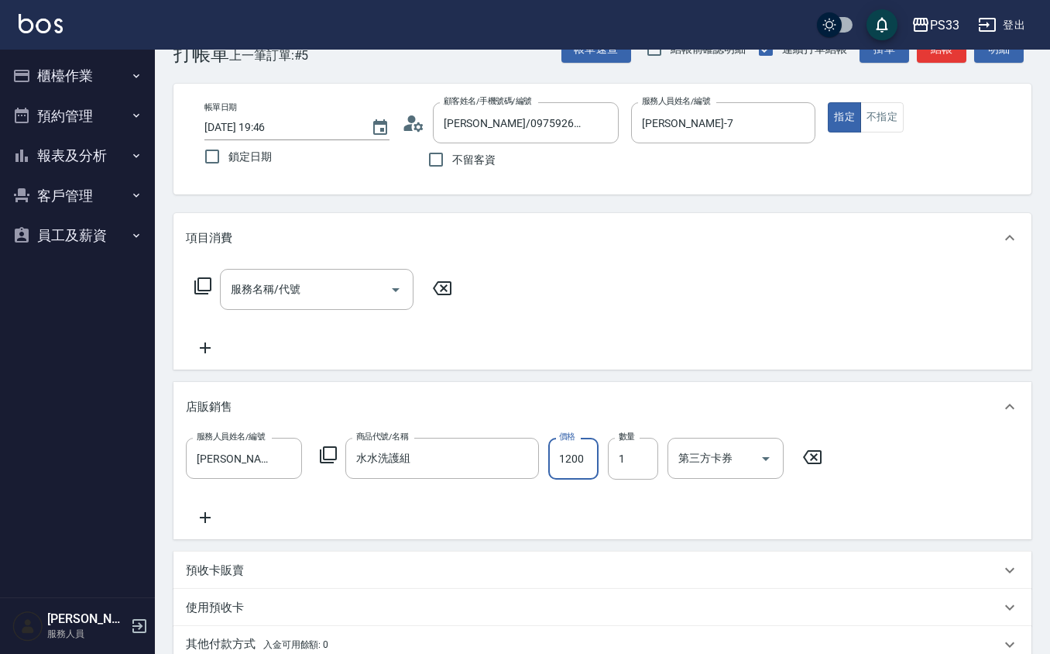
type input "1200"
type input "2"
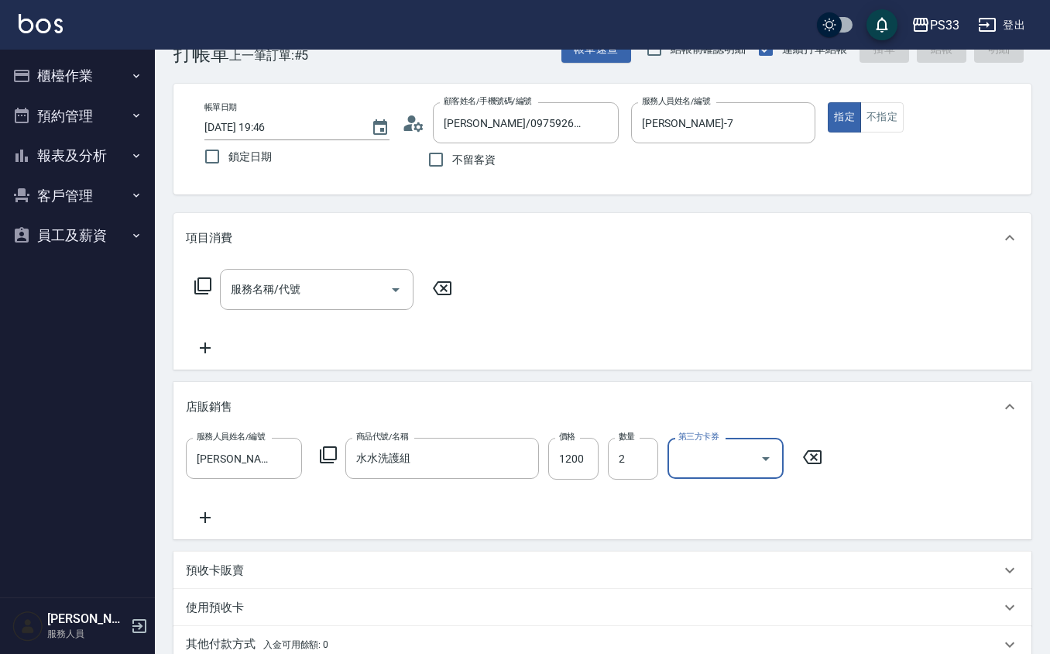
type input "2025/08/13 19:47"
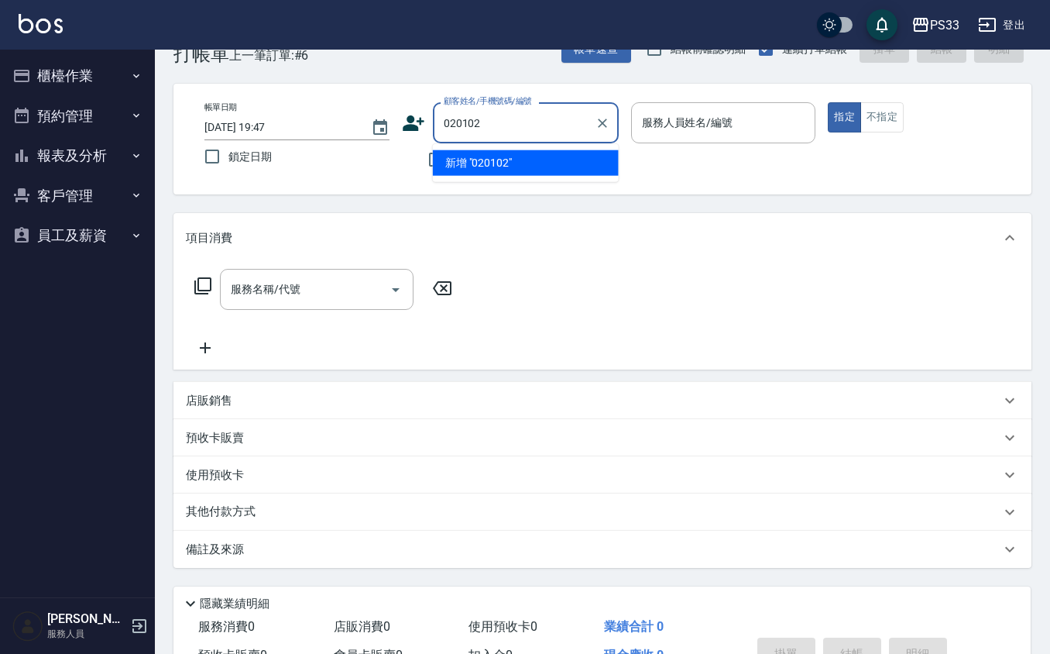
type input "020102"
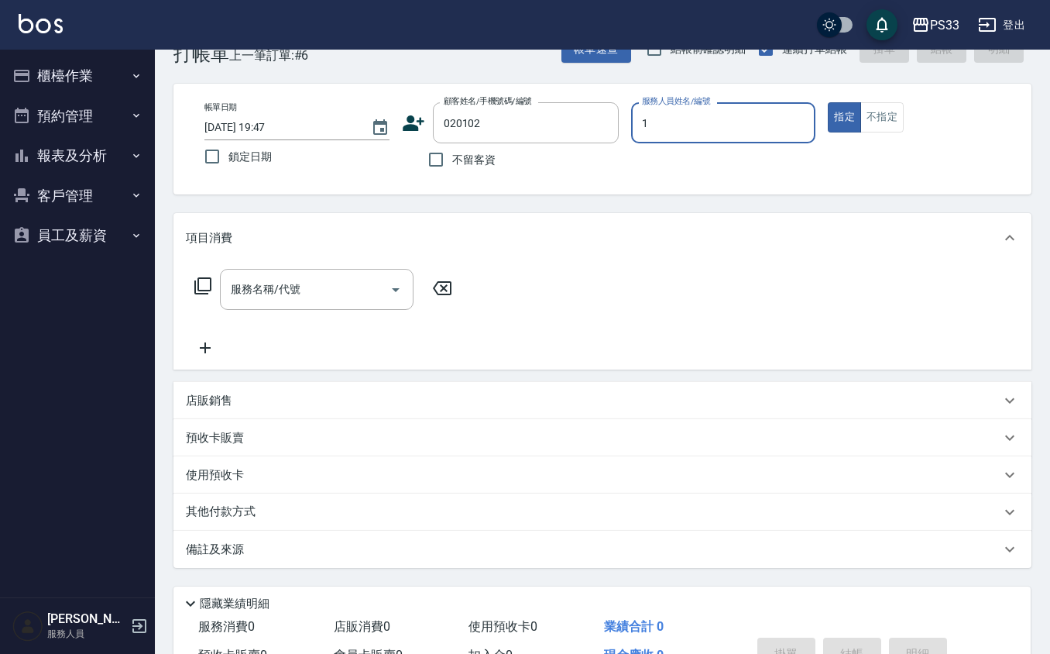
type input "1"
type input "吳宗哲/0906954178/020102"
type input "Rube-1"
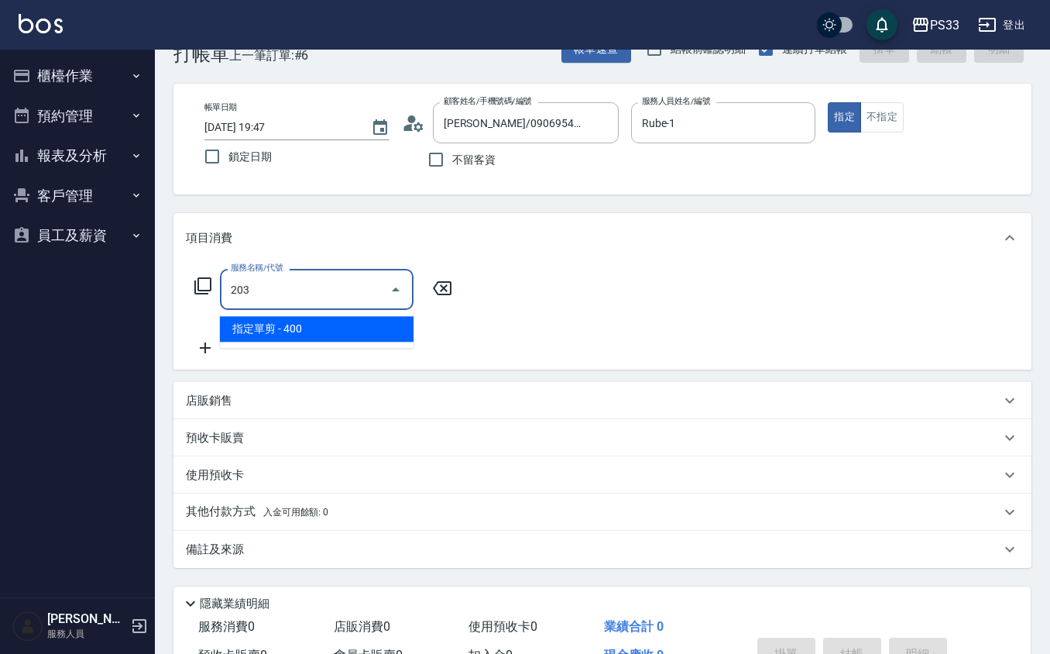
type input "指定單剪(203)"
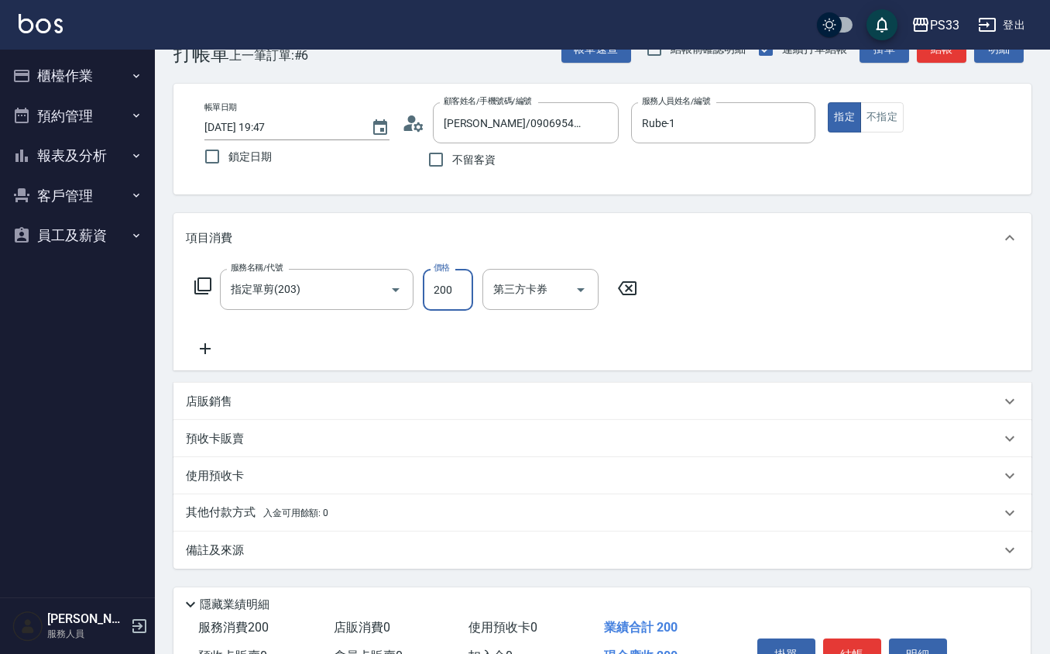
type input "200"
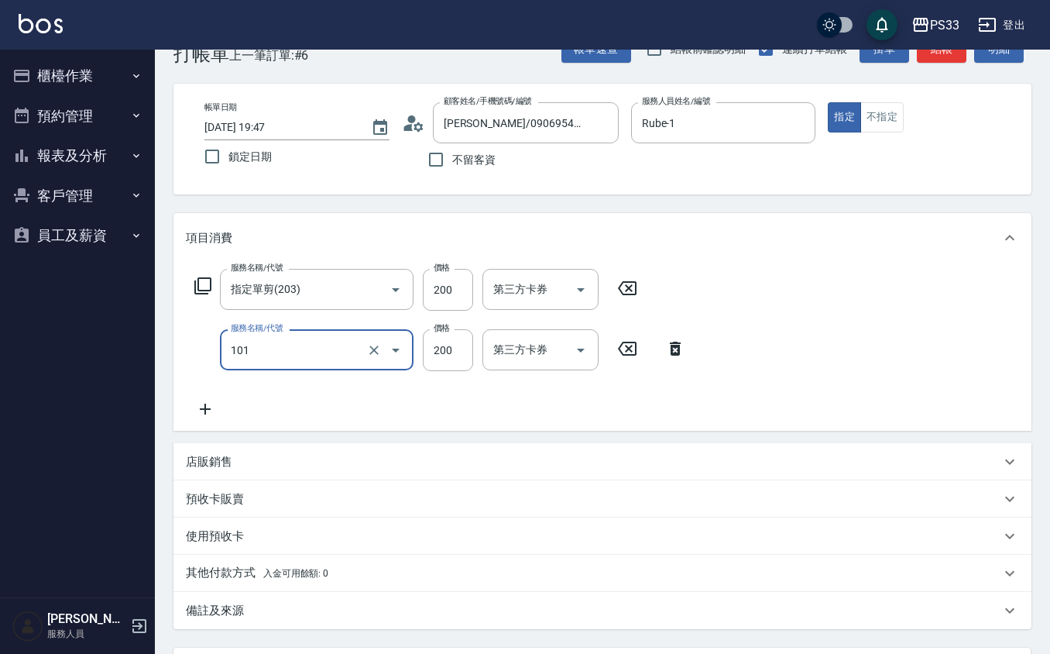
type input "洗髮(101)"
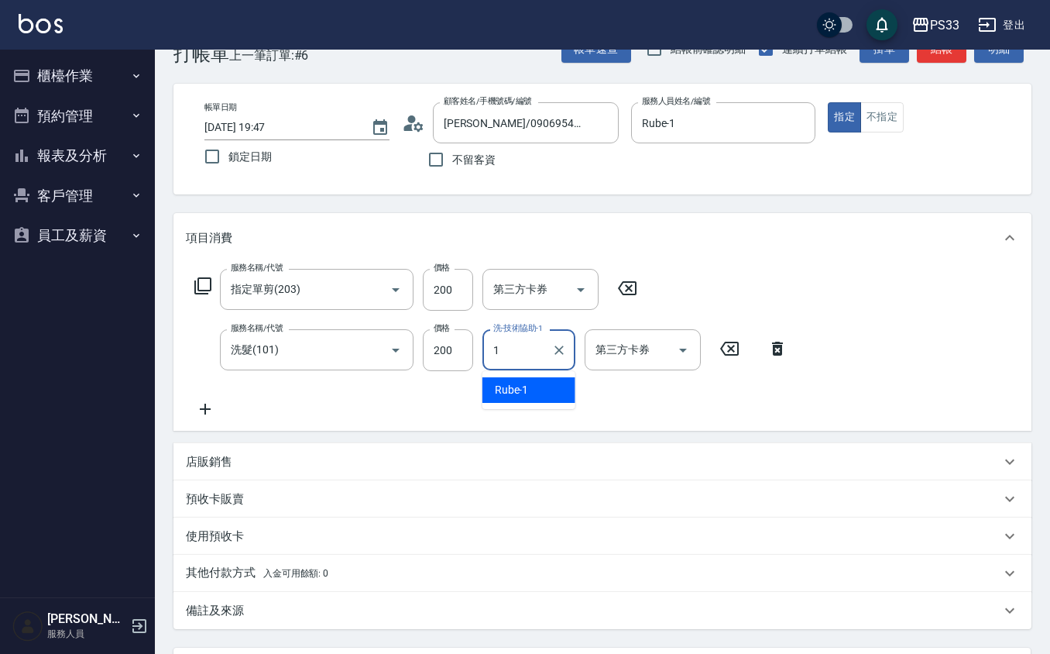
type input "Rube-1"
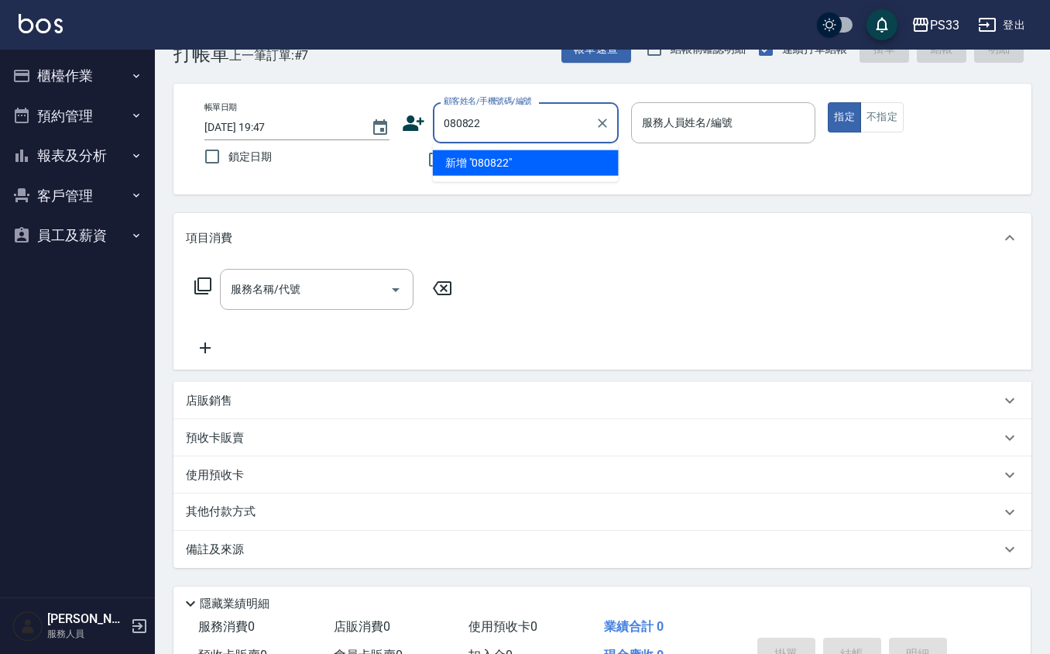
type input "080822"
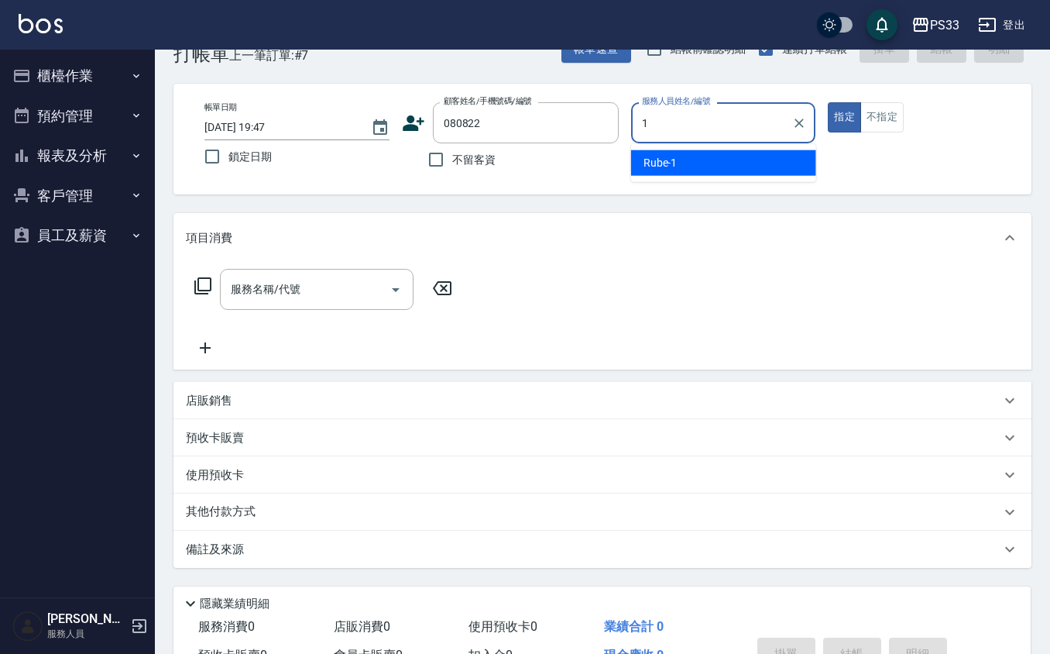
type input "Rube-1"
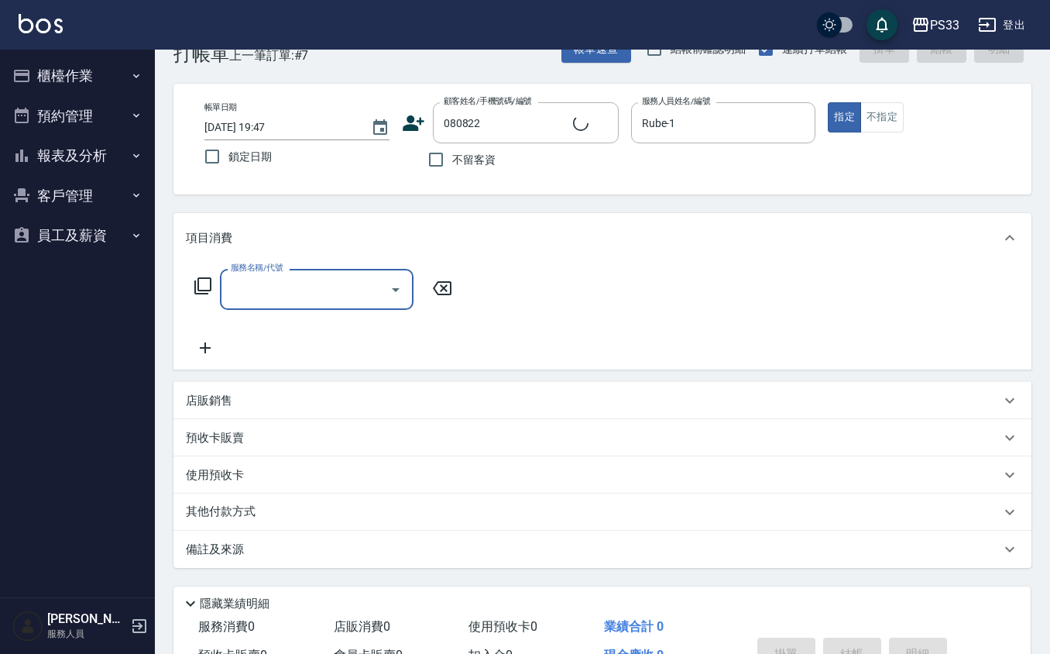
type input "吳家萱/0906954179/080822"
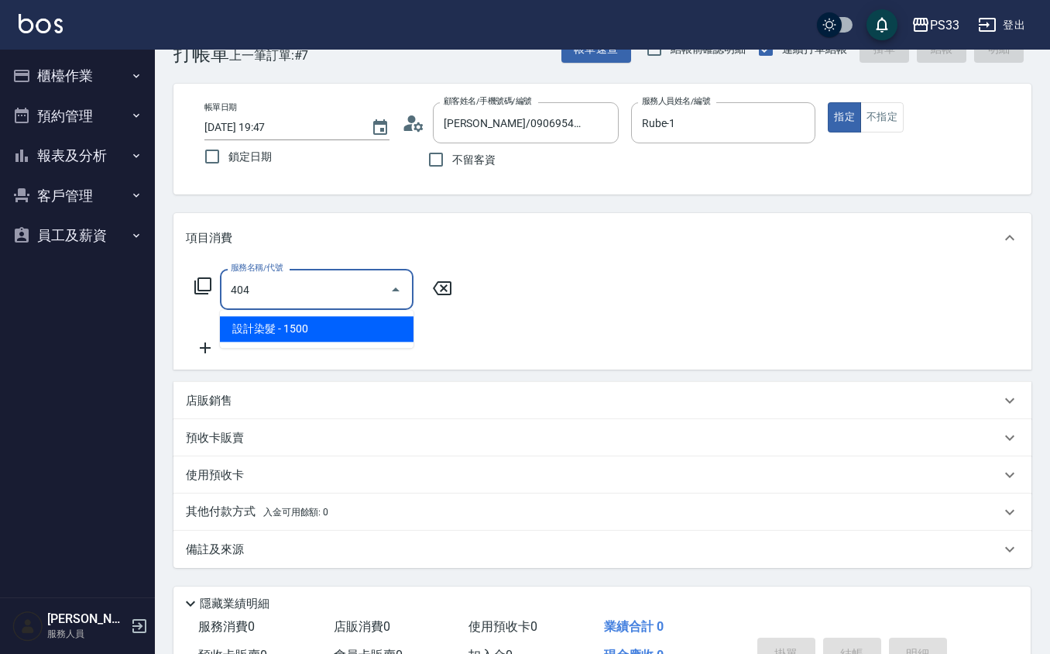
type input "設計染髮(404)"
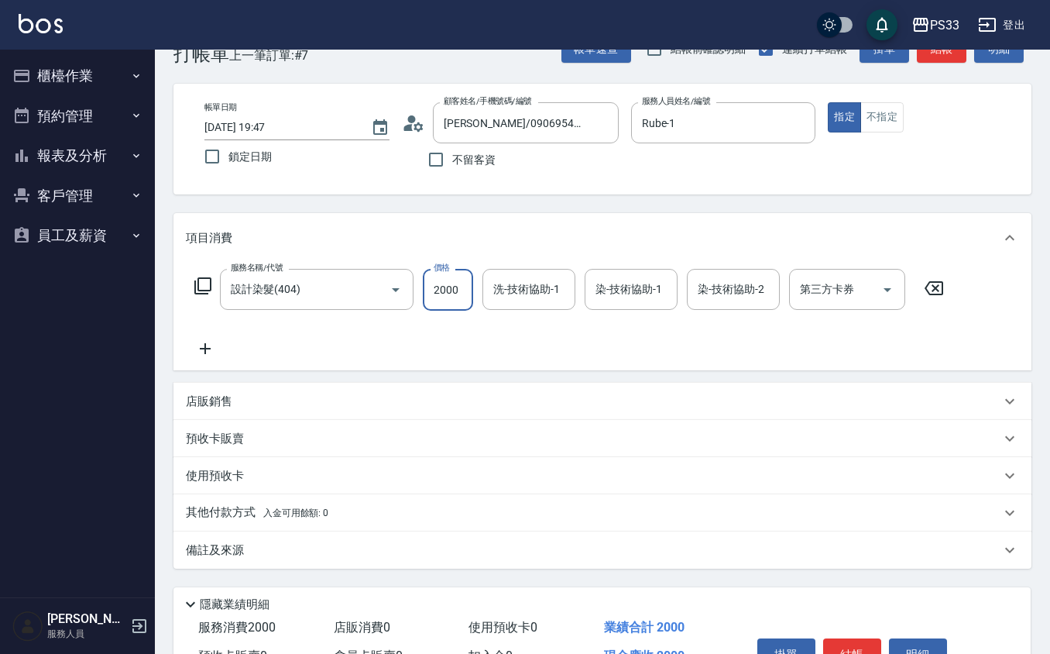
type input "2000"
type input "Rube-1"
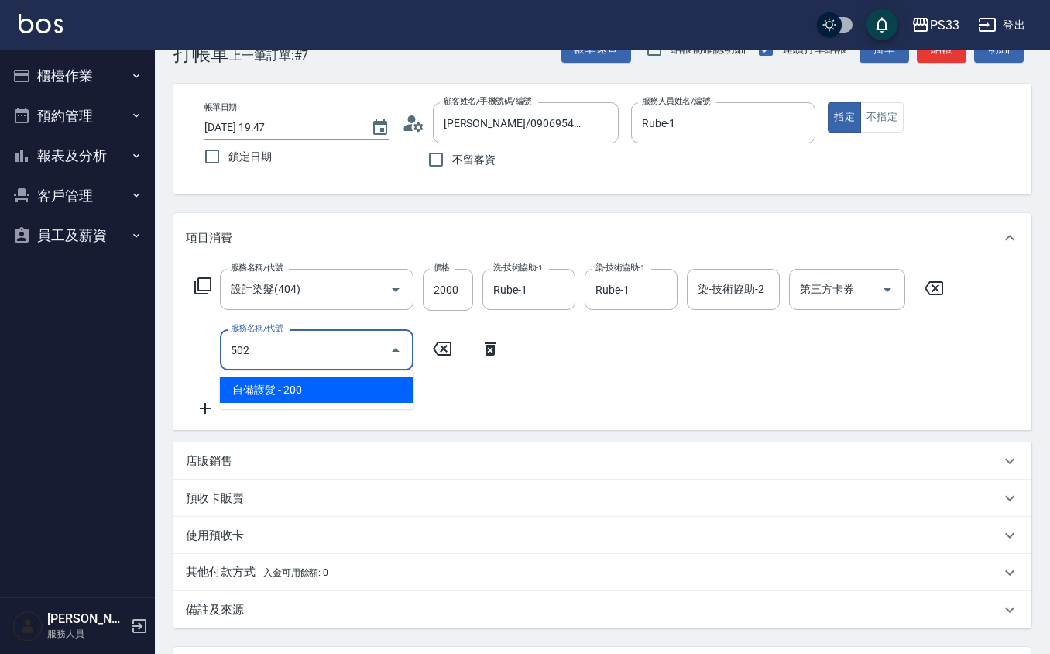
type input "自備護髮(502)"
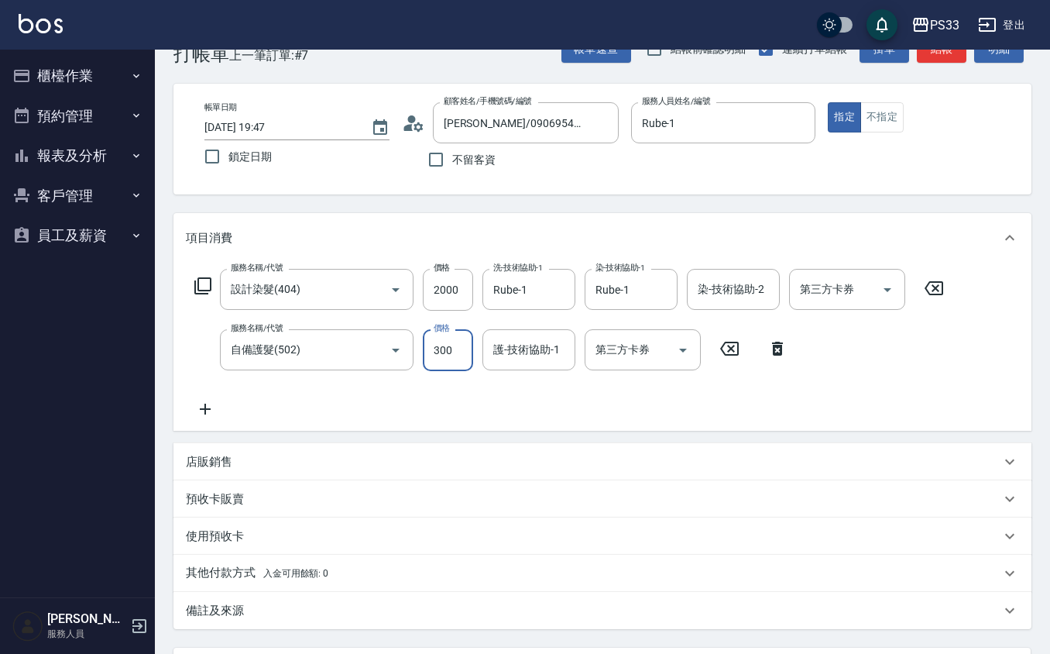
type input "300"
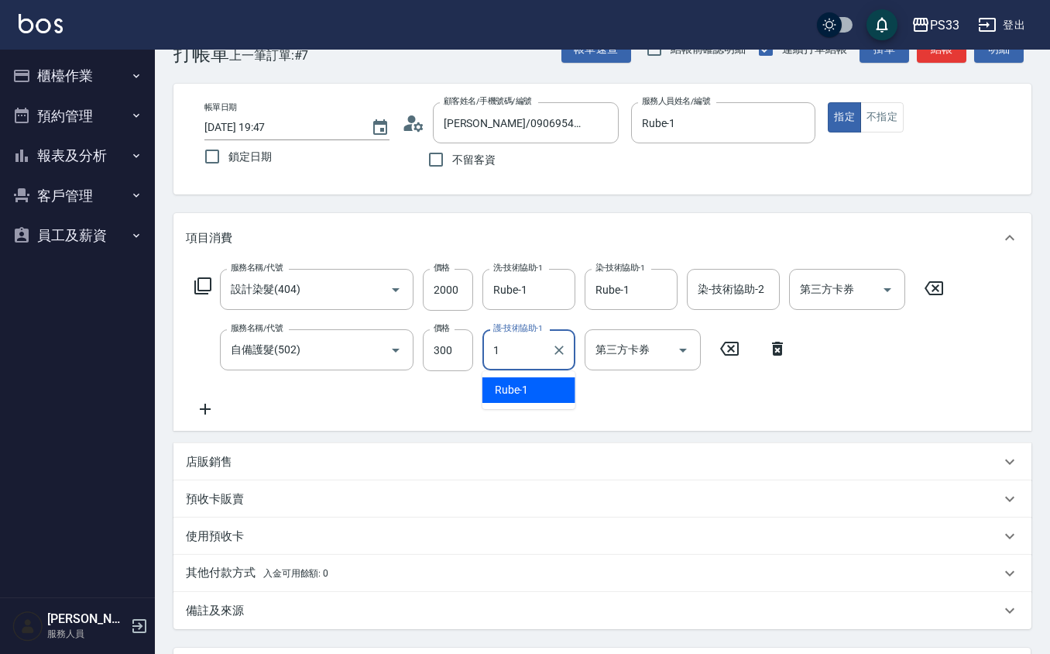
type input "Rube-1"
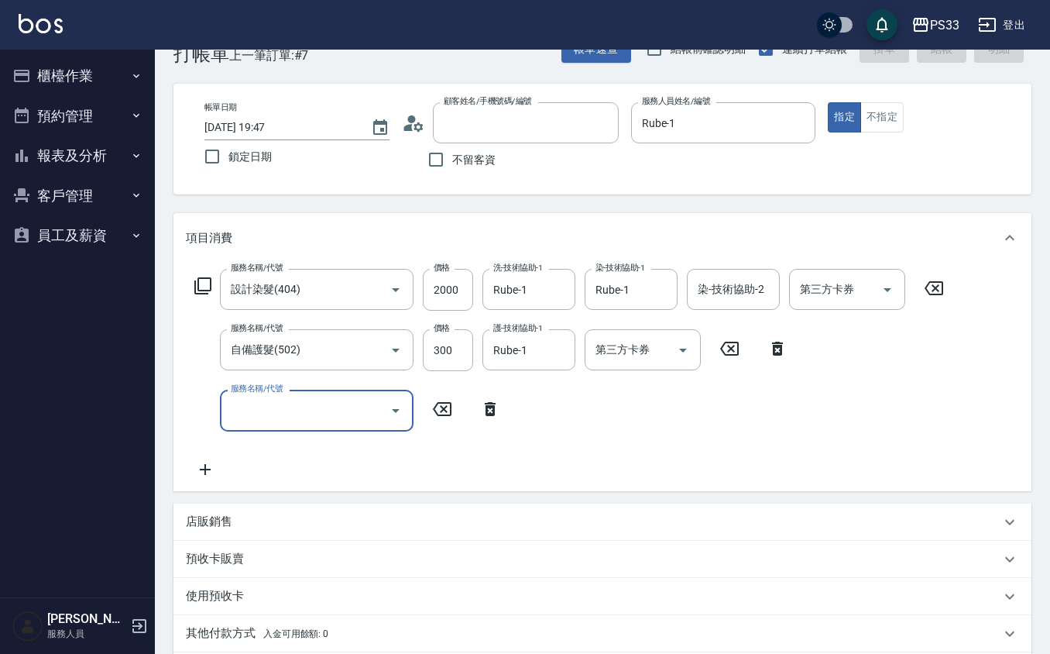
type input "2025/08/13 19:48"
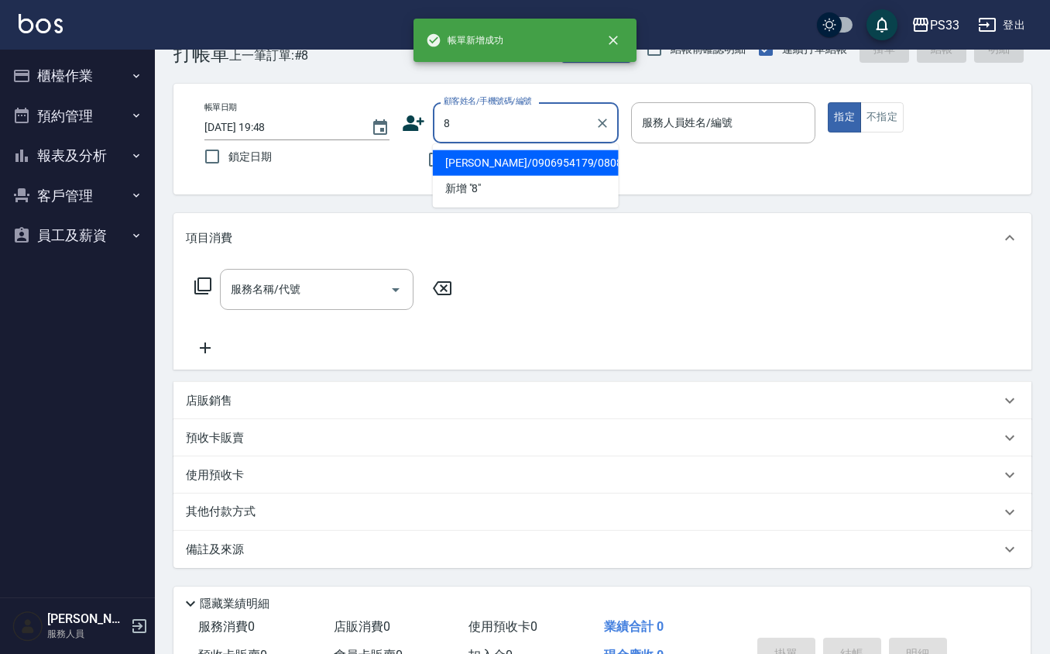
type input "吳家萱/0906954179/080822"
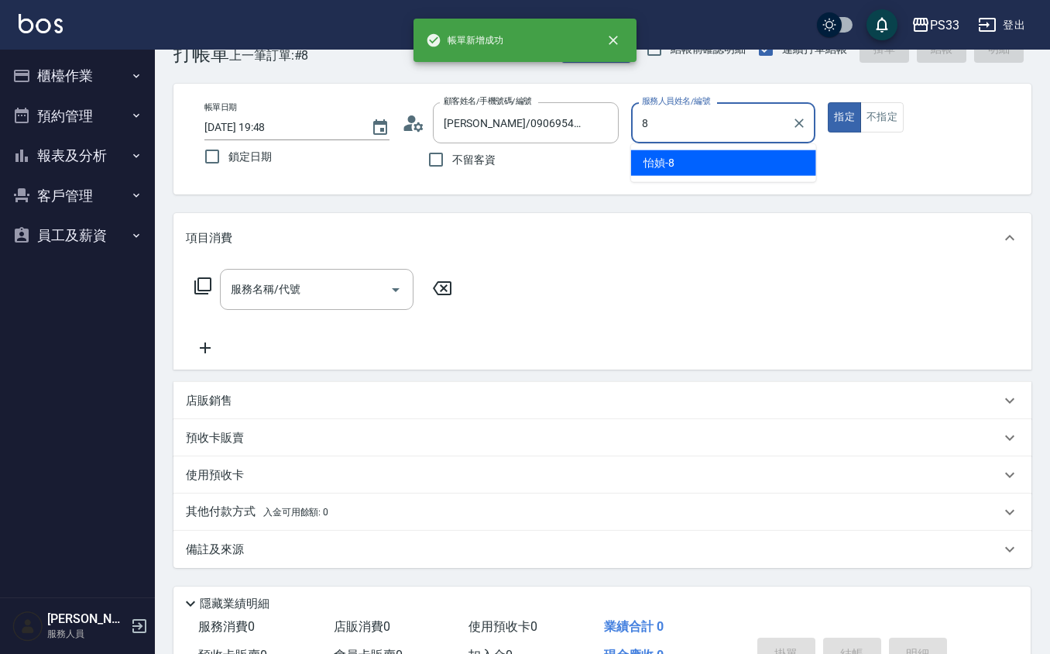
type input "怡媜-8"
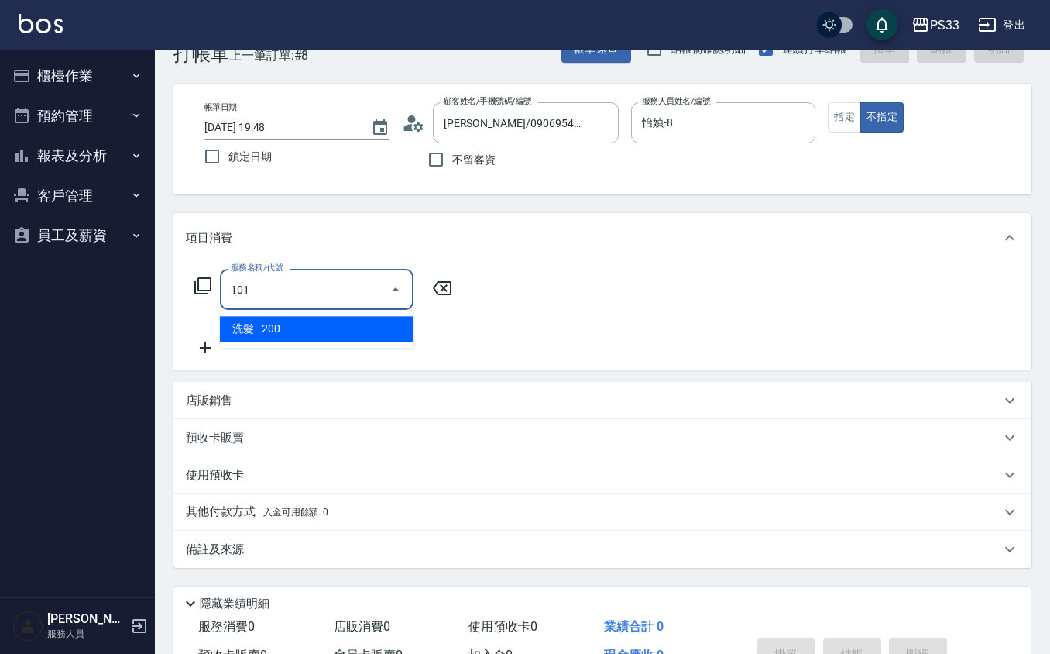
type input "洗髮(101)"
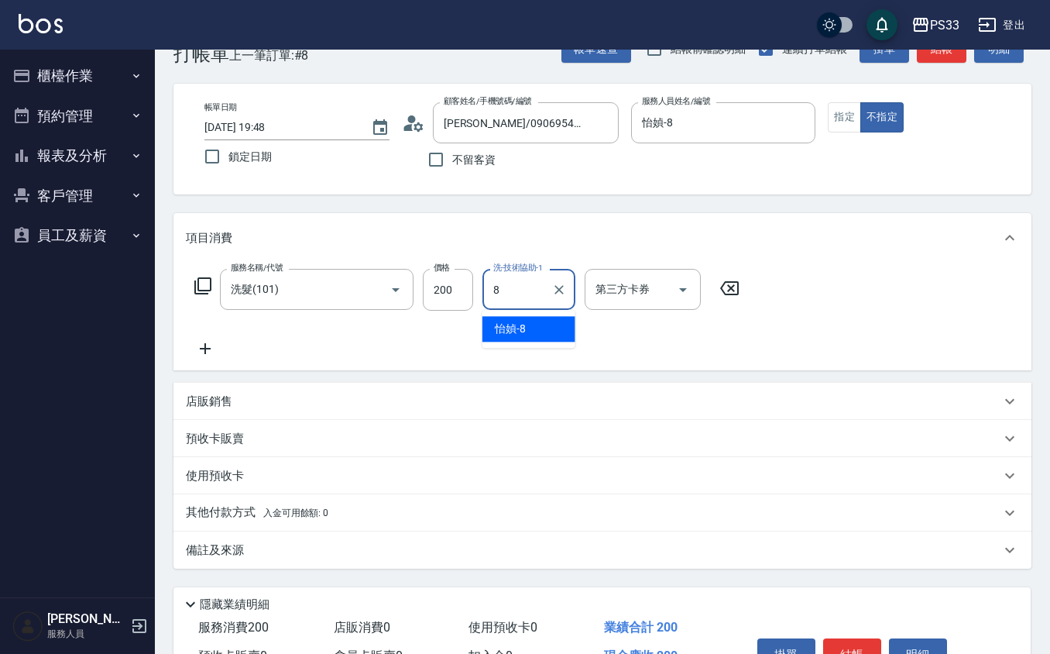
type input "怡媜-8"
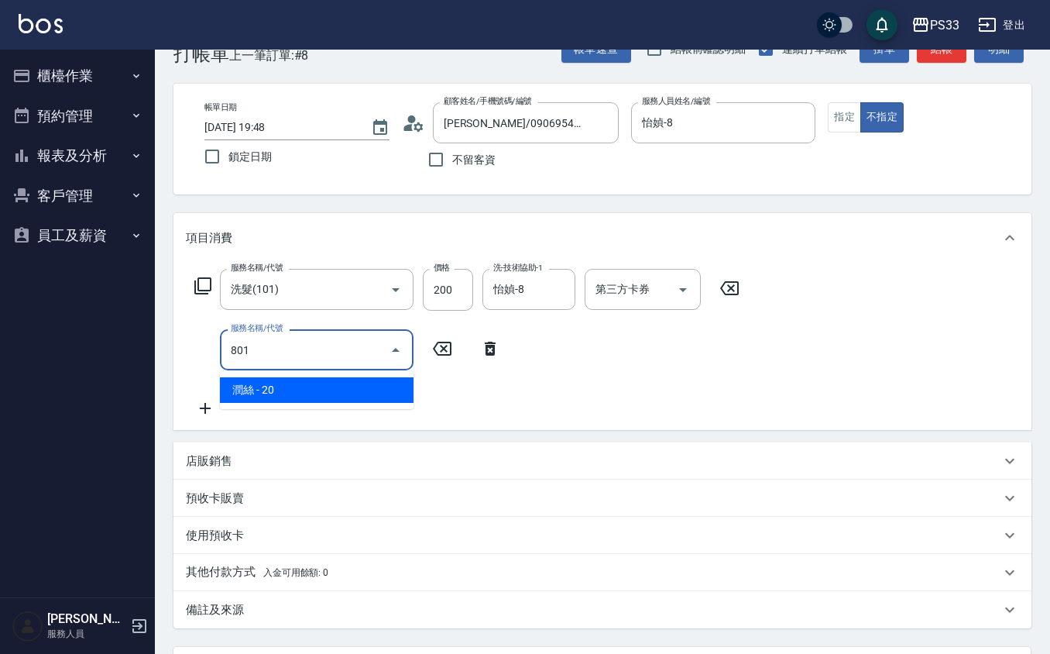
type input "潤絲(801)"
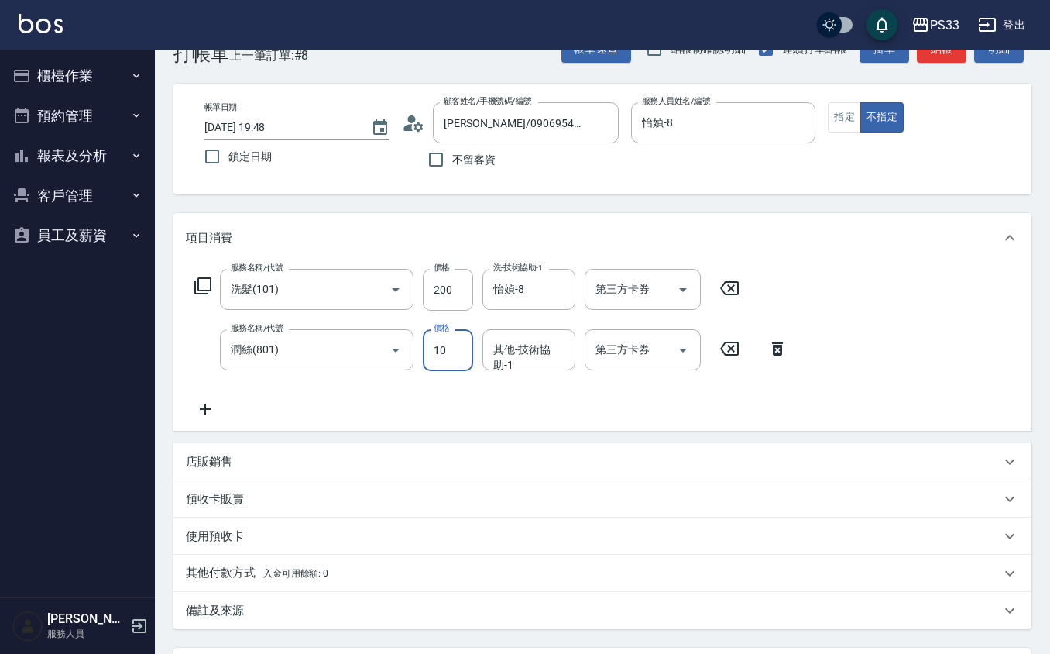
type input "10"
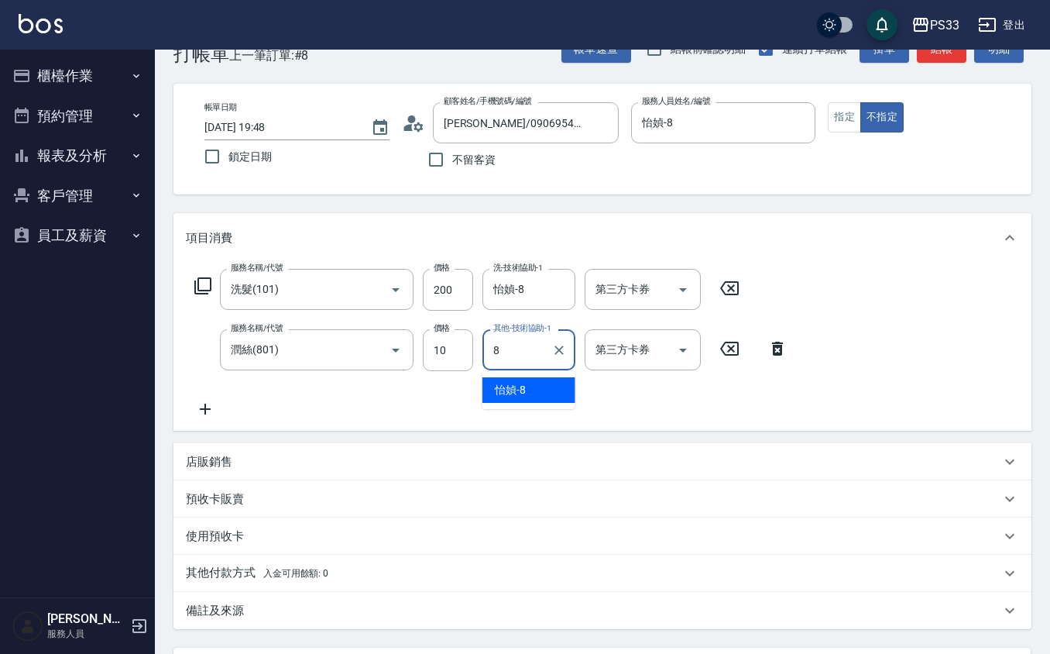
type input "怡媜-8"
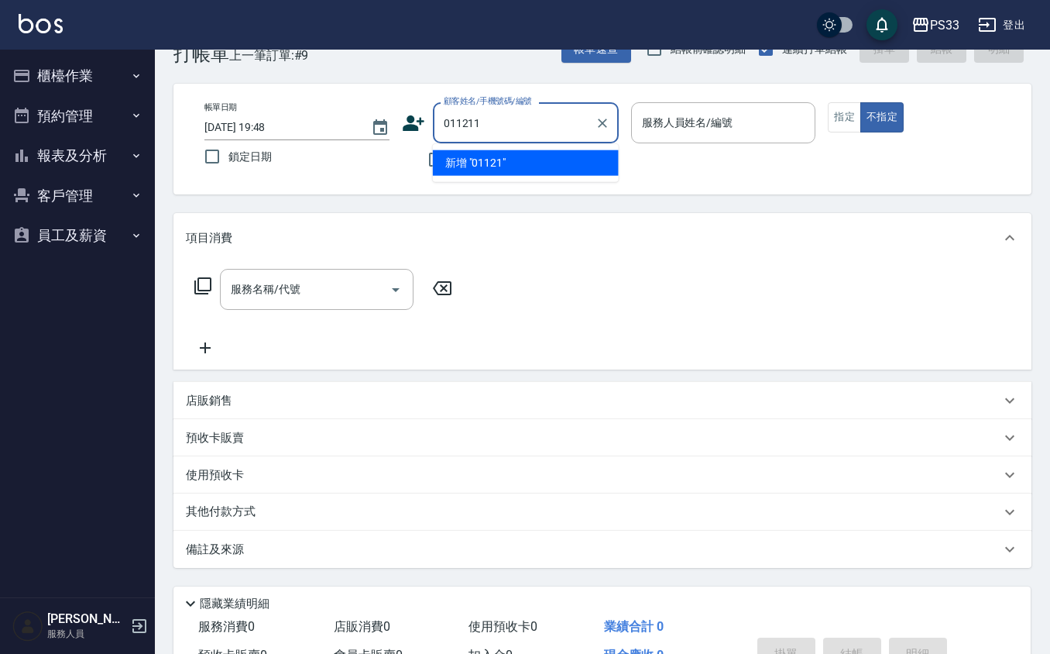
type input "011211"
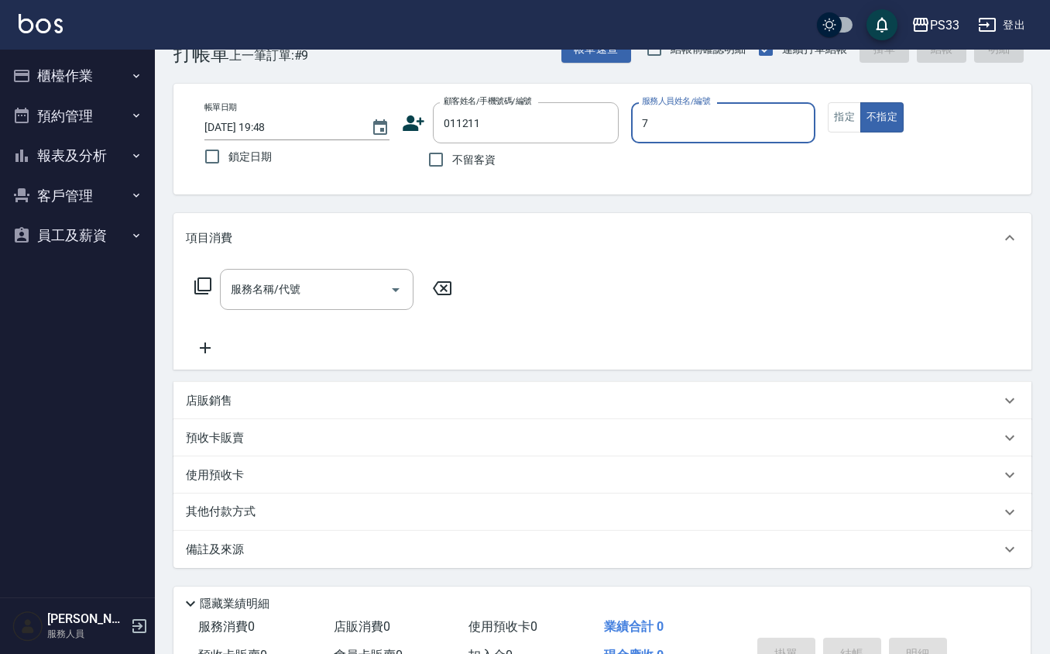
type input "Joann-7"
type input "呂學昌/0932268503/011211"
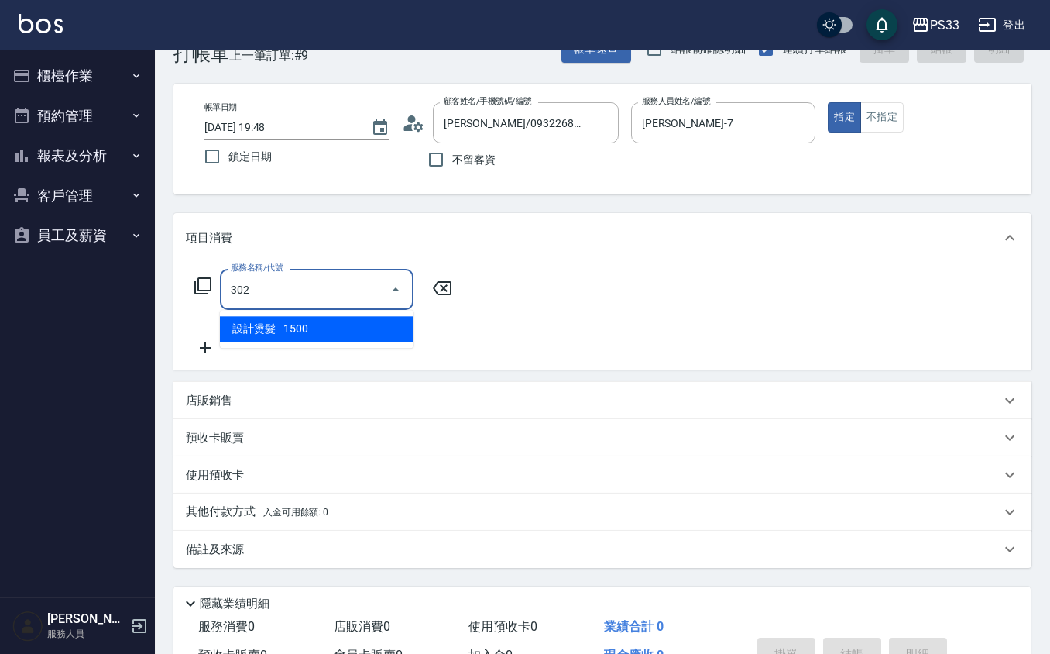
type input "設計燙髮(302)"
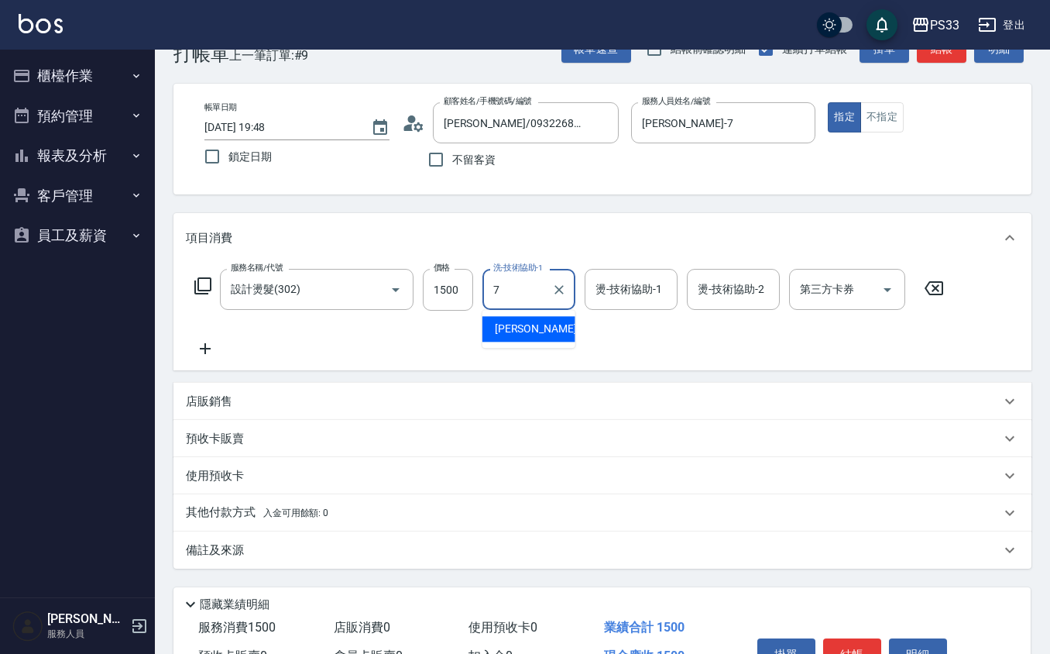
type input "Joann-7"
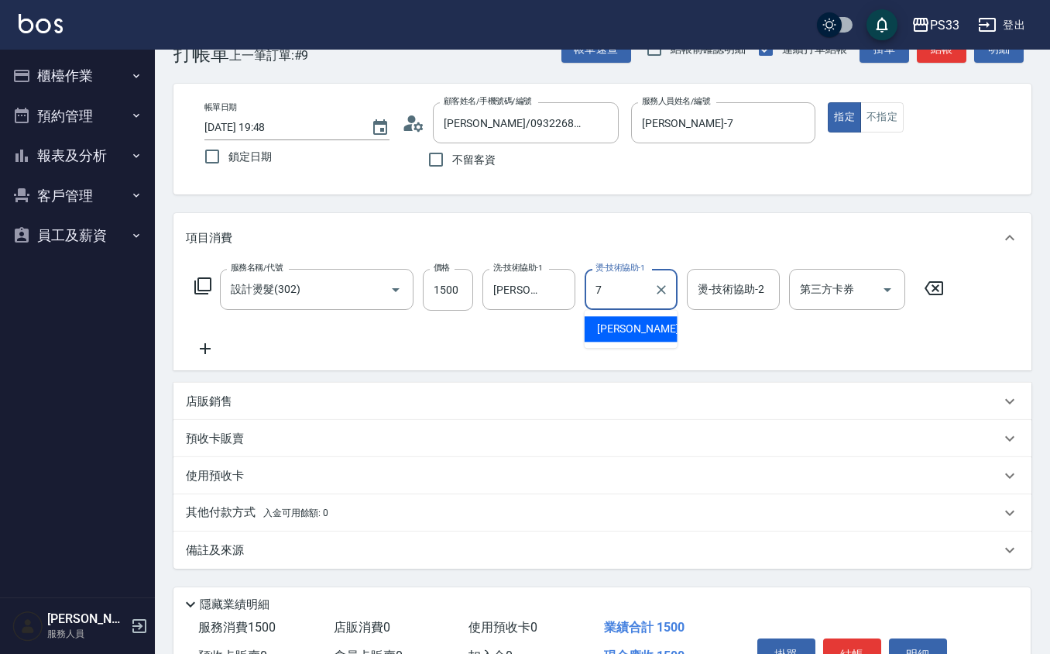
type input "Joann-7"
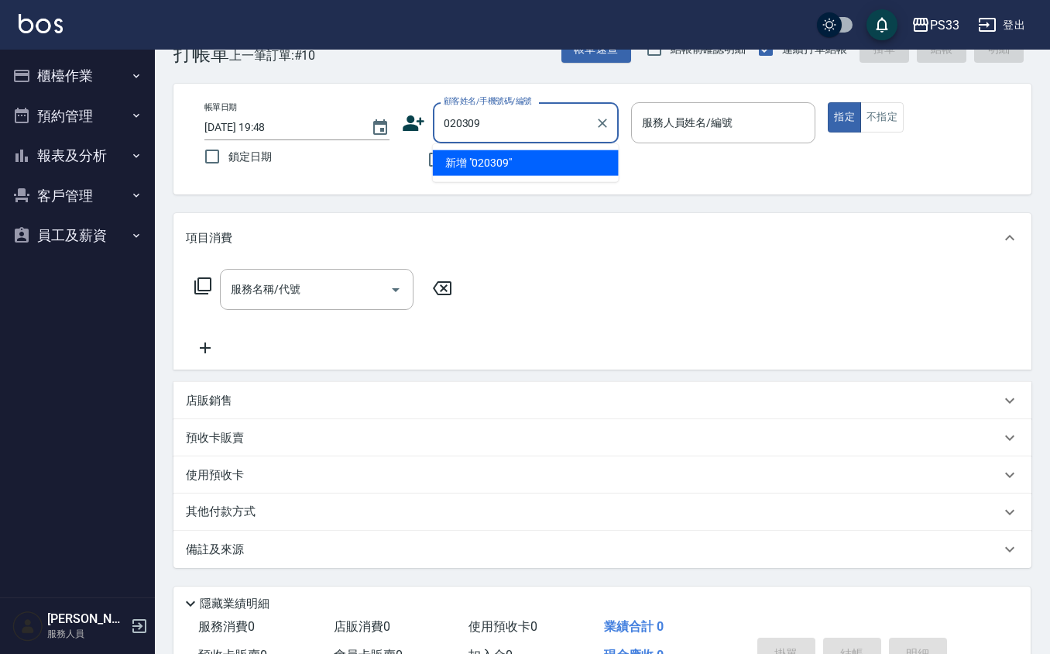
type input "020309"
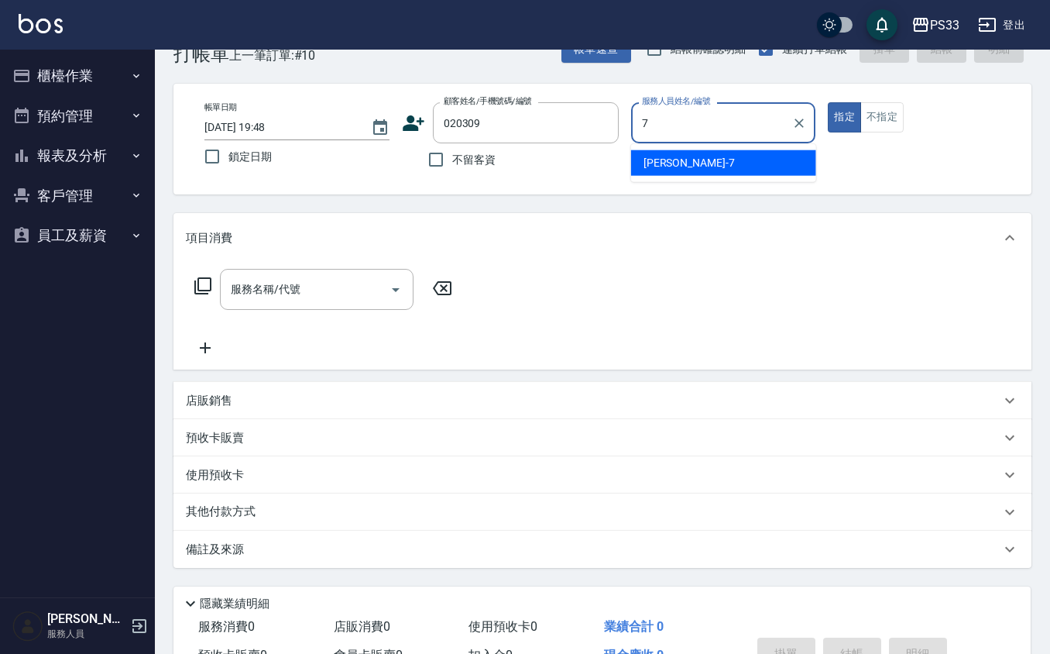
type input "Joann-7"
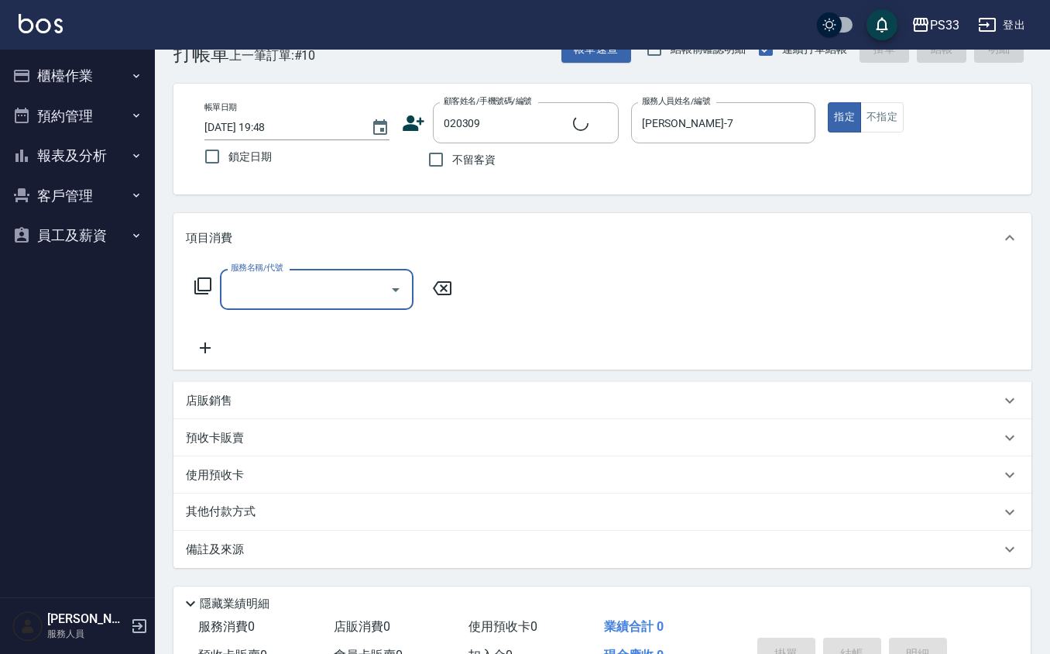
type input "黎育志/0917228713/020309"
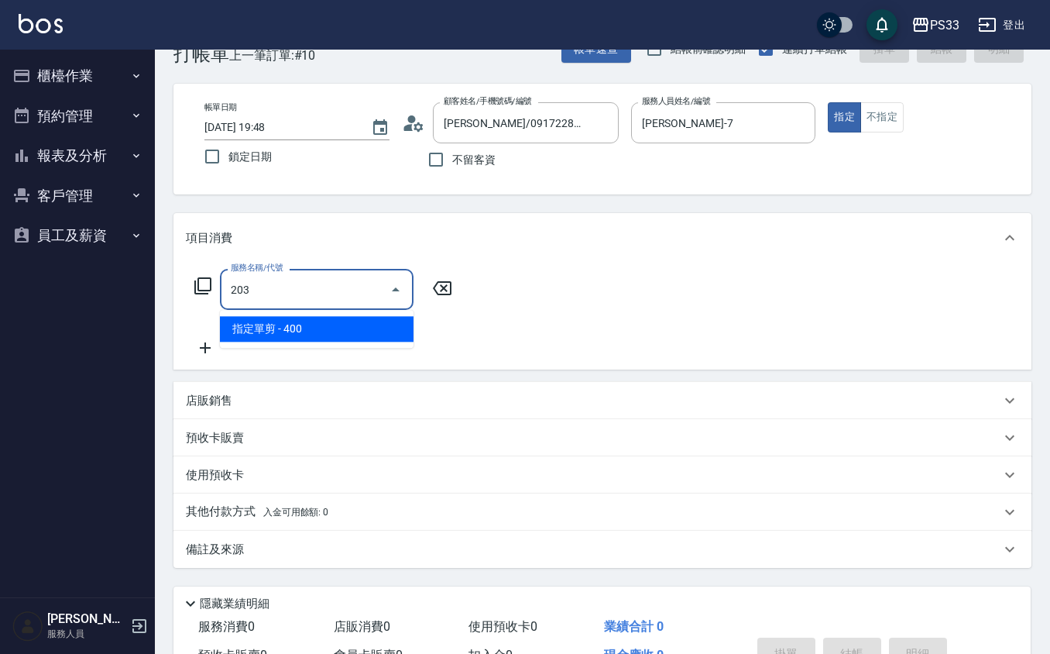
type input "指定單剪(203)"
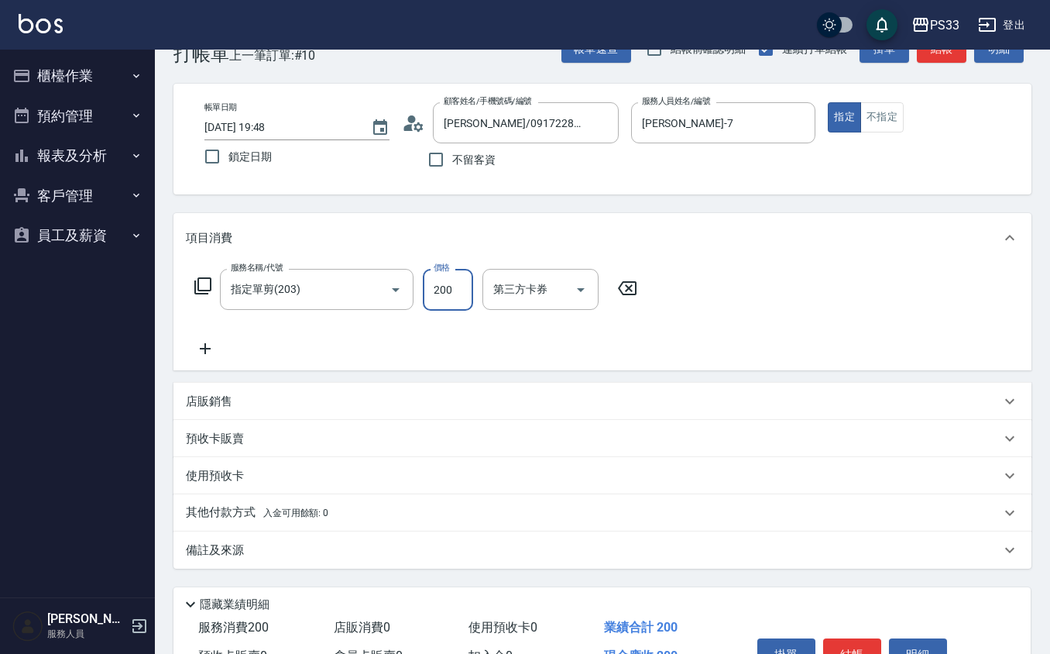
type input "200"
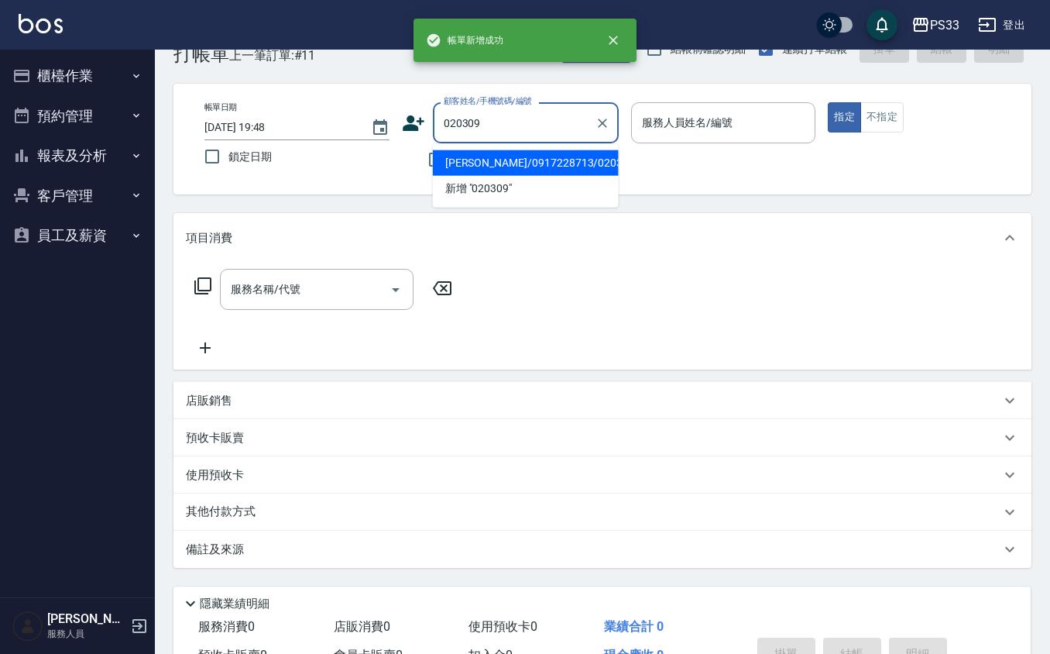
type input "黎育志/0917228713/020309"
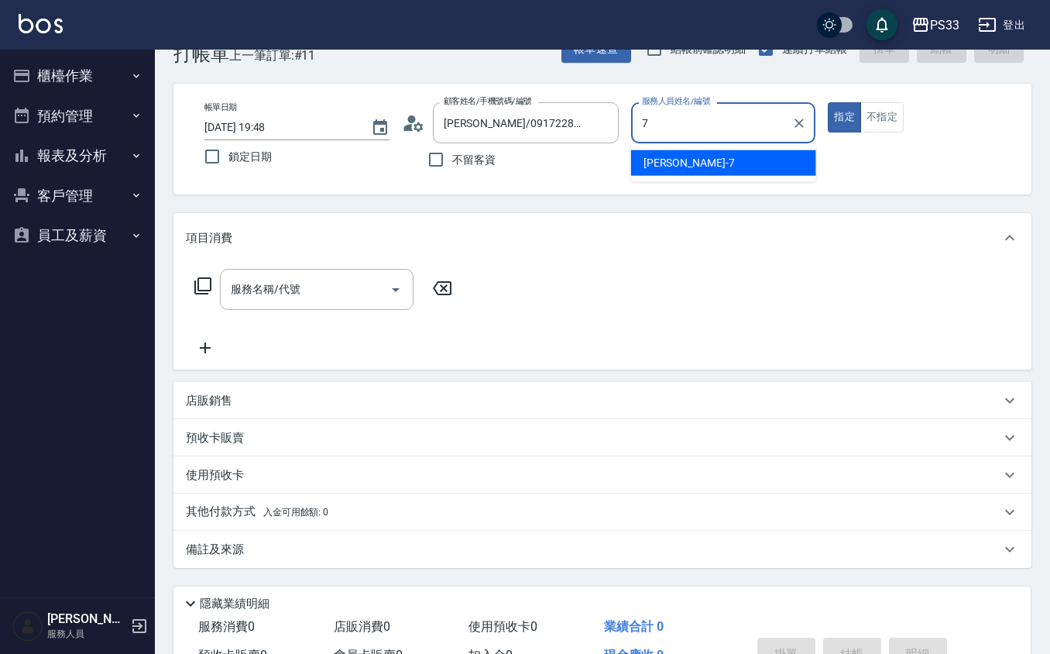
type input "Joann-7"
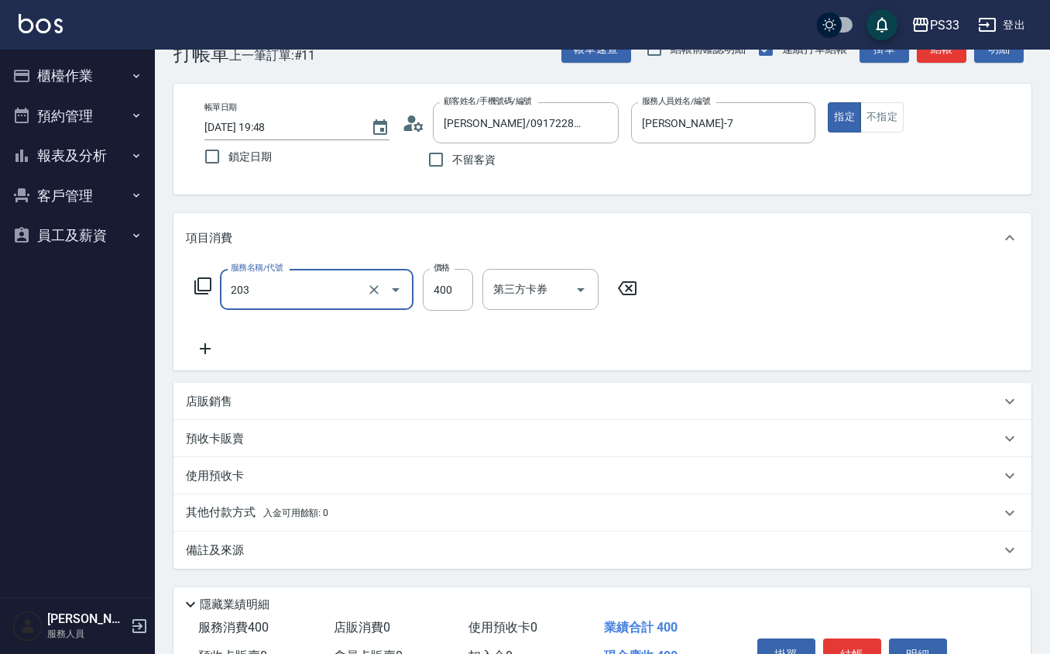
type input "指定單剪(203)"
type input "200"
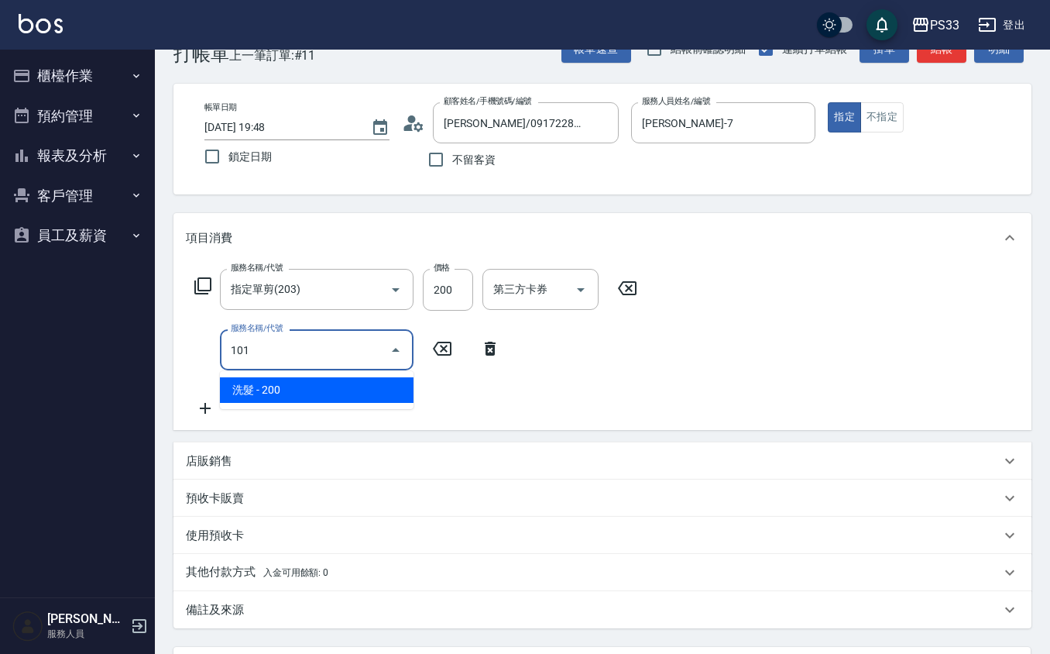
type input "洗髮(101)"
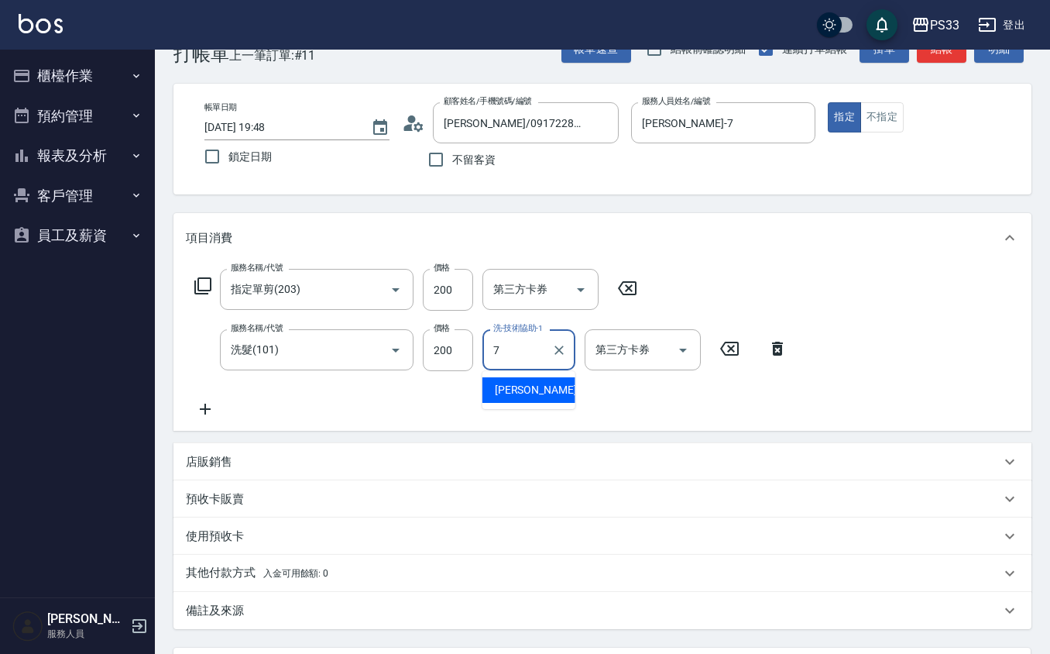
type input "Joann-7"
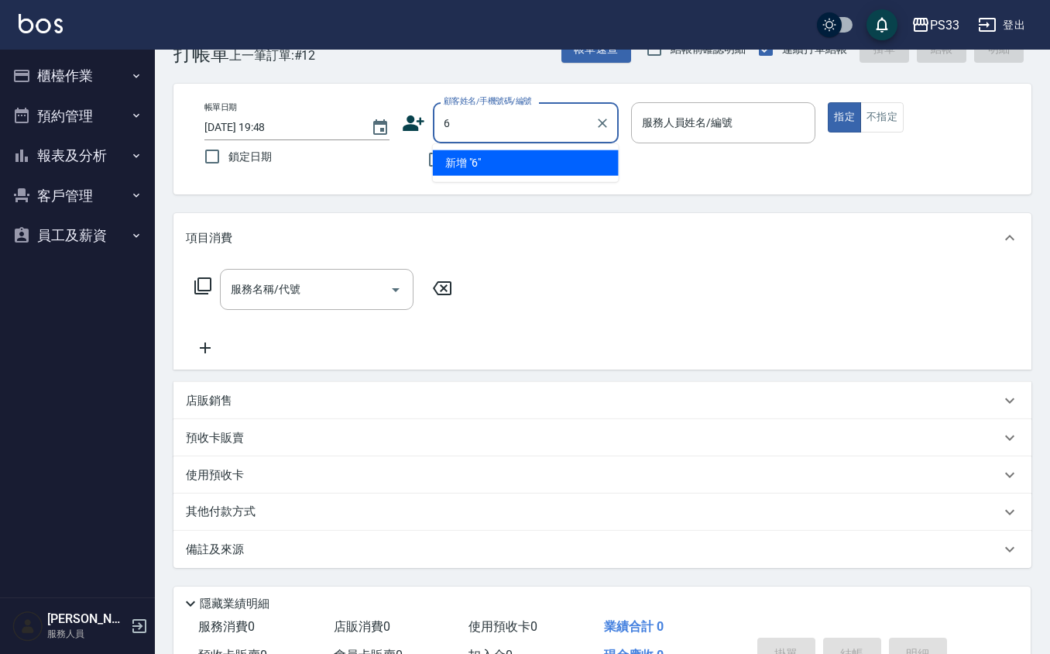
type input "6"
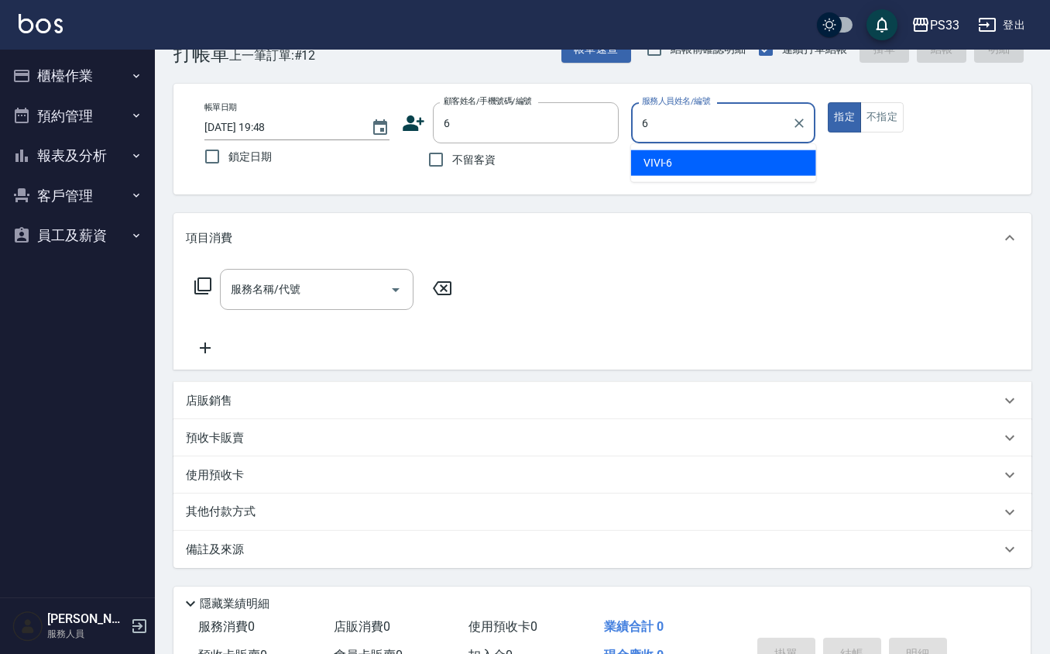
type input "VIVI-6"
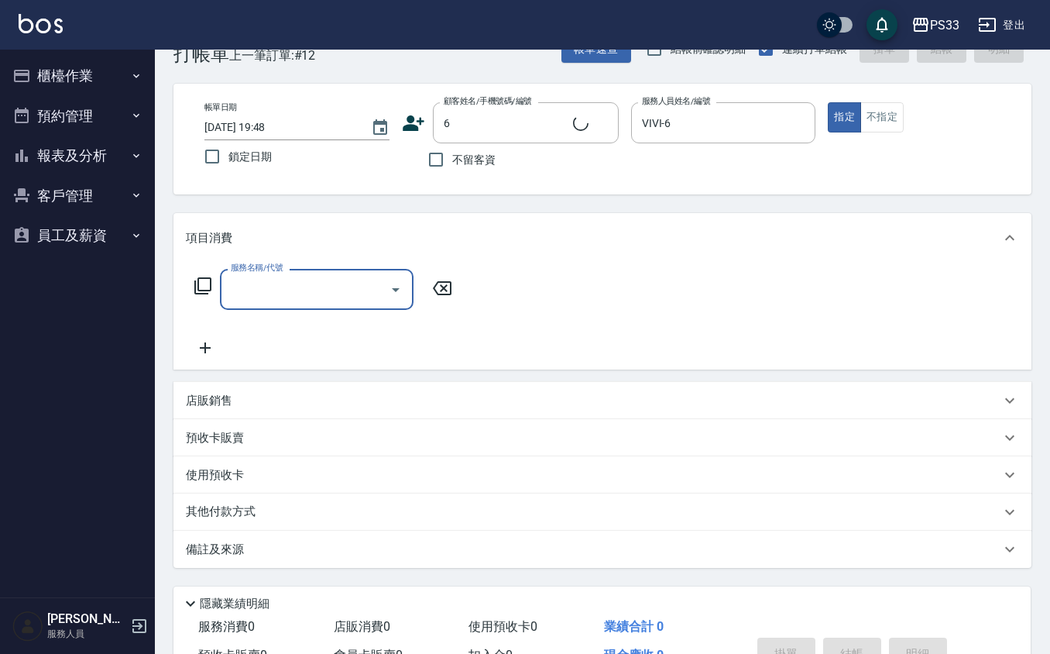
type input "VIVI/0936031802/6"
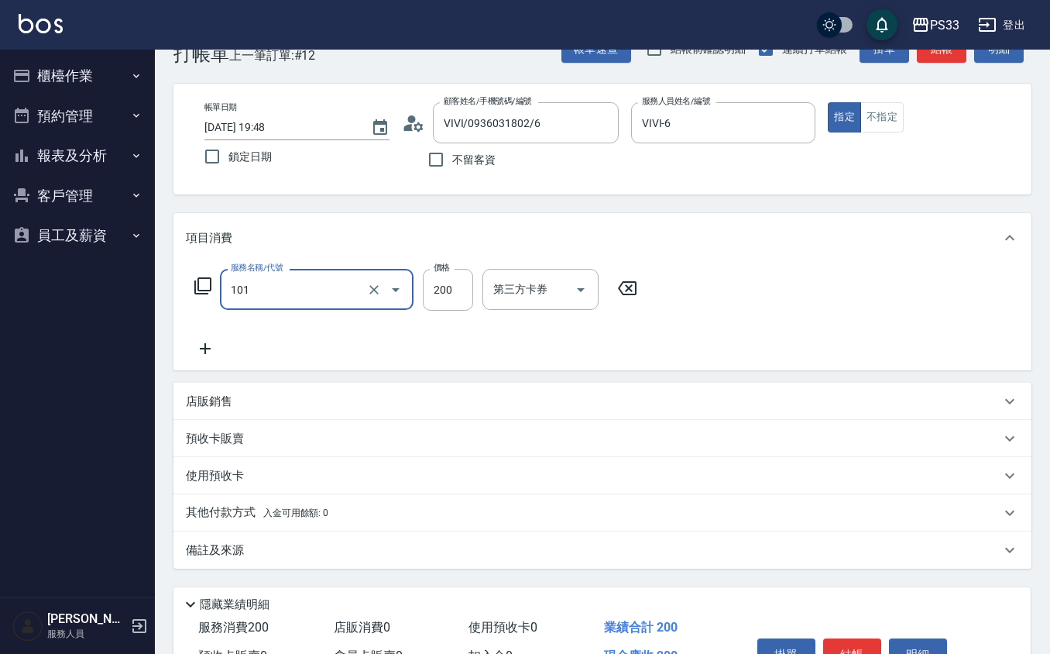
type input "洗髮(101)"
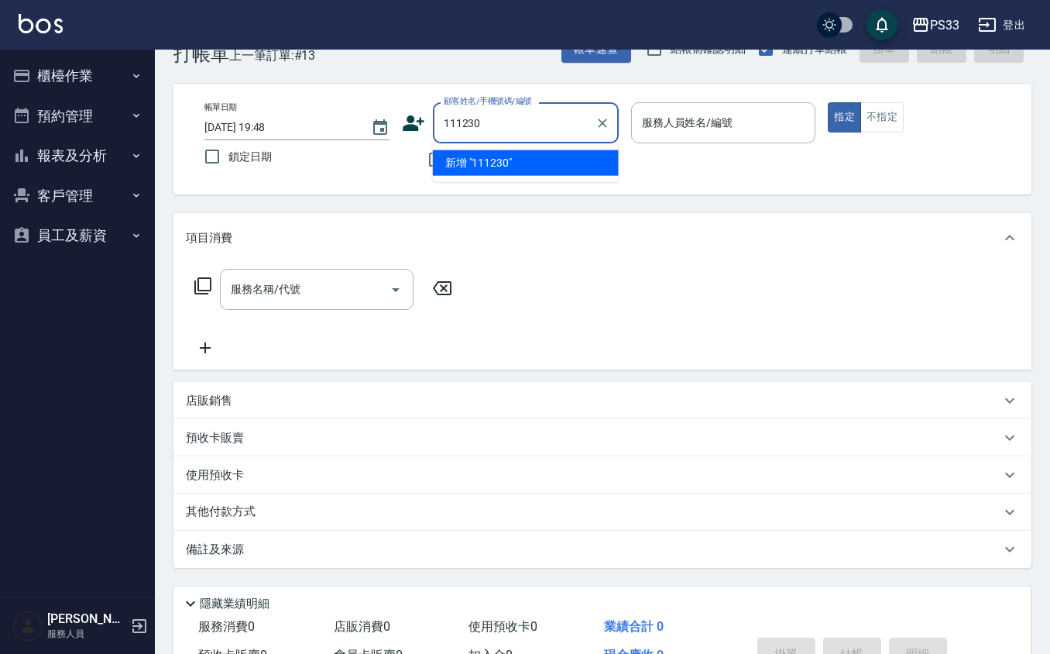
type input "111230"
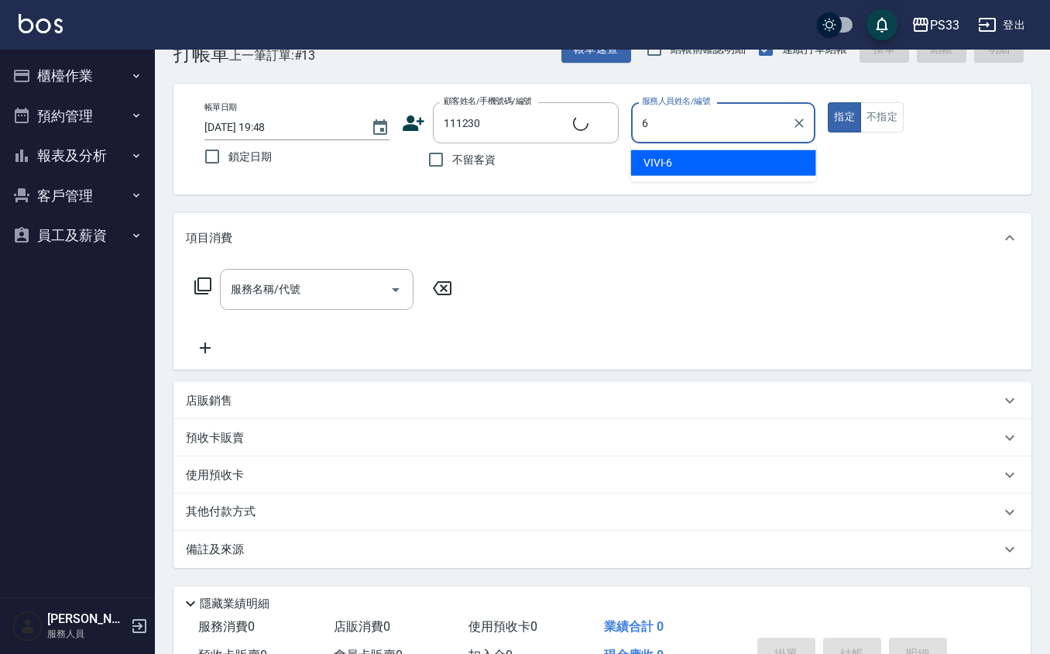
type input "6"
type input "楊頌恩/0930058045/111230"
type input "VIVI-6"
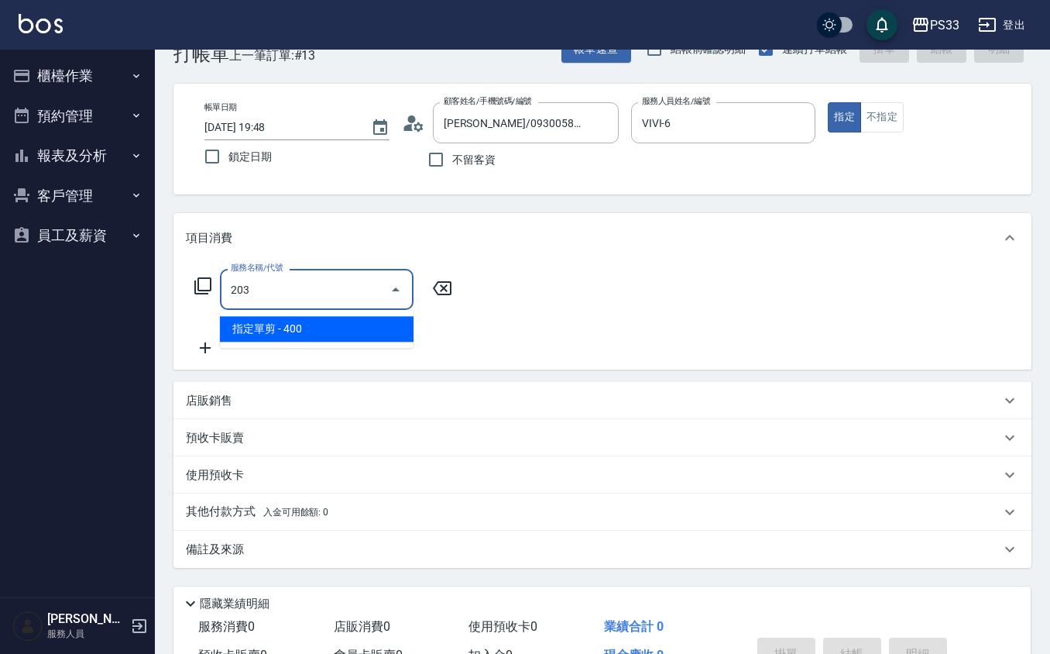
type input "指定單剪(203)"
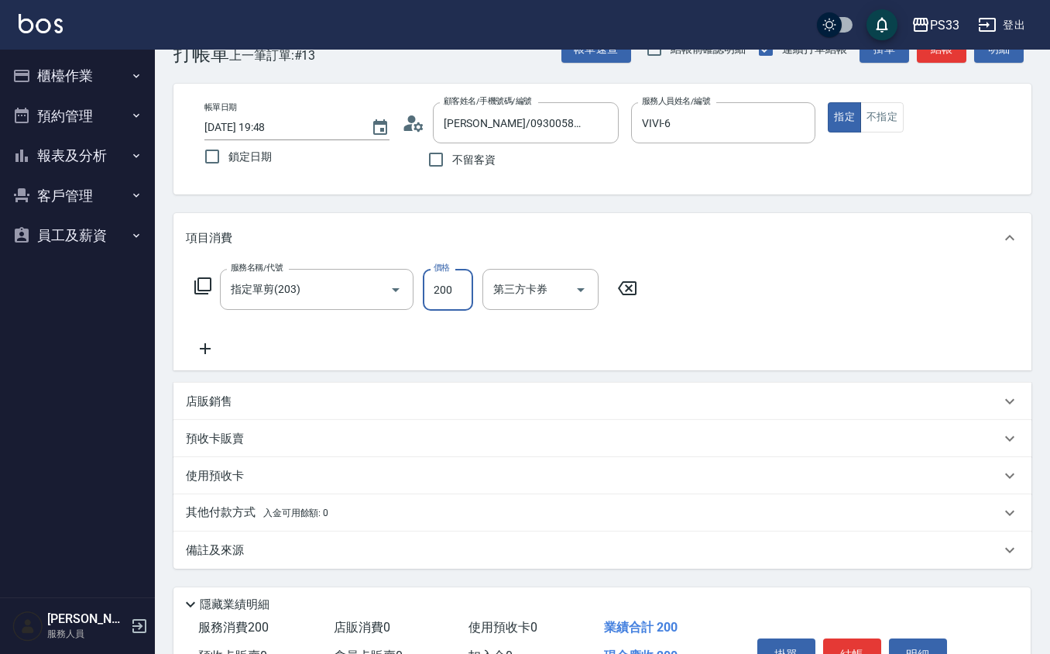
type input "200"
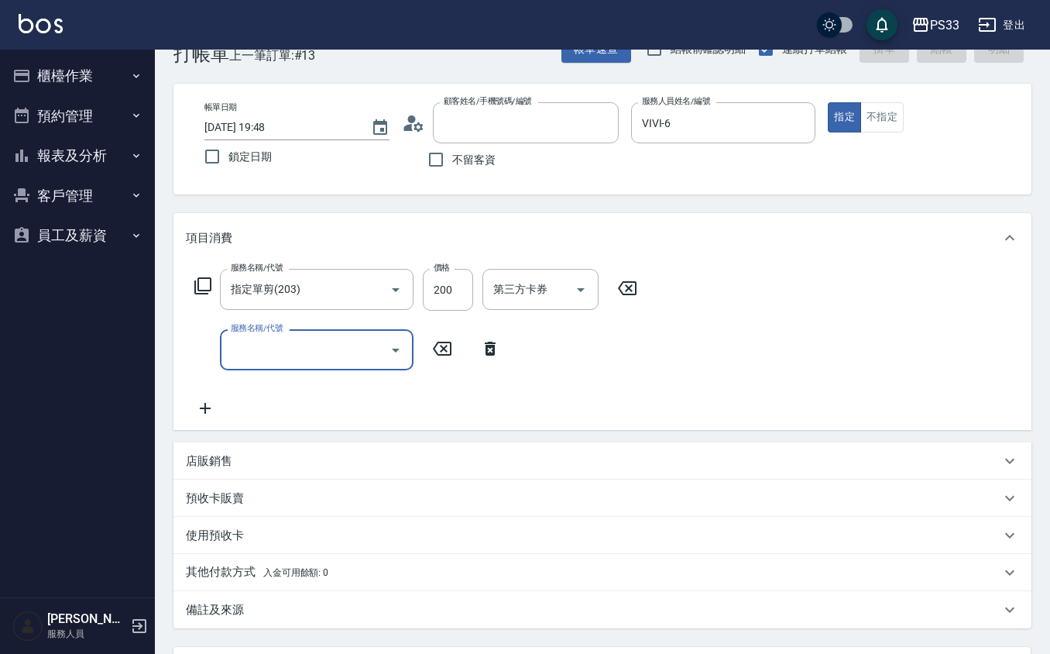
type input "2025/08/13 19:49"
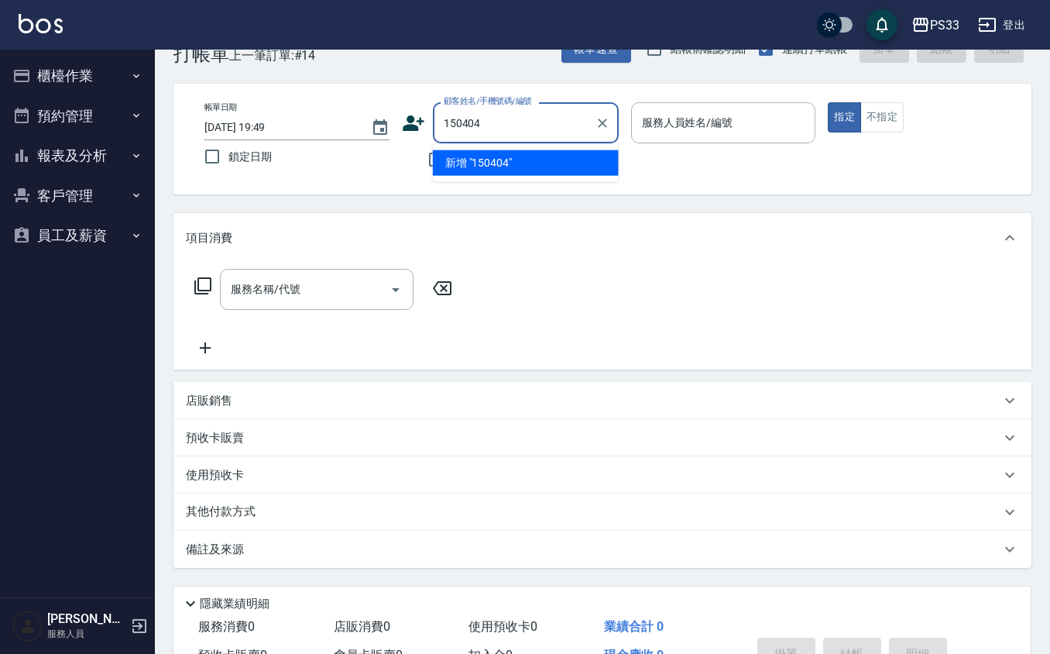
type input "150404"
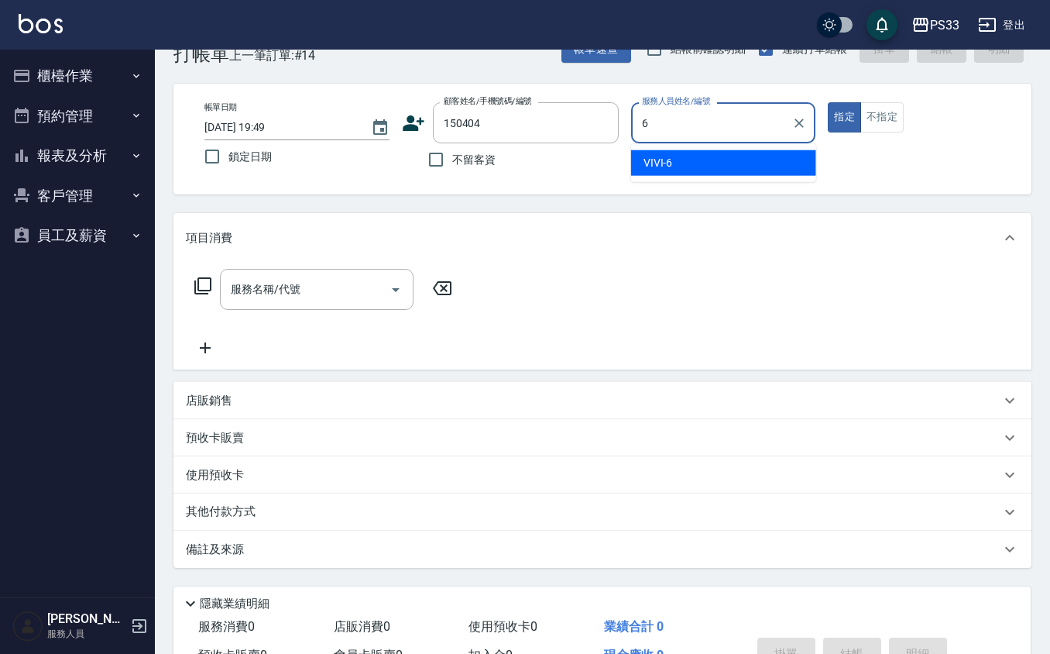
type input "VIVI-6"
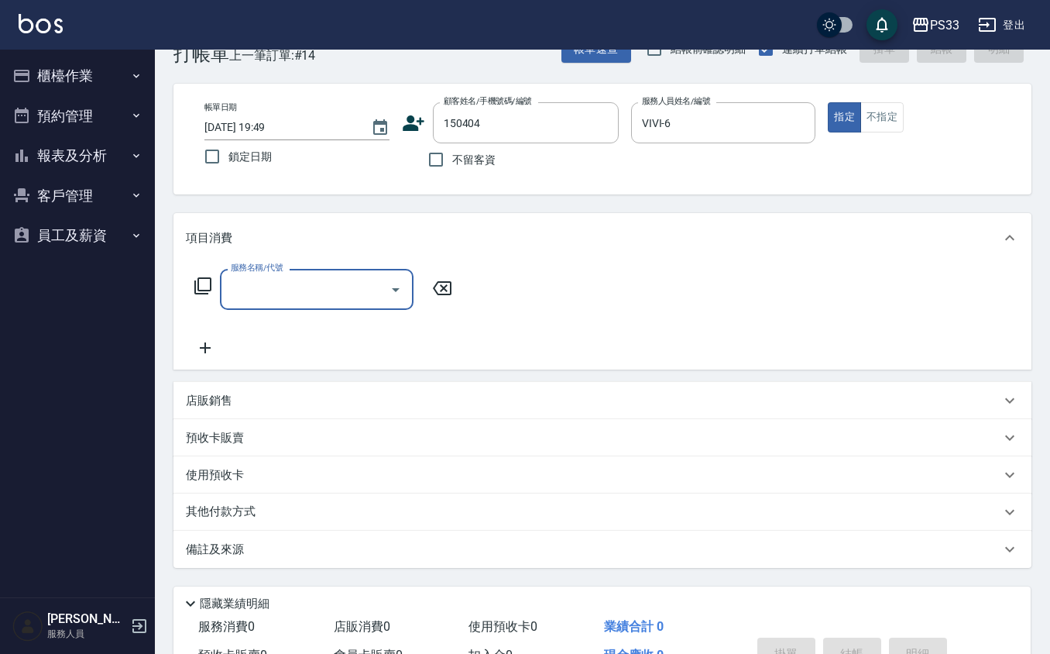
type input "黃信遠/0972205365/150404"
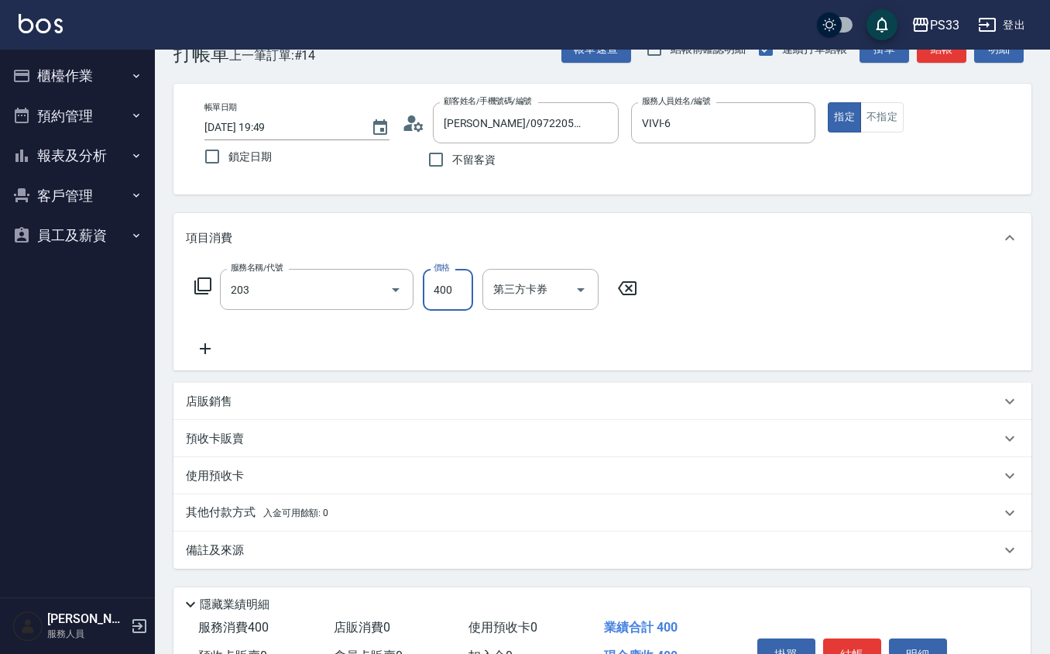
type input "指定單剪(203)"
type input "200"
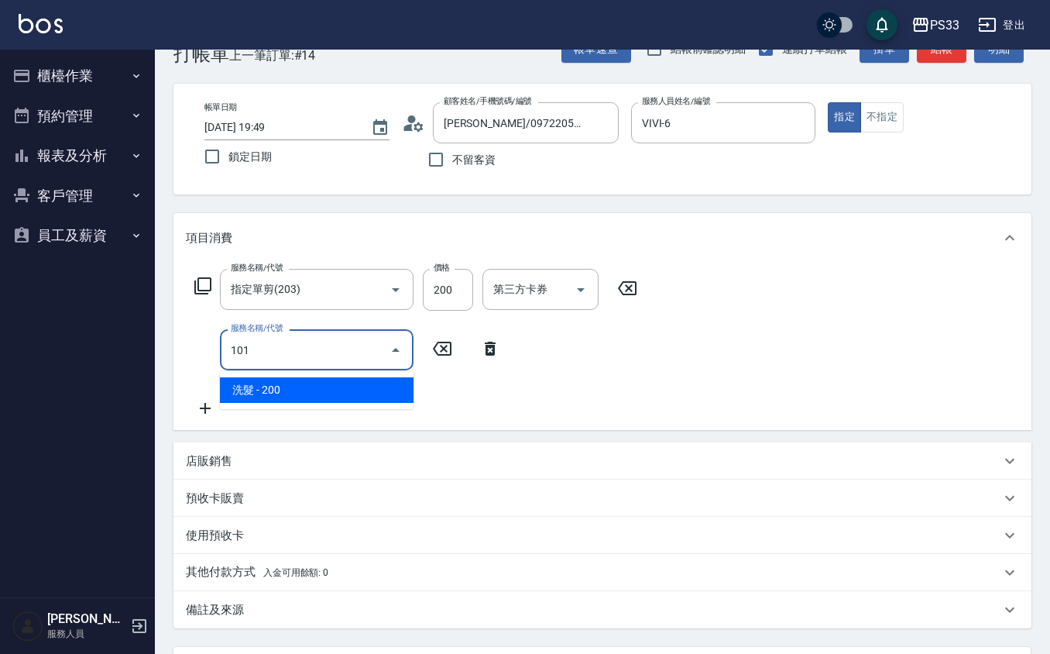
type input "洗髮(101)"
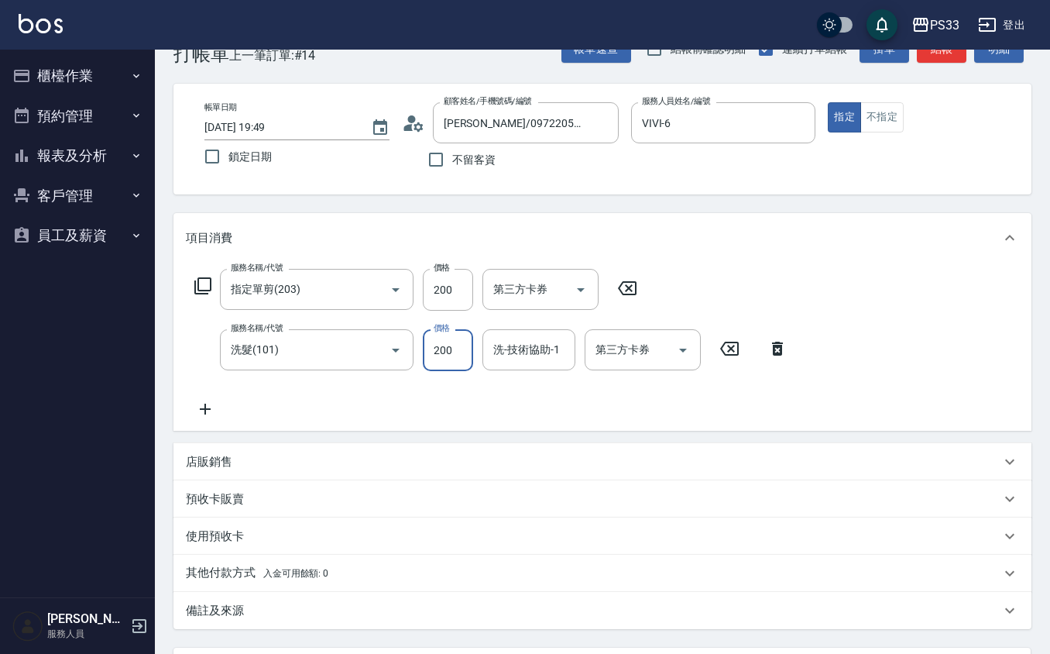
type input "200"
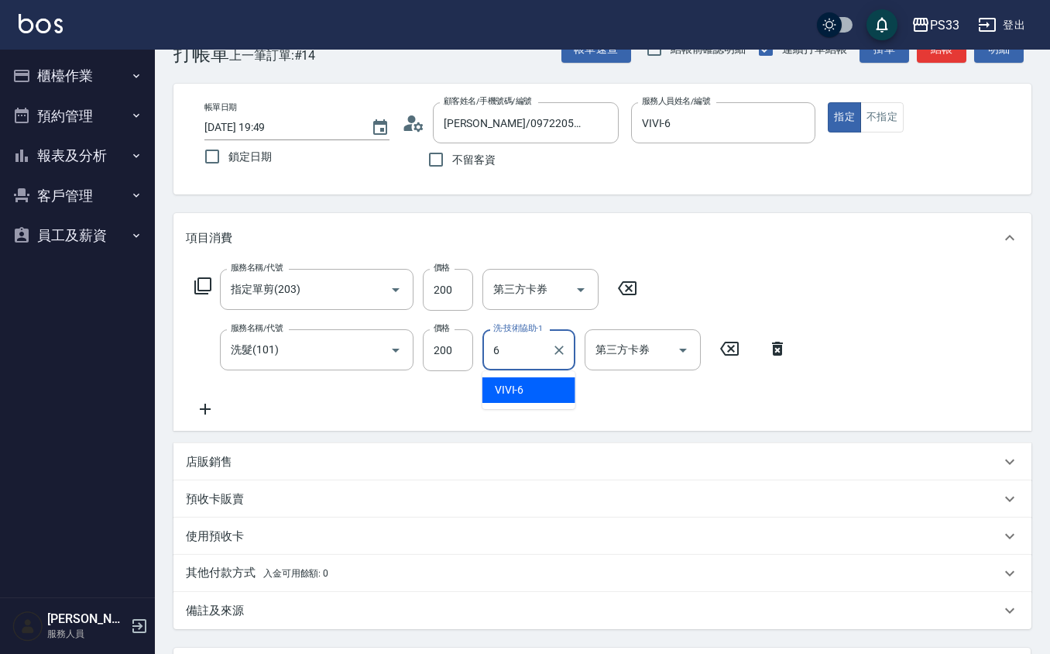
type input "VIVI-6"
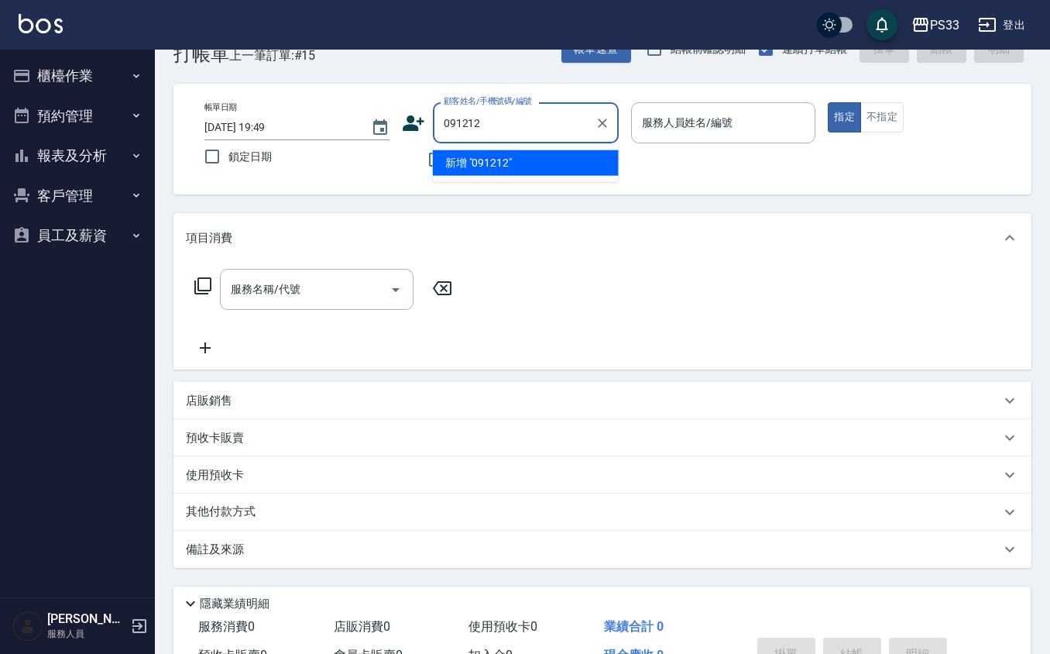
type input "091212"
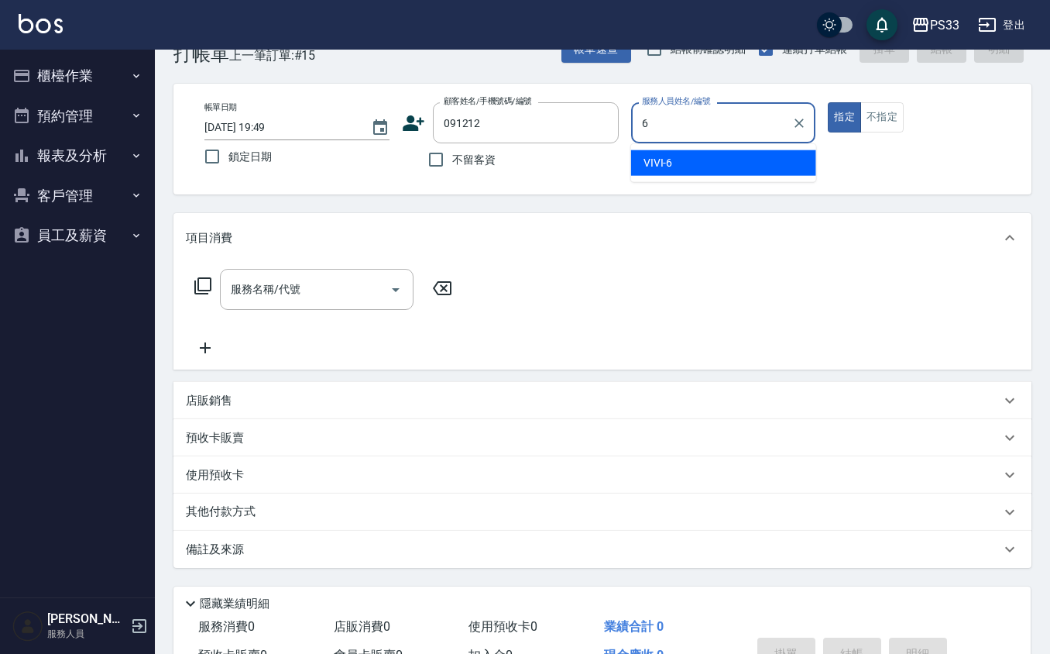
type input "VIVI-6"
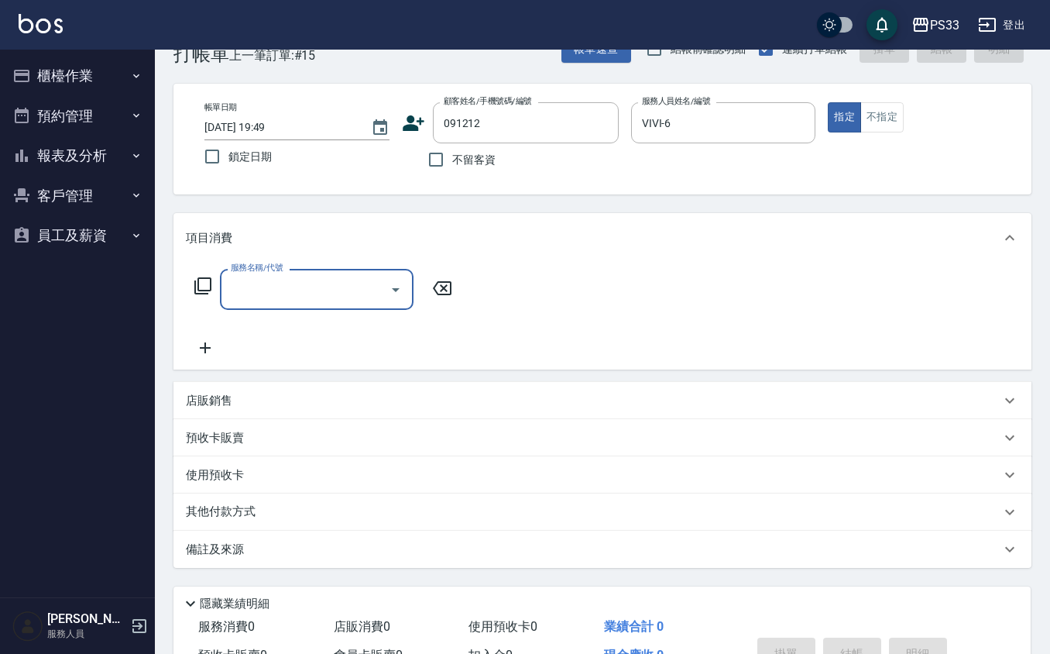
type input "劉清城/0910224312/091212"
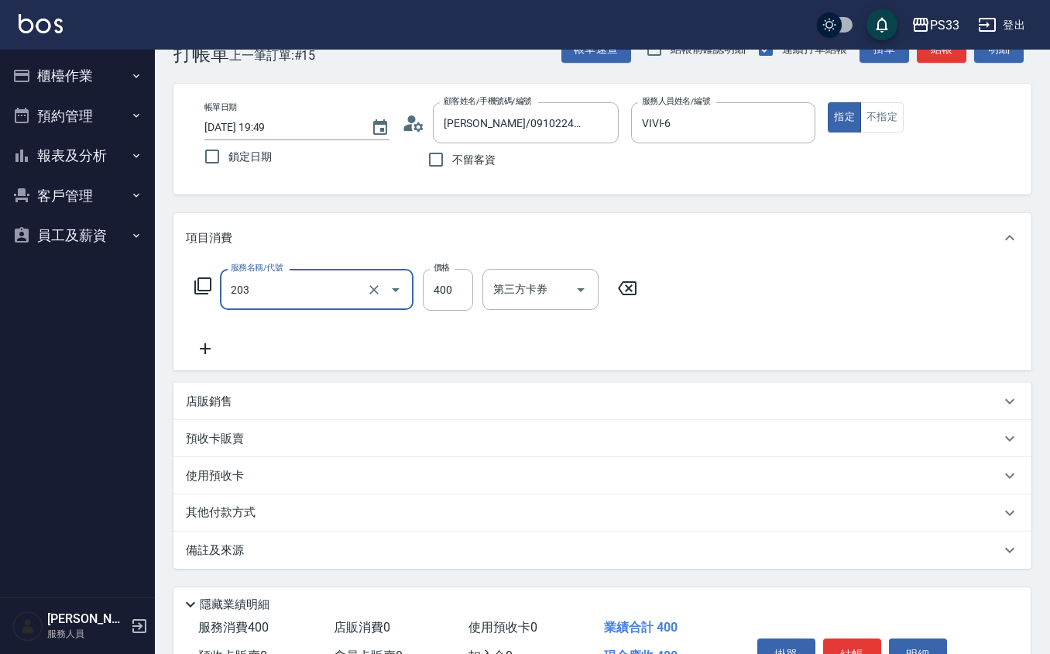
type input "指定單剪(203)"
type input "200"
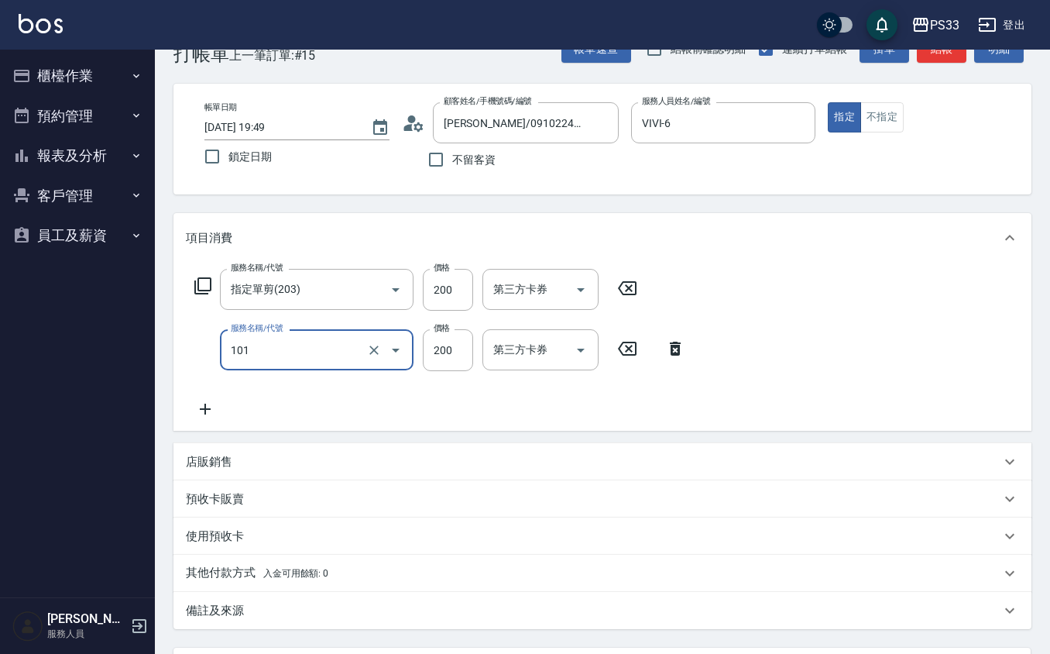
type input "洗髮(101)"
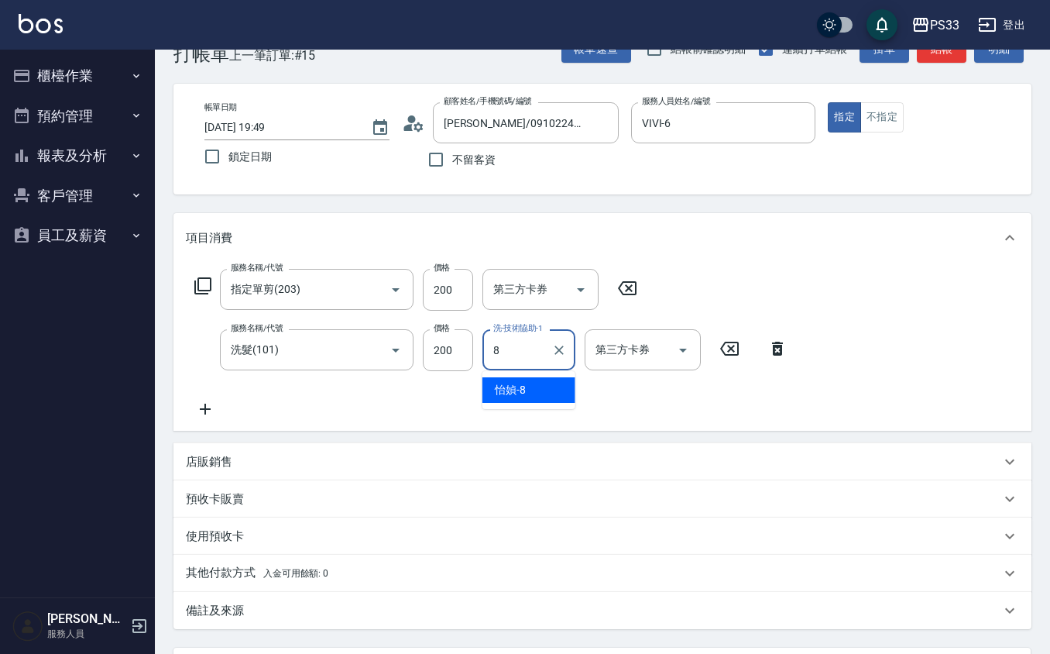
type input "怡媜-8"
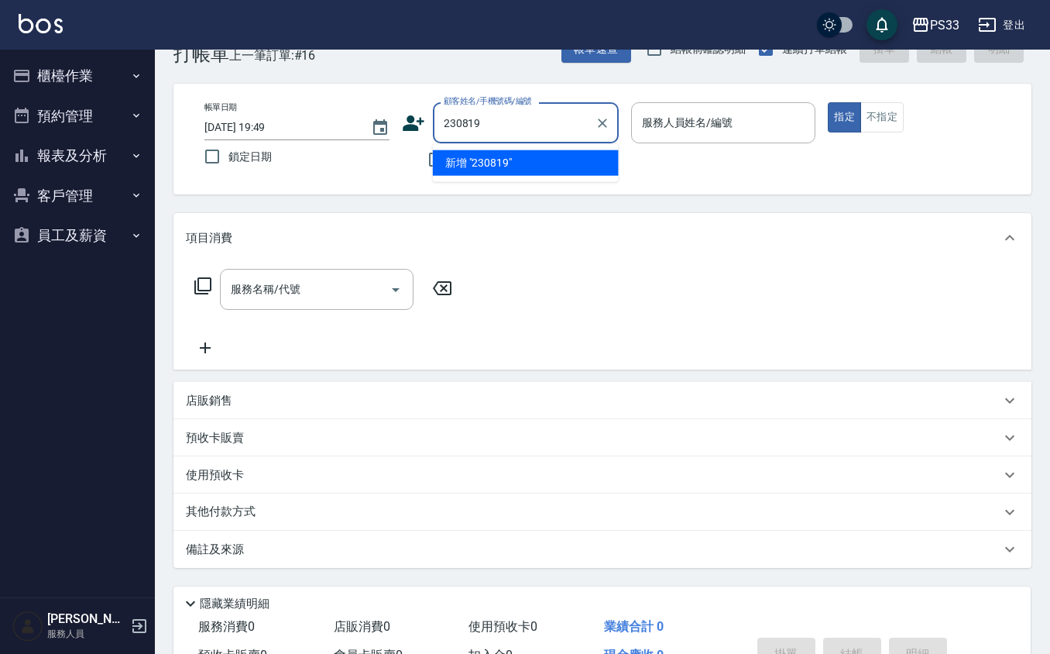
type input "230819"
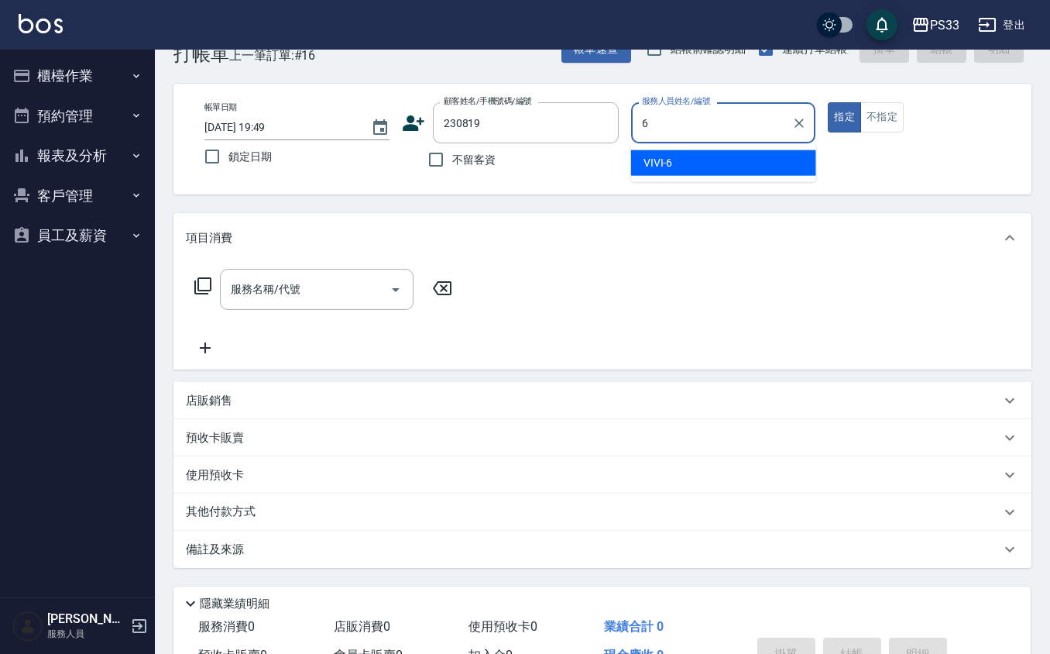
type input "VIVI-6"
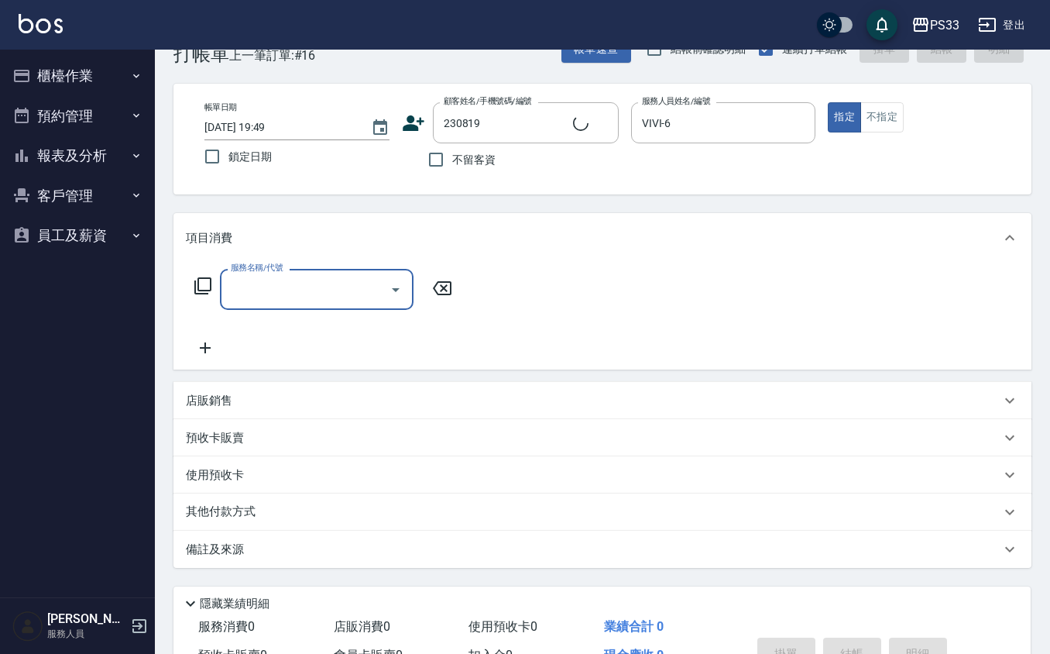
type input "許恩沛/0916266819/230819"
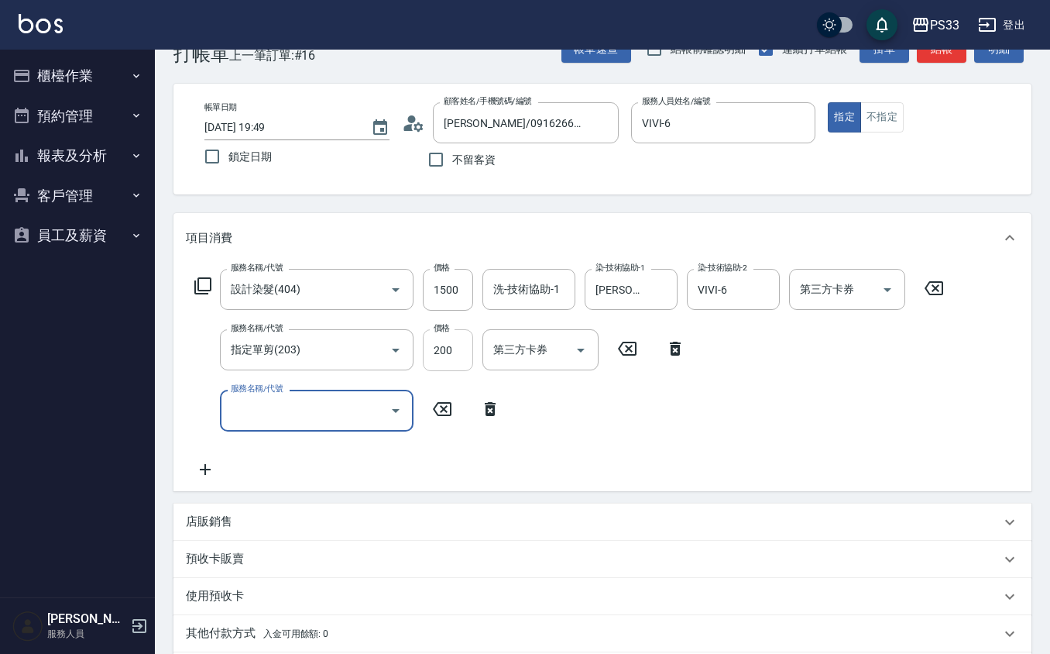
click at [452, 345] on input "200" at bounding box center [448, 350] width 50 height 42
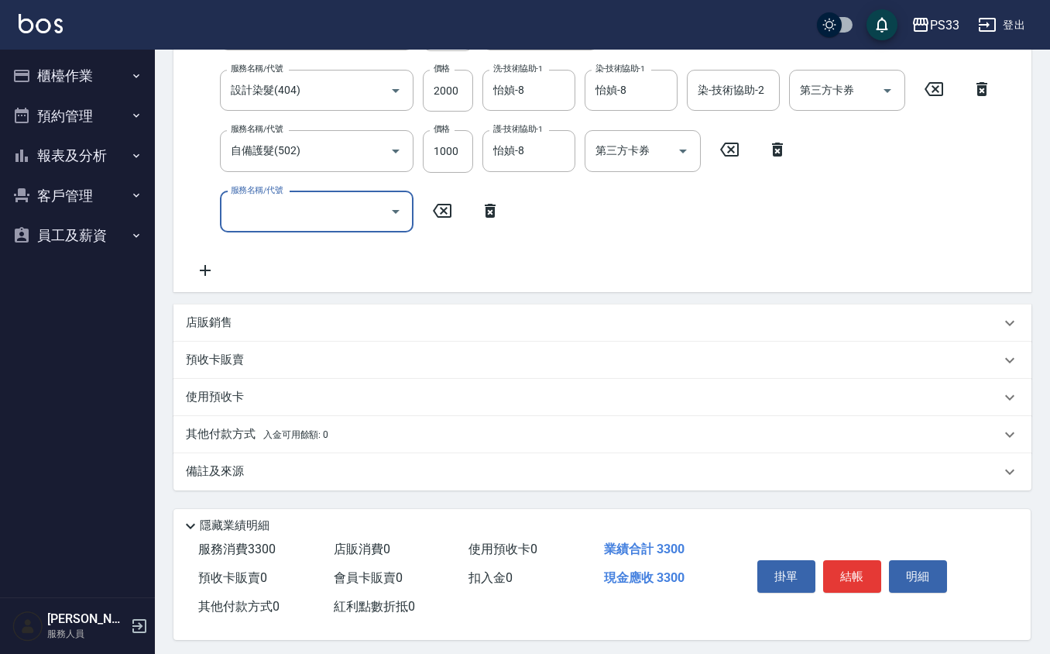
scroll to position [308, 0]
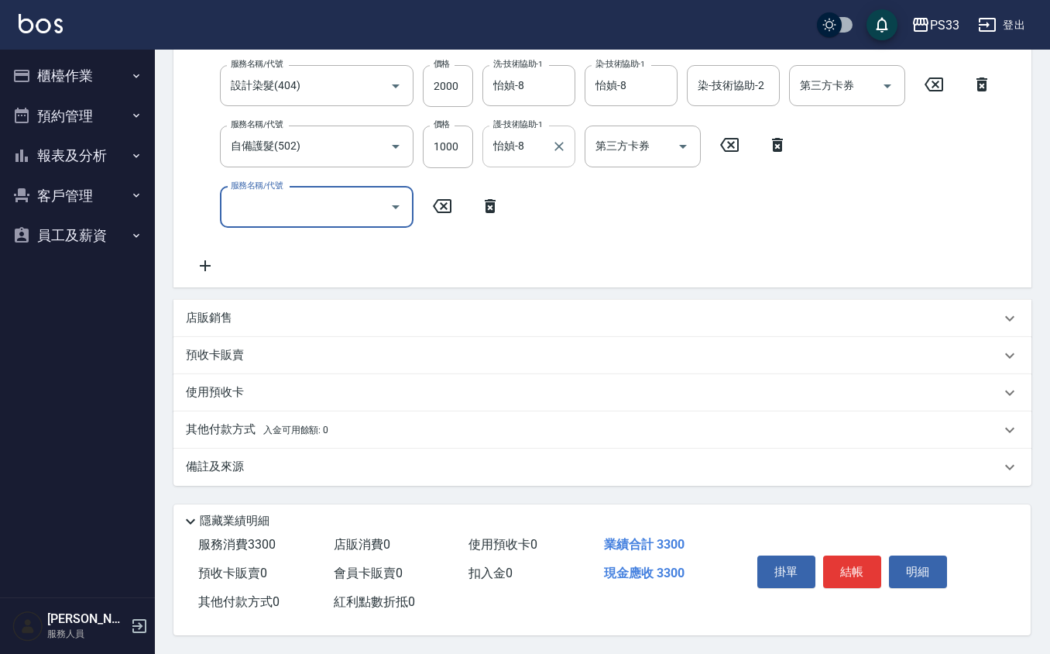
click at [527, 138] on input "怡媜-8" at bounding box center [517, 145] width 56 height 27
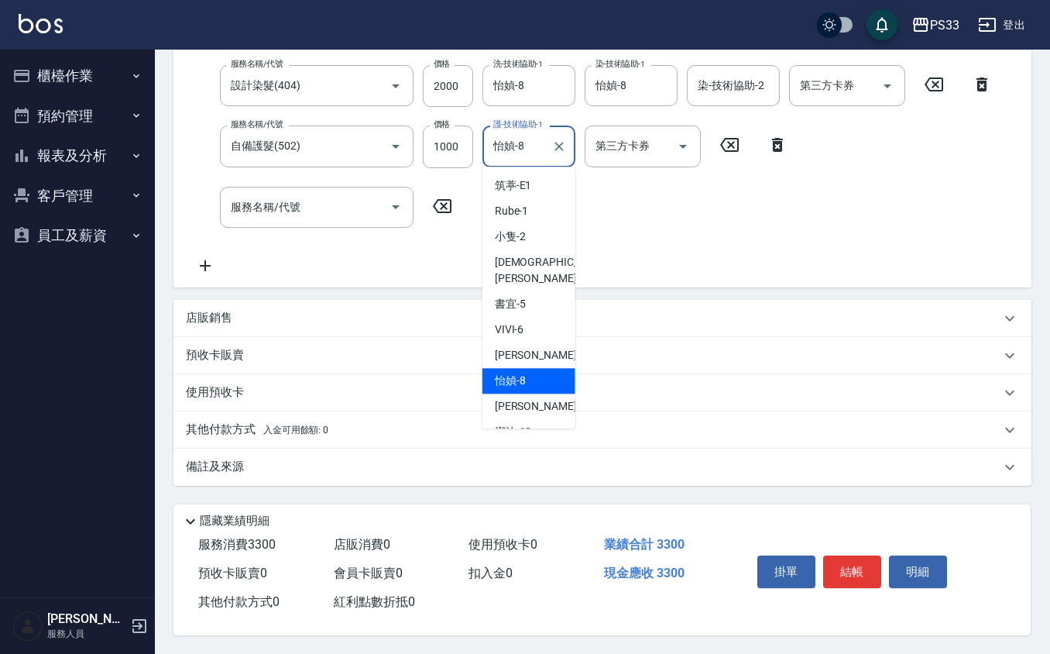
click at [527, 138] on input "怡媜-8" at bounding box center [517, 145] width 56 height 27
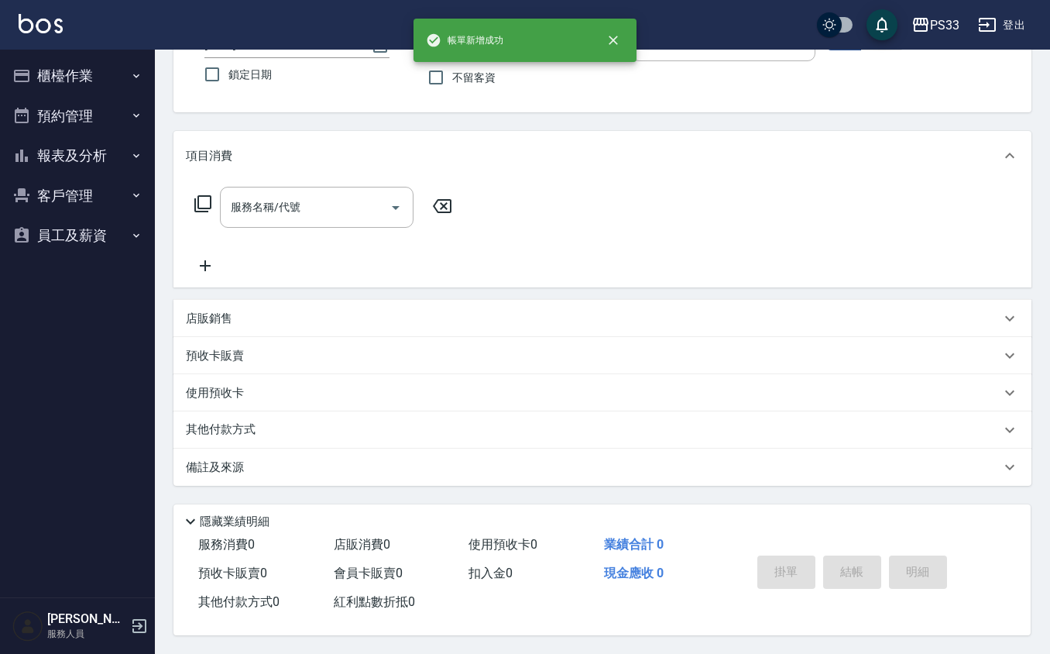
scroll to position [0, 0]
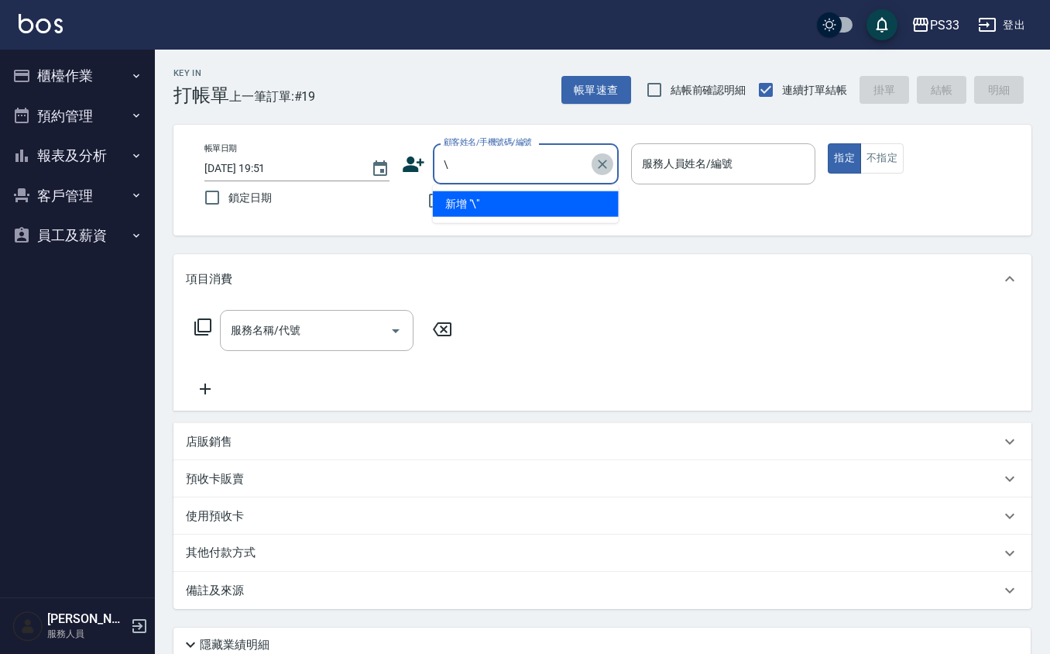
click at [605, 158] on icon "Clear" at bounding box center [602, 163] width 15 height 15
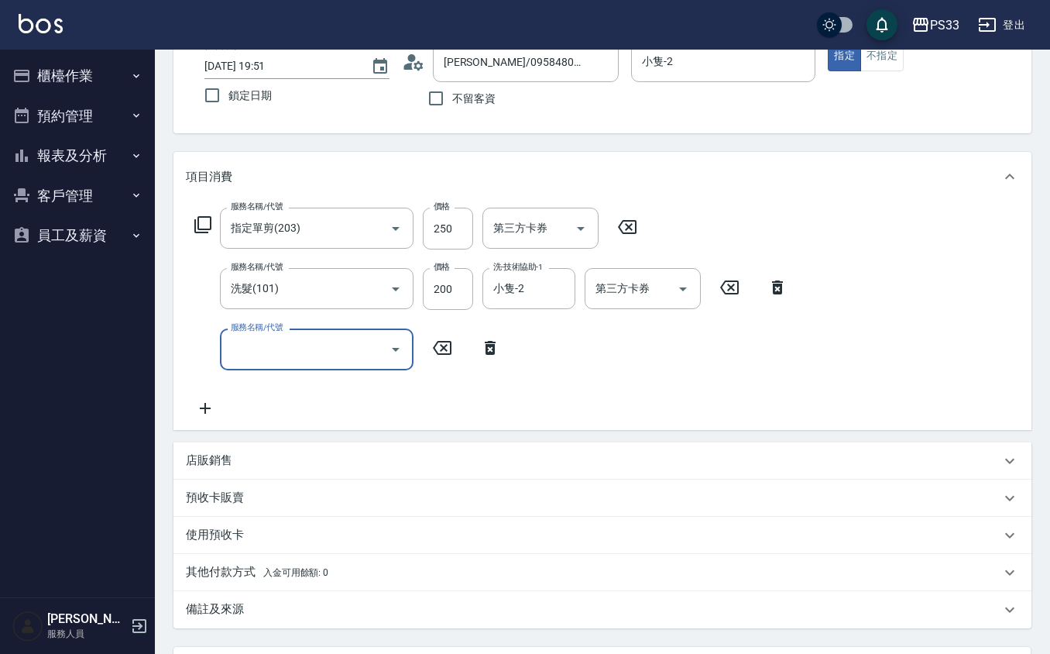
scroll to position [248, 0]
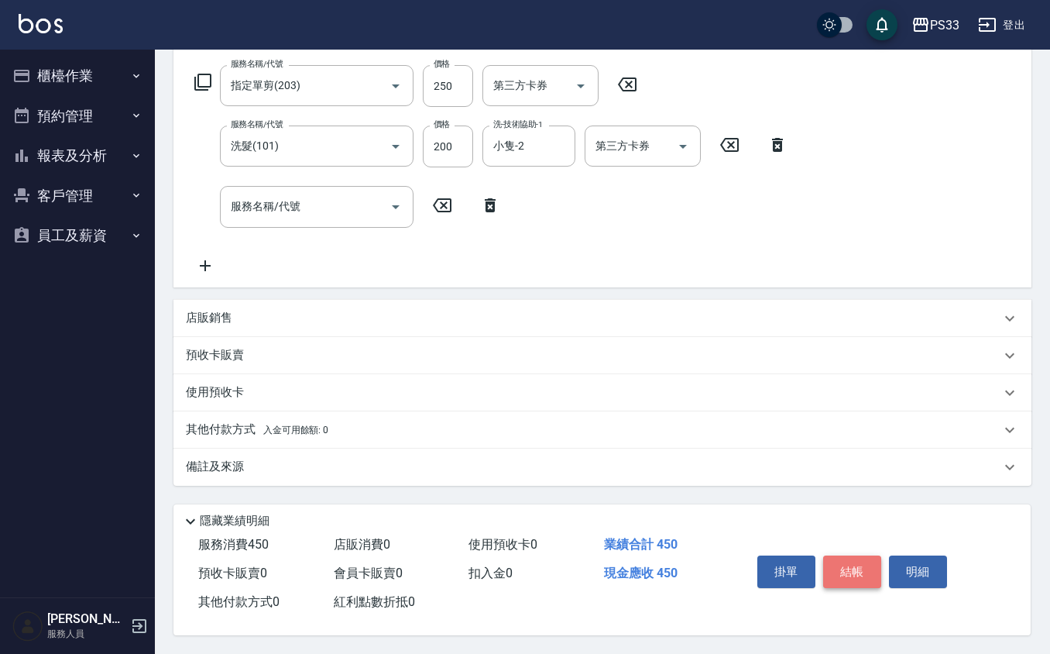
click at [853, 555] on button "結帳" at bounding box center [852, 571] width 58 height 33
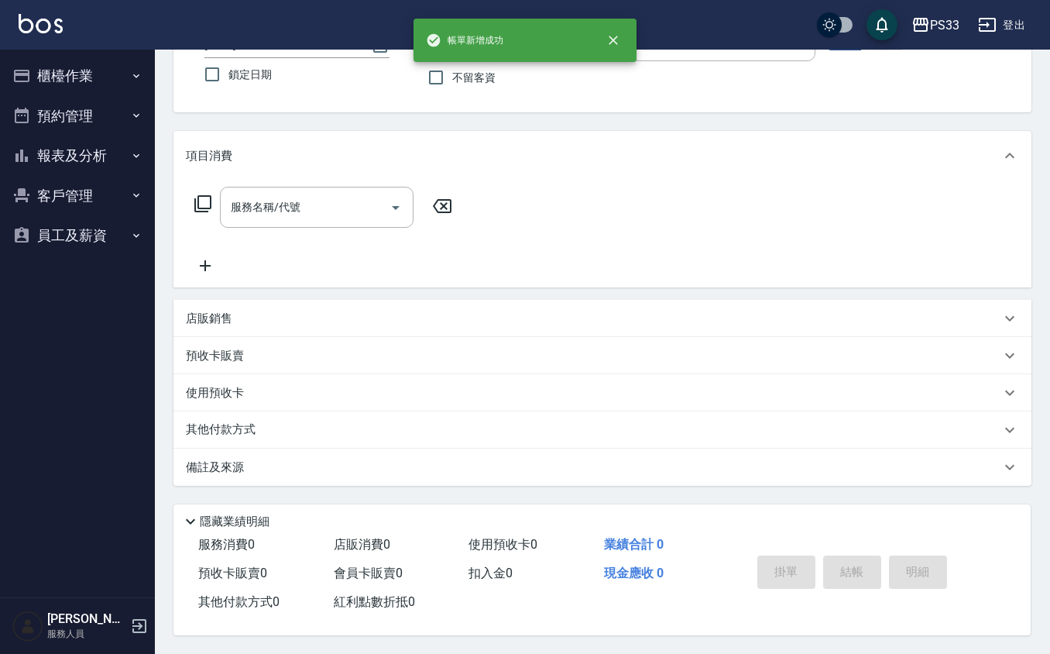
scroll to position [0, 0]
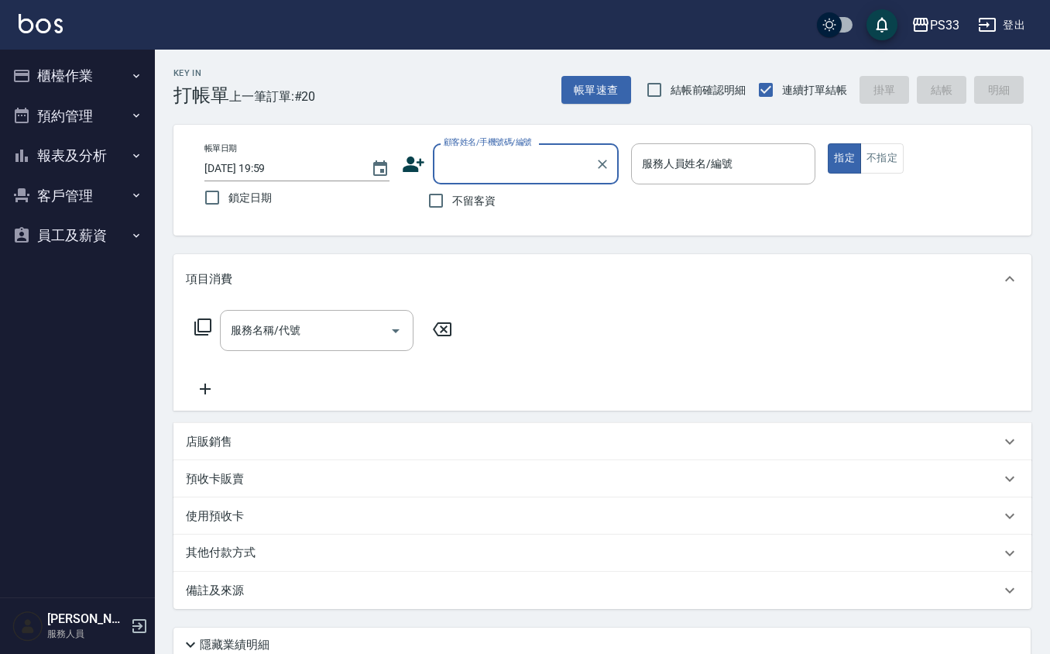
click at [109, 159] on button "報表及分析" at bounding box center [77, 156] width 143 height 40
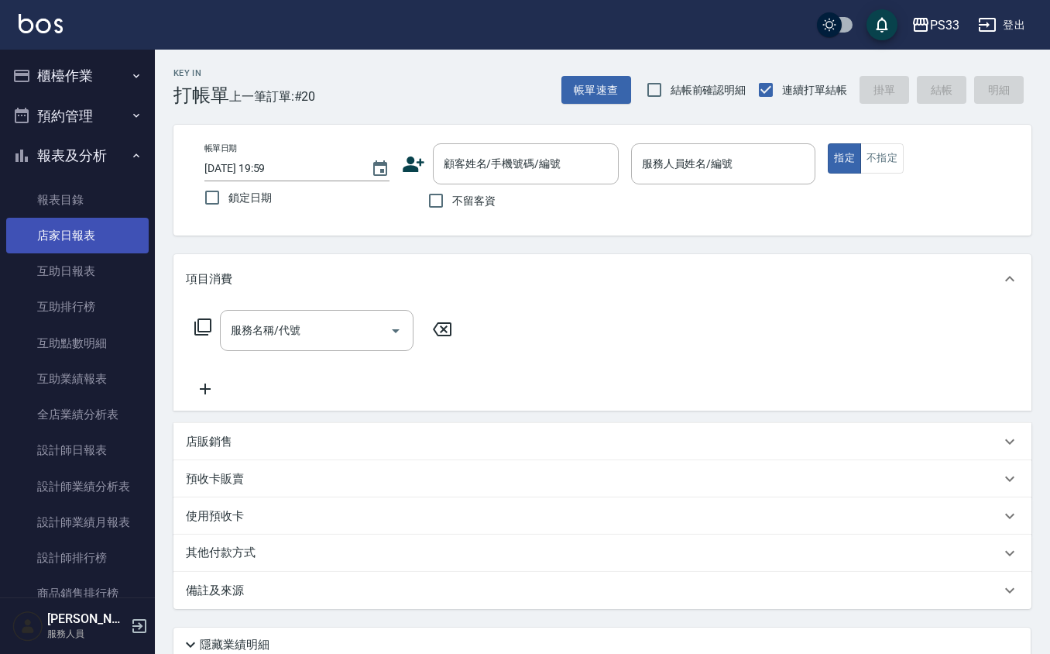
click at [94, 235] on link "店家日報表" at bounding box center [77, 236] width 143 height 36
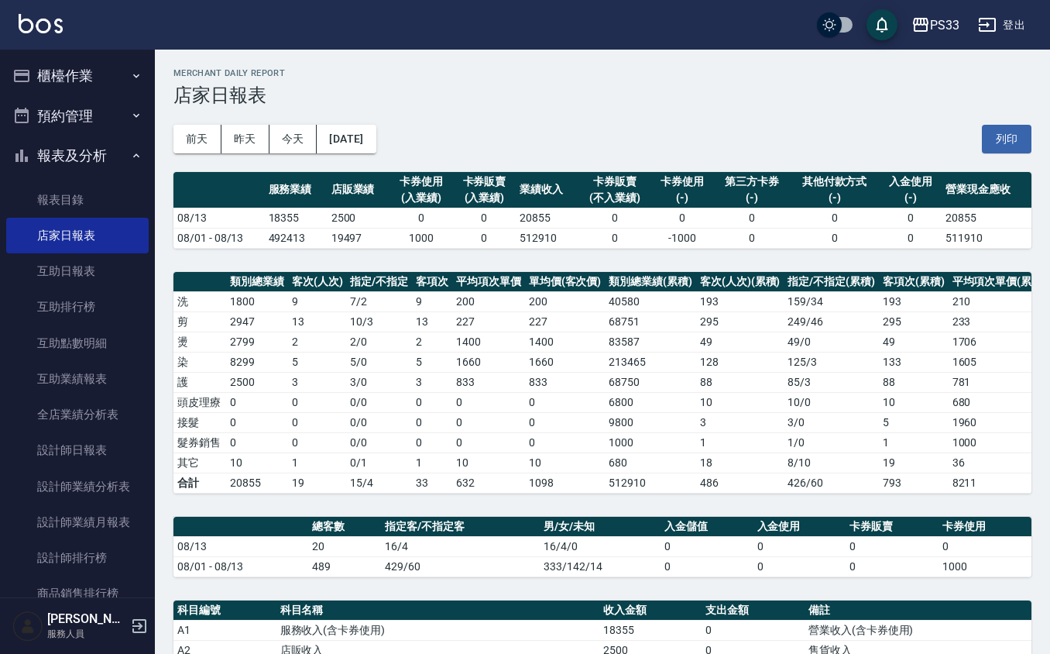
click at [60, 70] on button "櫃檯作業" at bounding box center [77, 76] width 143 height 40
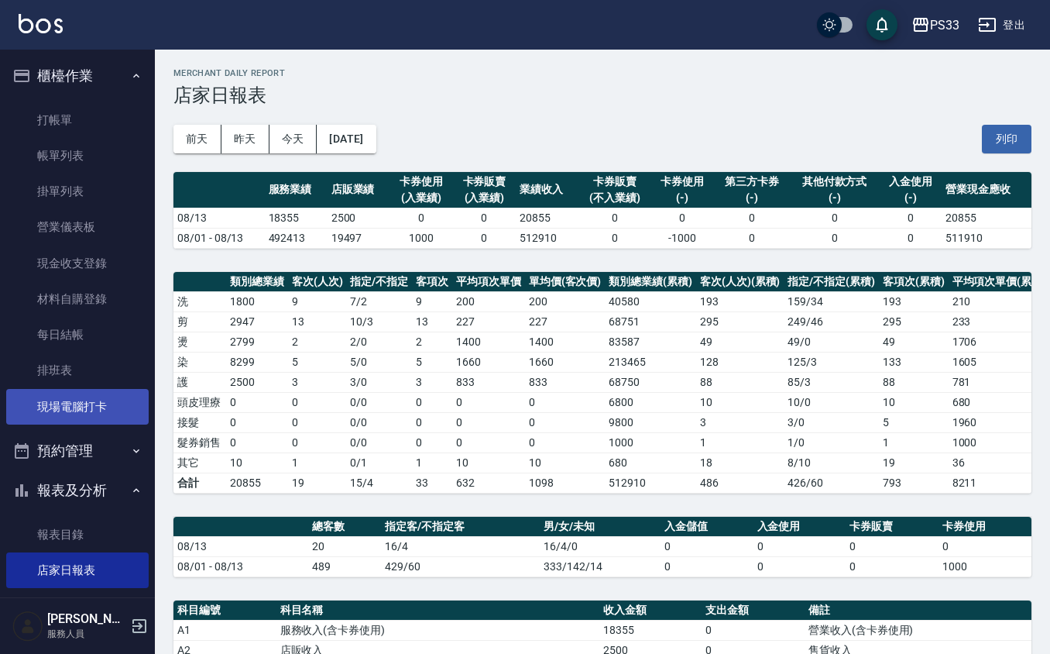
click at [64, 418] on link "現場電腦打卡" at bounding box center [77, 407] width 143 height 36
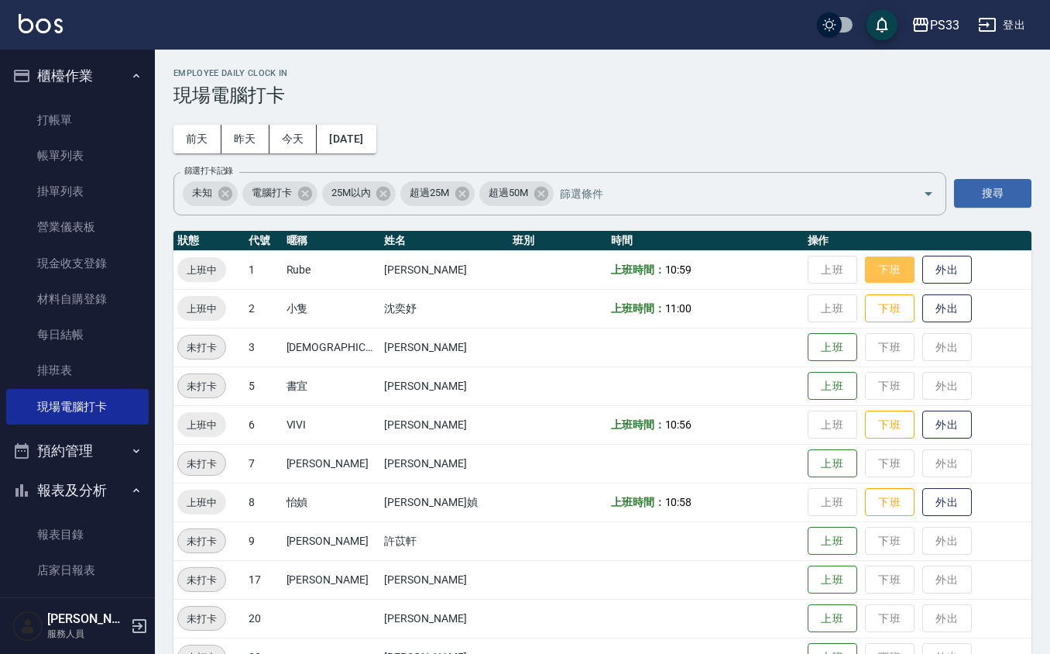
click at [881, 262] on button "下班" at bounding box center [890, 269] width 50 height 27
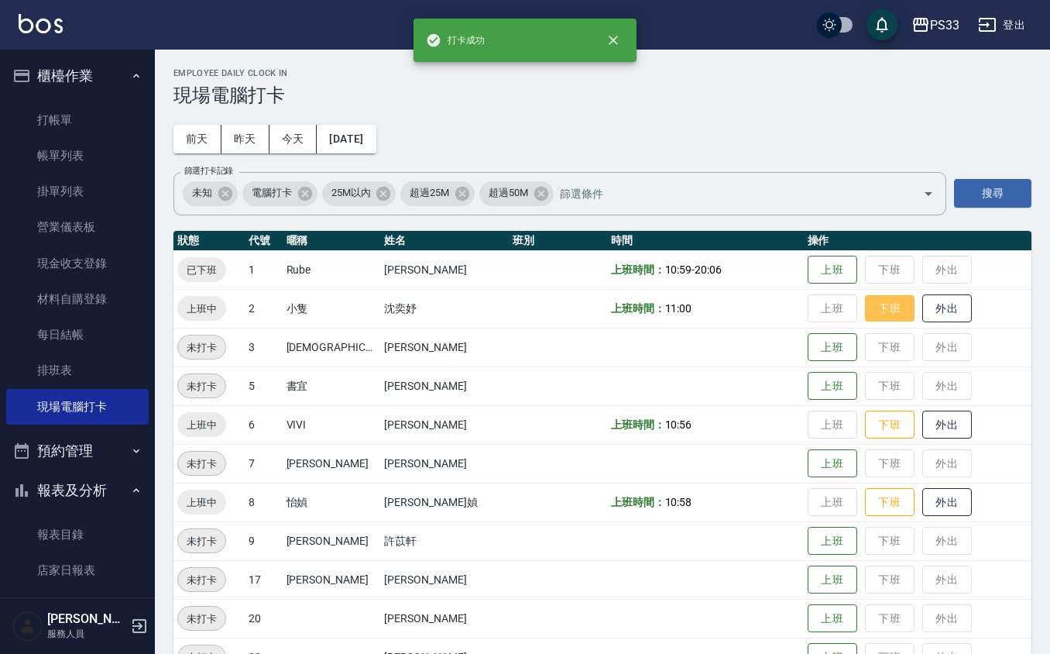
click at [868, 314] on button "下班" at bounding box center [890, 308] width 50 height 27
click at [886, 428] on button "下班" at bounding box center [890, 424] width 50 height 27
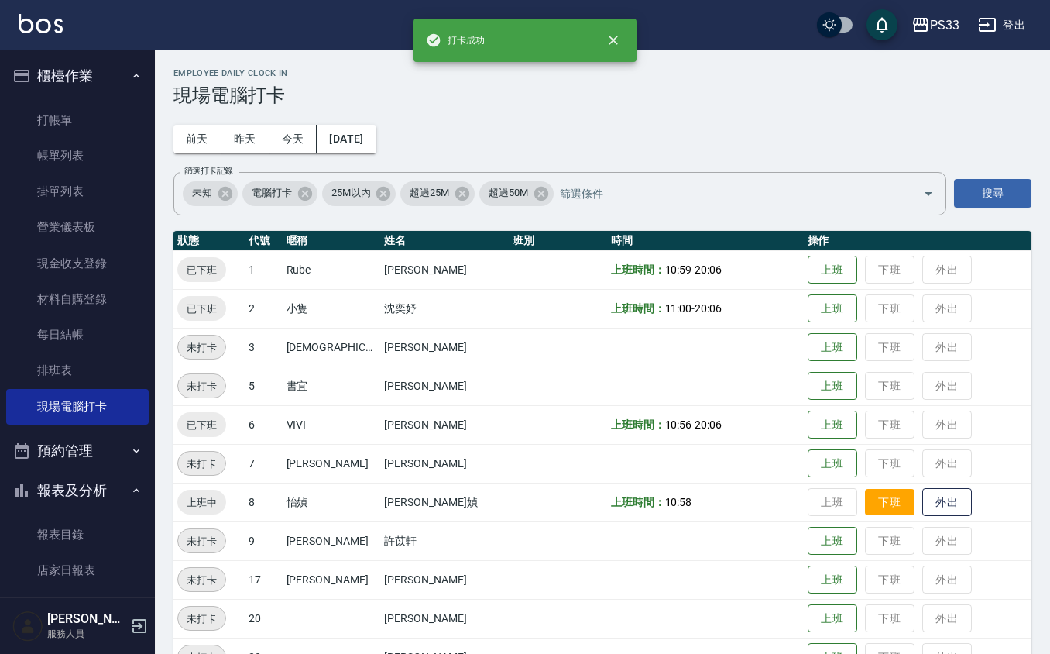
click at [874, 497] on button "下班" at bounding box center [890, 502] width 50 height 27
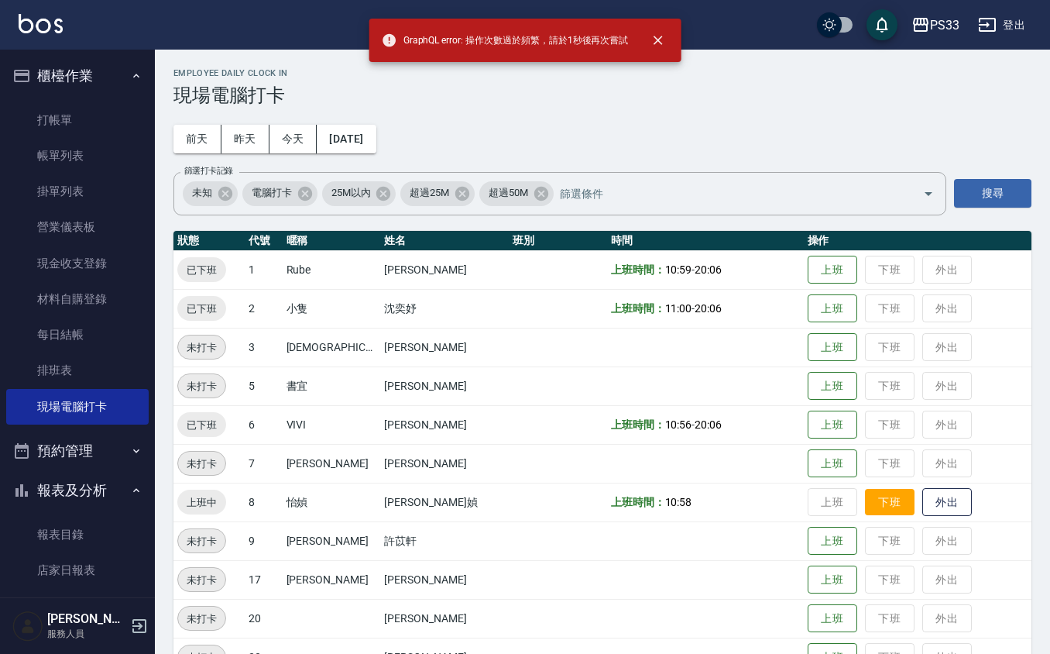
scroll to position [41, 0]
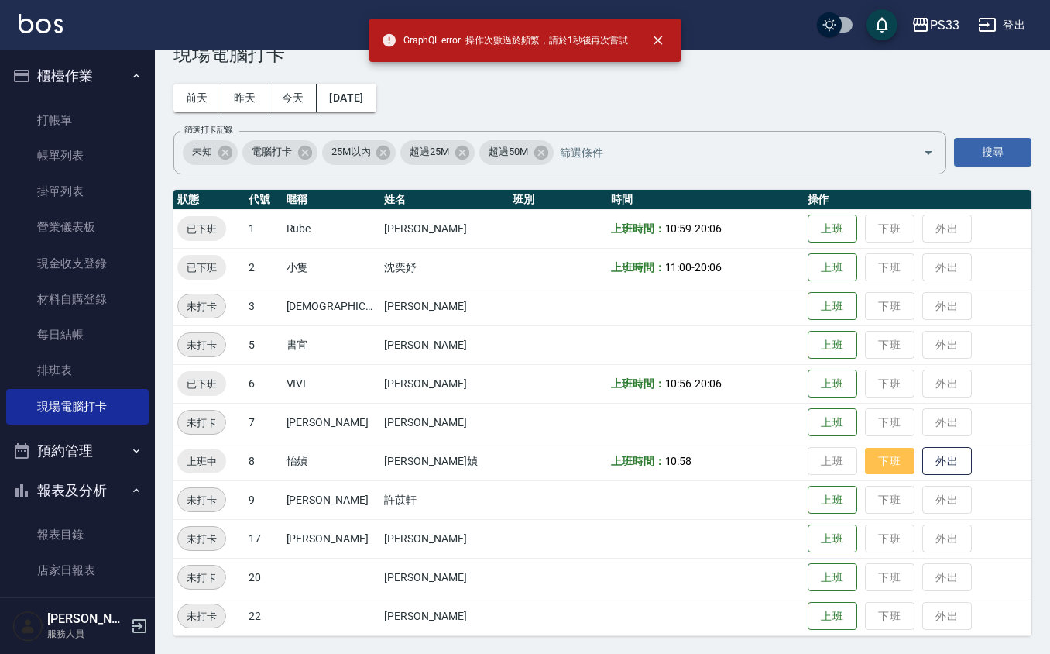
click at [881, 453] on button "下班" at bounding box center [890, 461] width 50 height 27
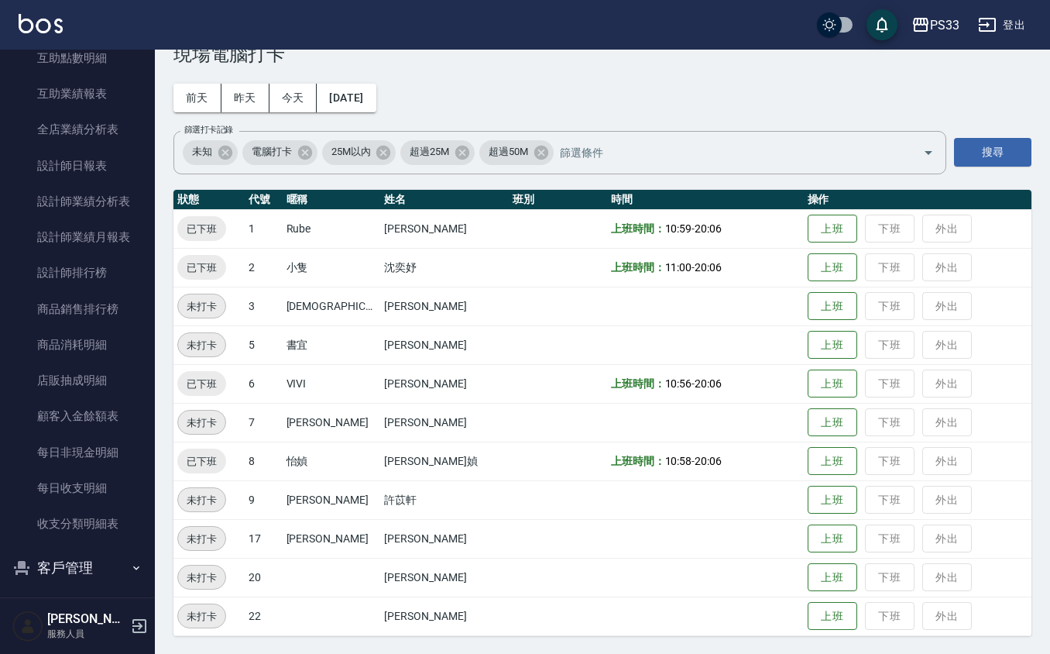
scroll to position [669, 0]
